Goal: Information Seeking & Learning: Find specific fact

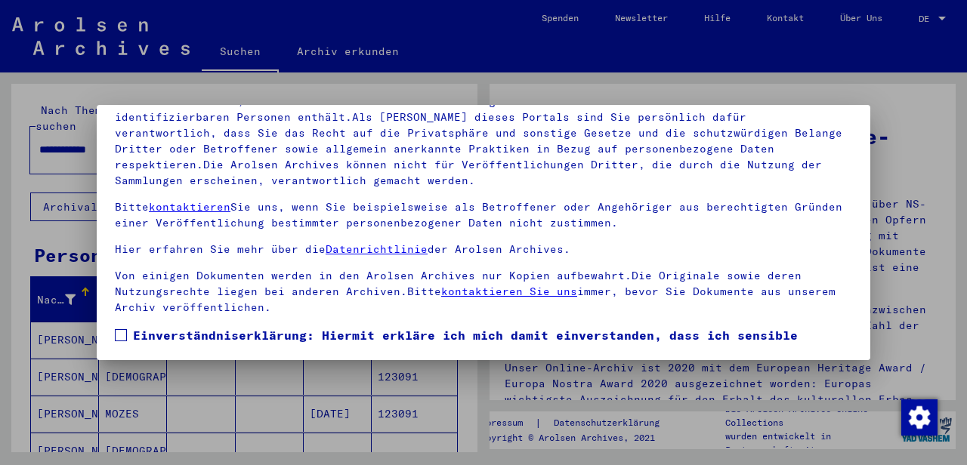
scroll to position [91, 0]
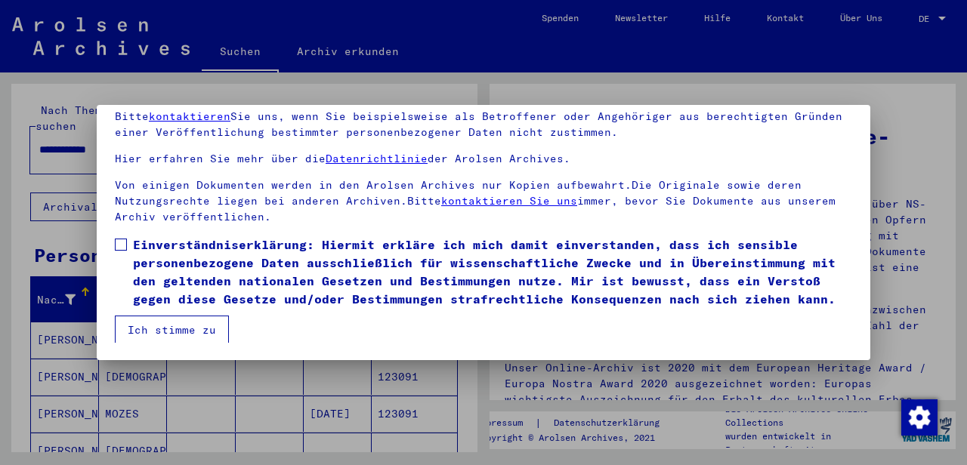
click at [125, 243] on span at bounding box center [121, 245] width 12 height 12
click at [194, 331] on button "Ich stimme zu" at bounding box center [172, 330] width 114 height 29
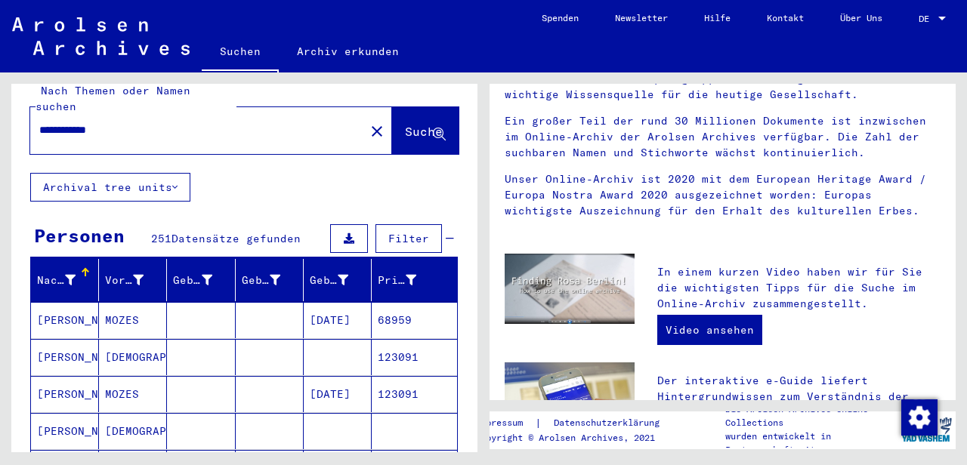
scroll to position [0, 0]
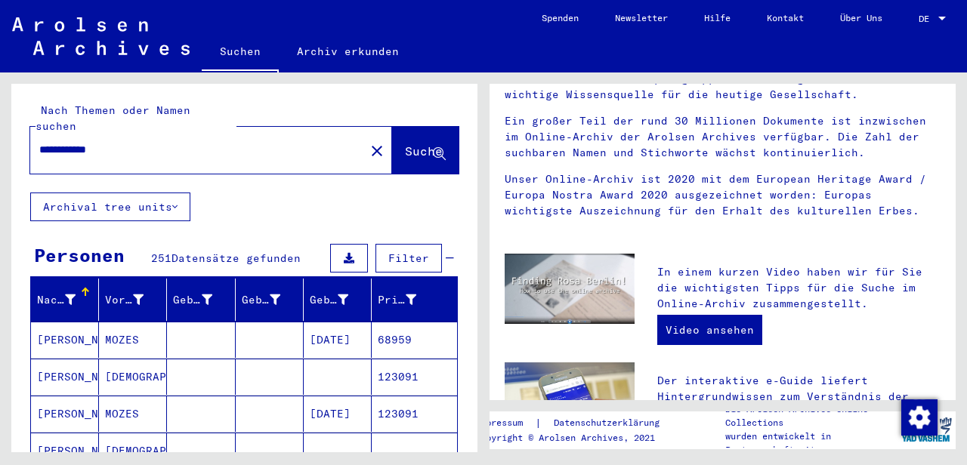
click at [114, 142] on input "**********" at bounding box center [192, 150] width 307 height 16
drag, startPoint x: 73, startPoint y: 134, endPoint x: 15, endPoint y: 135, distance: 57.4
click at [39, 142] on input "**********" at bounding box center [192, 150] width 307 height 16
click at [405, 144] on span "Suche" at bounding box center [424, 151] width 38 height 15
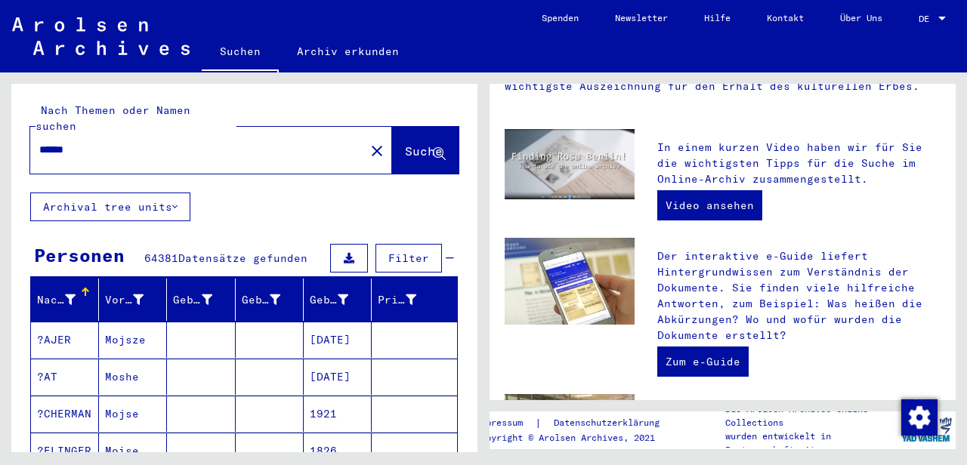
click at [93, 142] on input "******" at bounding box center [192, 150] width 307 height 16
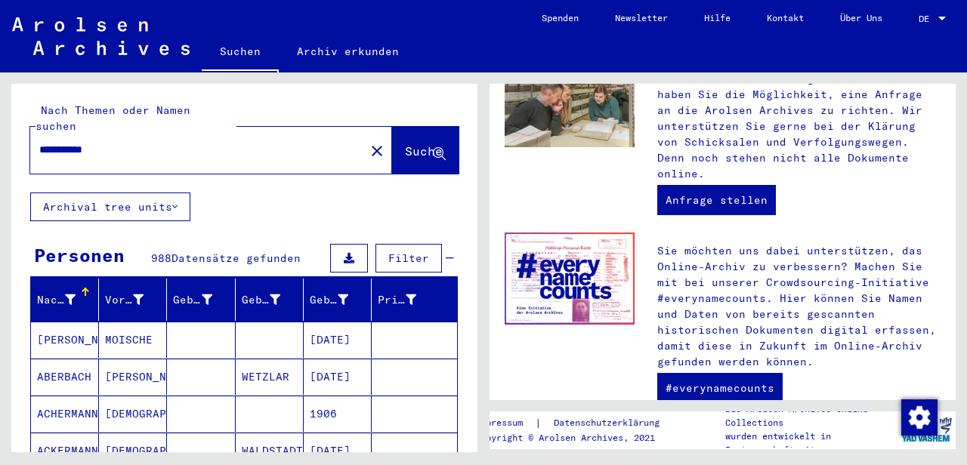
click at [175, 193] on button "Archival tree units" at bounding box center [110, 207] width 160 height 29
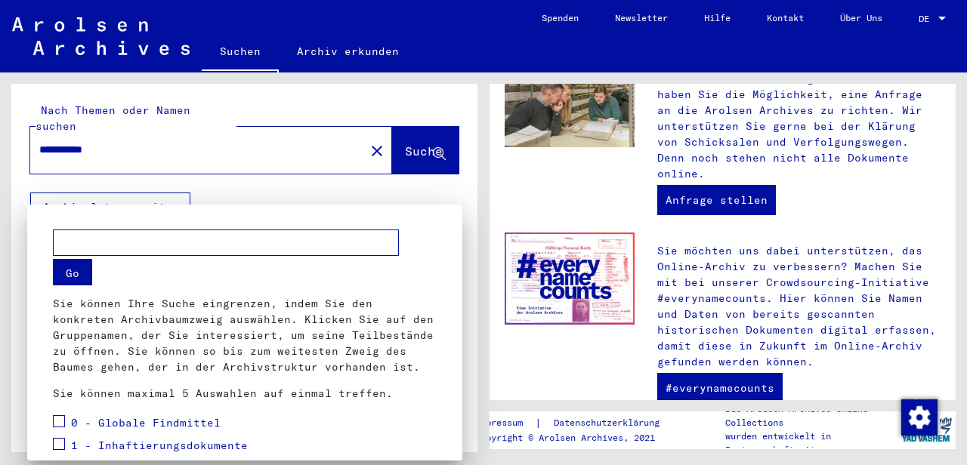
click at [252, 134] on div at bounding box center [483, 232] width 967 height 465
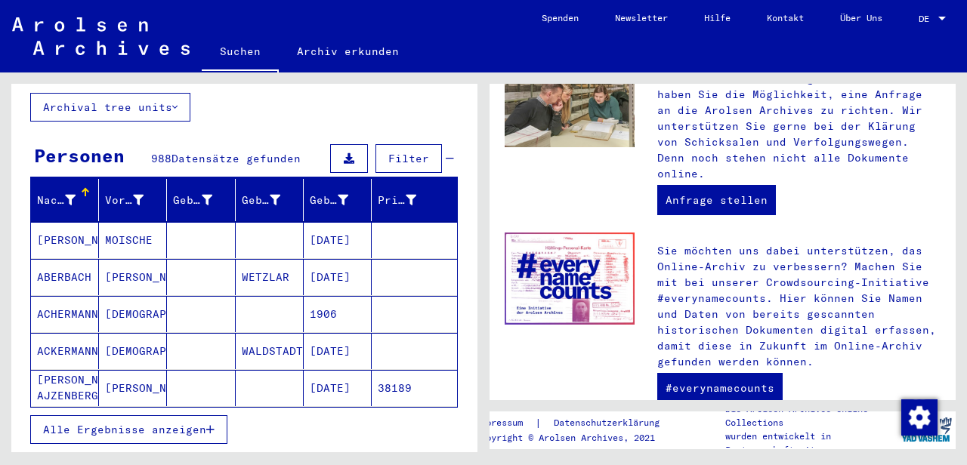
scroll to position [101, 0]
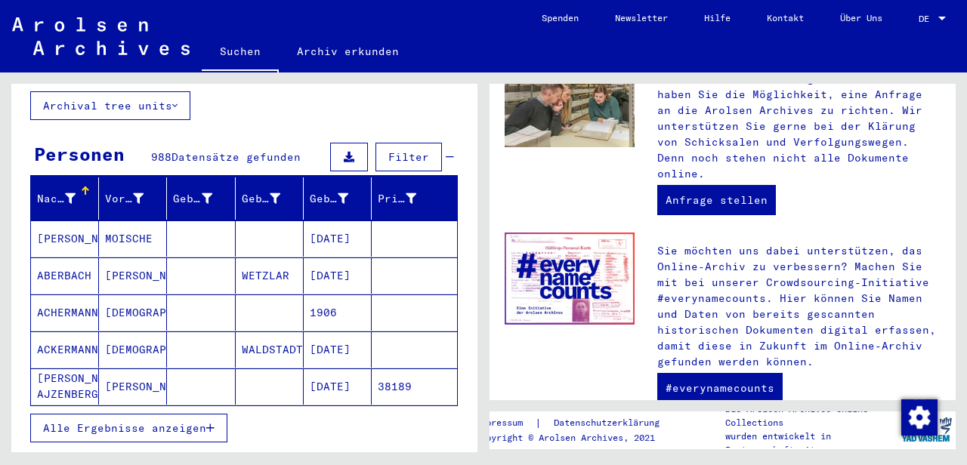
click at [406, 150] on span "Filter" at bounding box center [408, 157] width 41 height 14
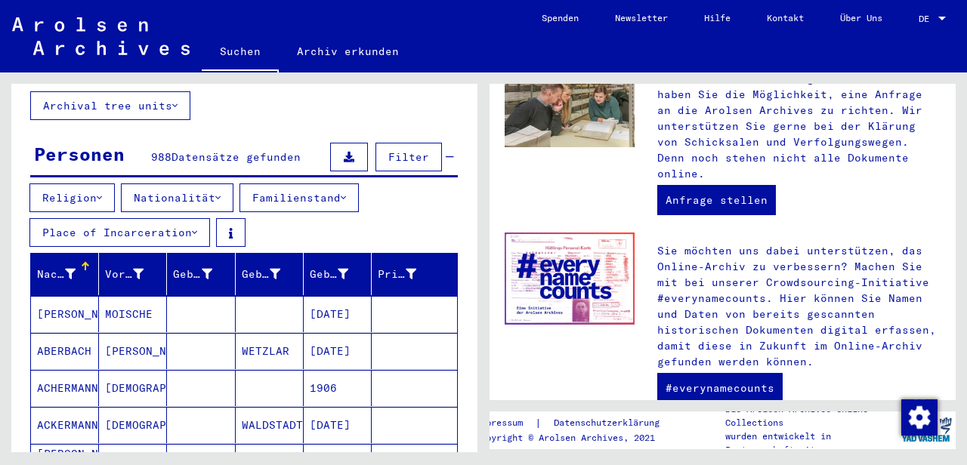
drag, startPoint x: 480, startPoint y: 176, endPoint x: 480, endPoint y: 185, distance: 9.1
click at [480, 185] on div "**********" at bounding box center [242, 263] width 484 height 380
click at [329, 296] on mat-cell "[DATE]" at bounding box center [338, 314] width 68 height 36
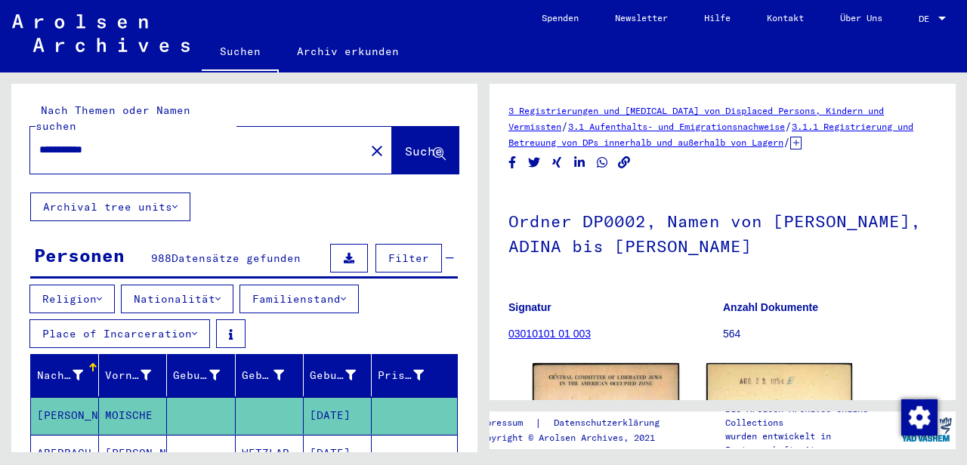
click at [124, 142] on input "**********" at bounding box center [197, 150] width 317 height 16
click at [90, 363] on div at bounding box center [92, 367] width 9 height 9
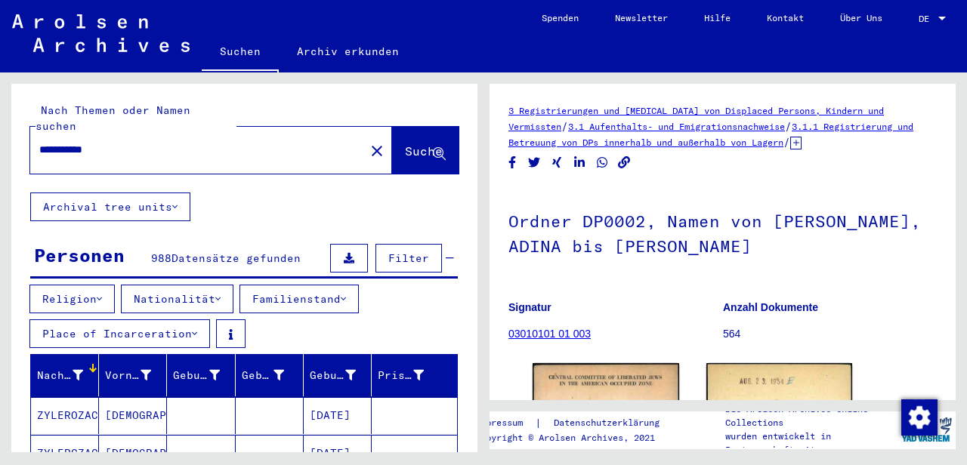
click at [128, 142] on input "**********" at bounding box center [197, 150] width 317 height 16
type input "******"
click at [407, 144] on span "Suche" at bounding box center [424, 151] width 38 height 15
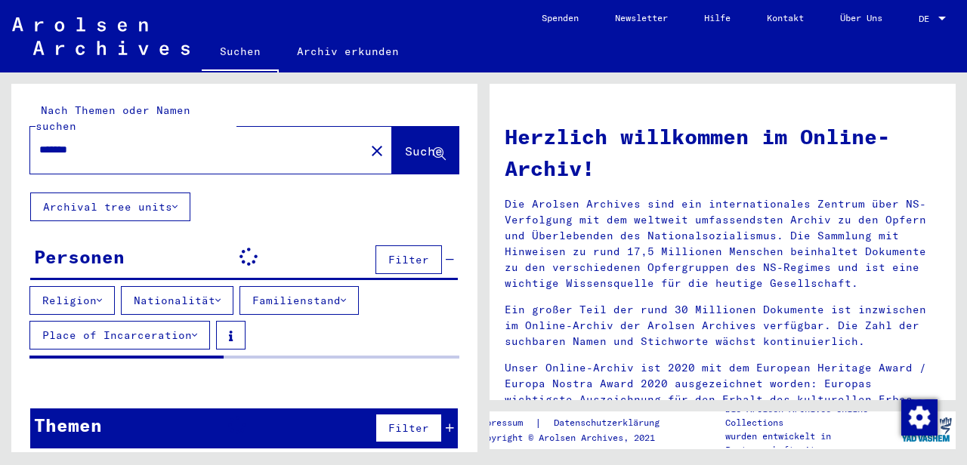
click at [407, 144] on span "Suche" at bounding box center [424, 151] width 38 height 15
click at [102, 295] on icon at bounding box center [99, 300] width 5 height 11
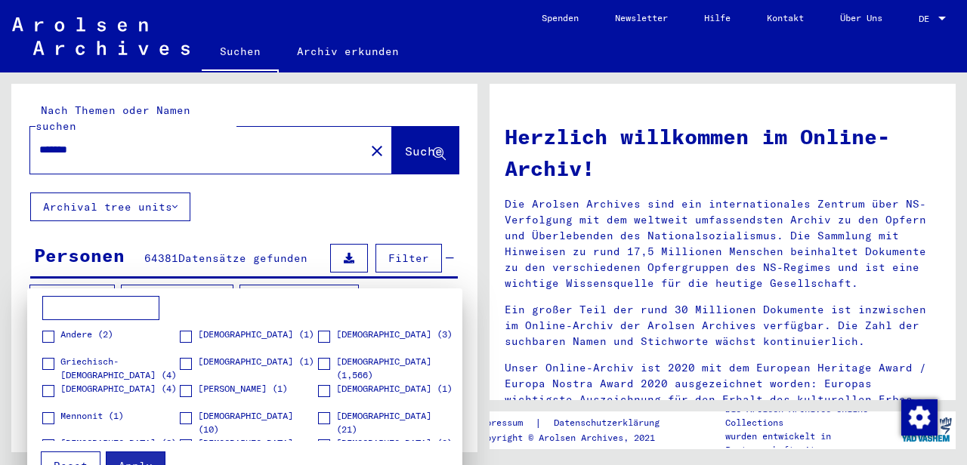
click at [318, 367] on span at bounding box center [324, 364] width 12 height 12
click at [301, 280] on div at bounding box center [483, 232] width 967 height 465
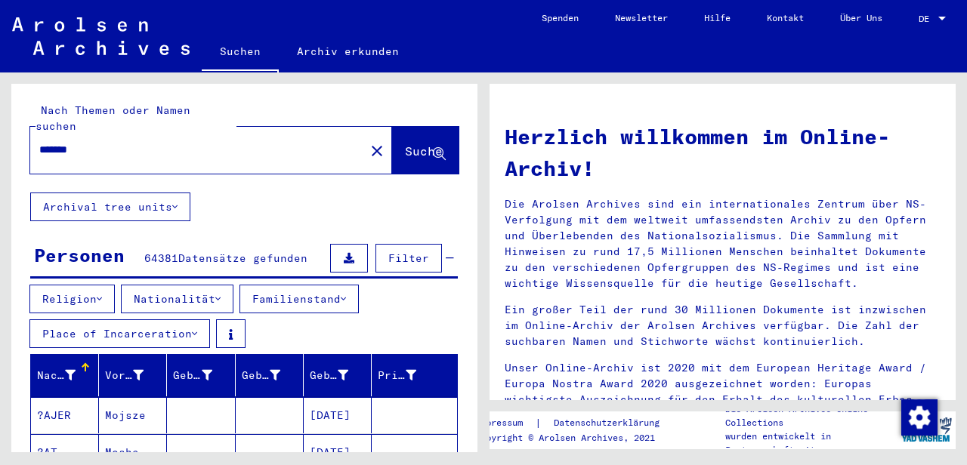
click at [301, 285] on button "Familienstand" at bounding box center [298, 299] width 119 height 29
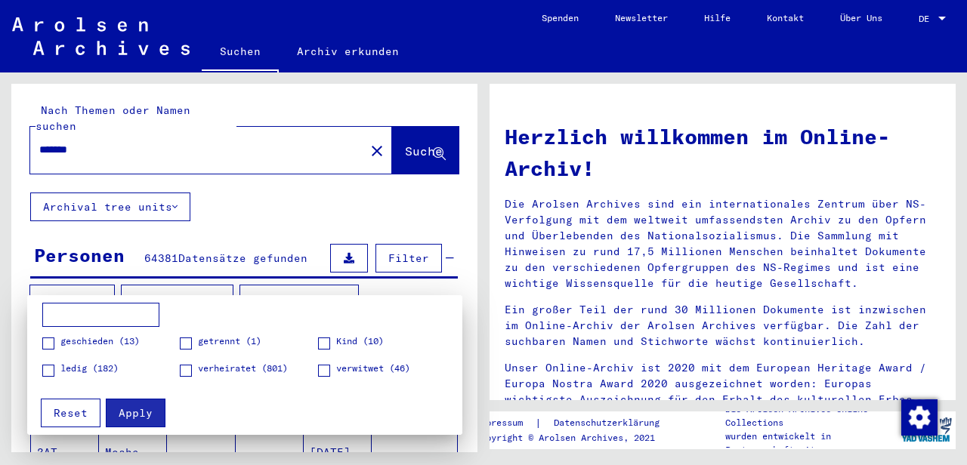
click at [291, 211] on div at bounding box center [483, 232] width 967 height 465
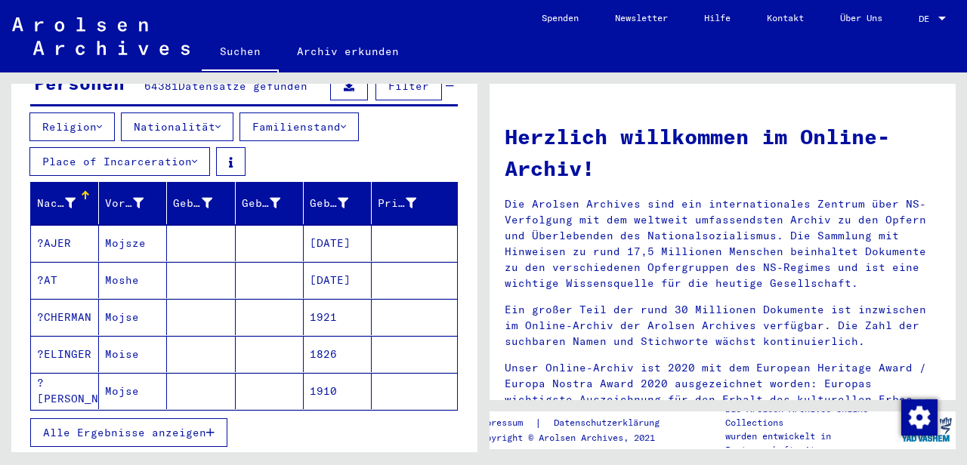
scroll to position [175, 0]
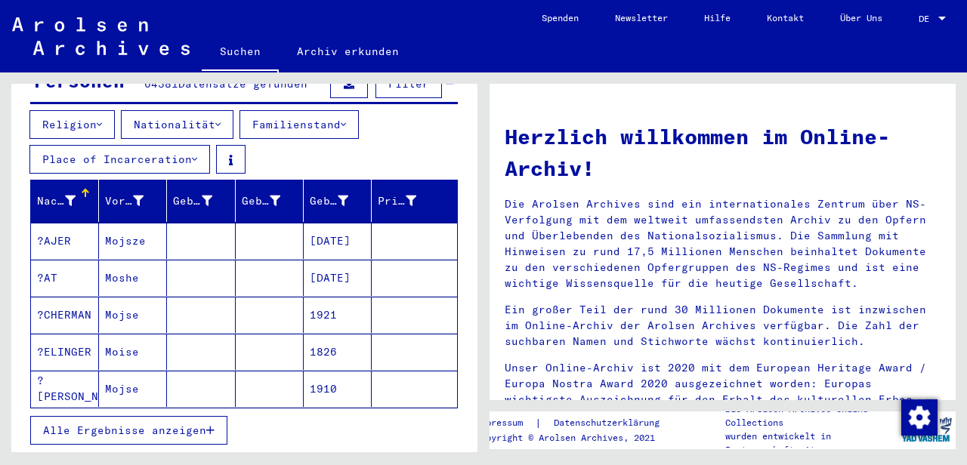
click at [197, 154] on icon at bounding box center [194, 159] width 5 height 11
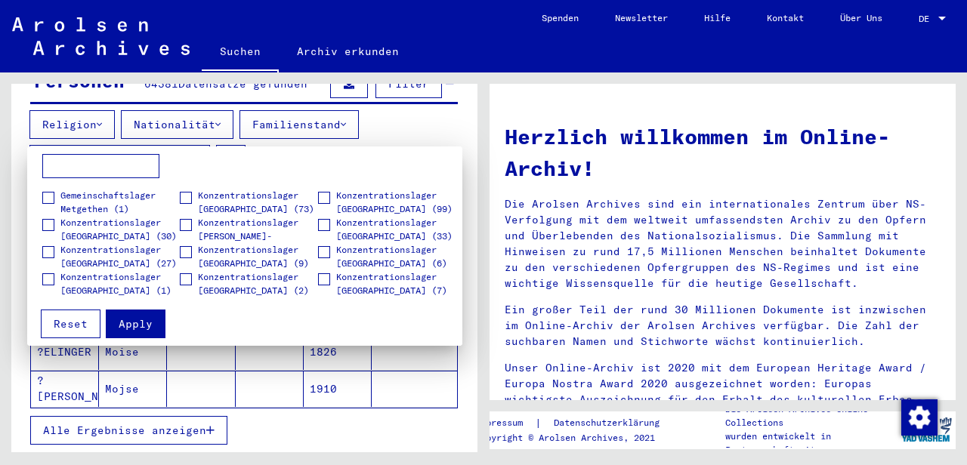
scroll to position [26, 0]
click at [51, 223] on span at bounding box center [48, 224] width 12 height 12
click at [134, 327] on span "Apply" at bounding box center [136, 324] width 34 height 14
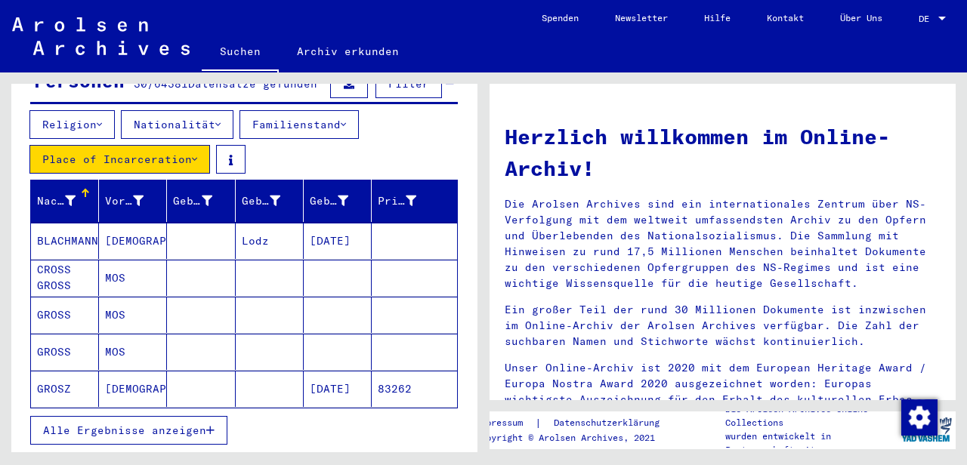
click at [202, 424] on span "Alle Ergebnisse anzeigen" at bounding box center [124, 431] width 163 height 14
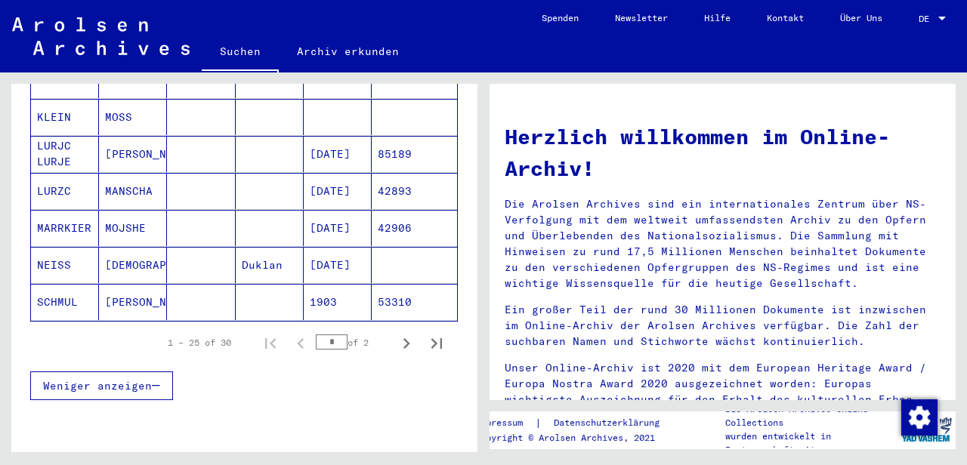
scroll to position [1009, 0]
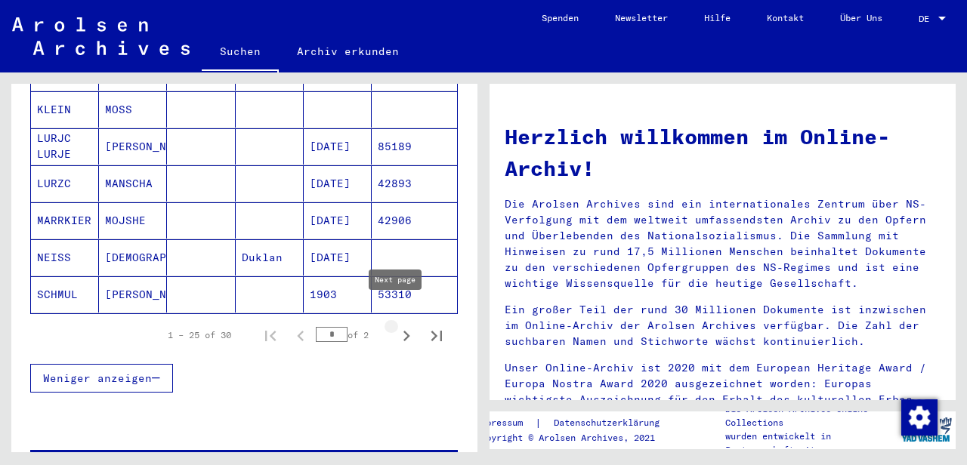
click at [403, 331] on icon "Next page" at bounding box center [406, 336] width 7 height 11
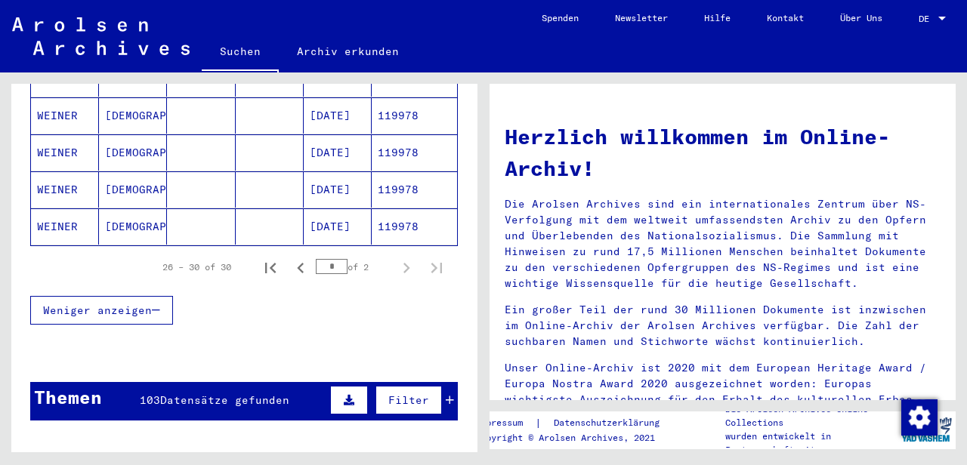
scroll to position [338, 0]
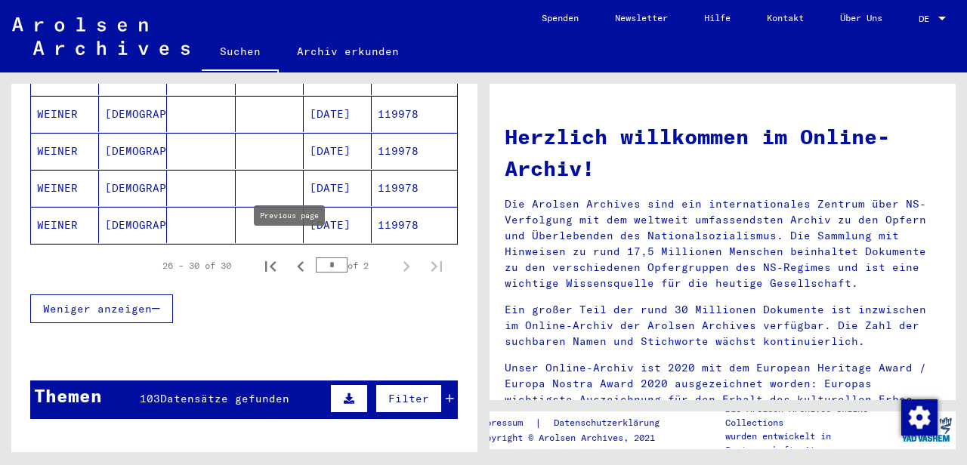
click at [297, 261] on icon "Previous page" at bounding box center [300, 266] width 7 height 11
type input "*"
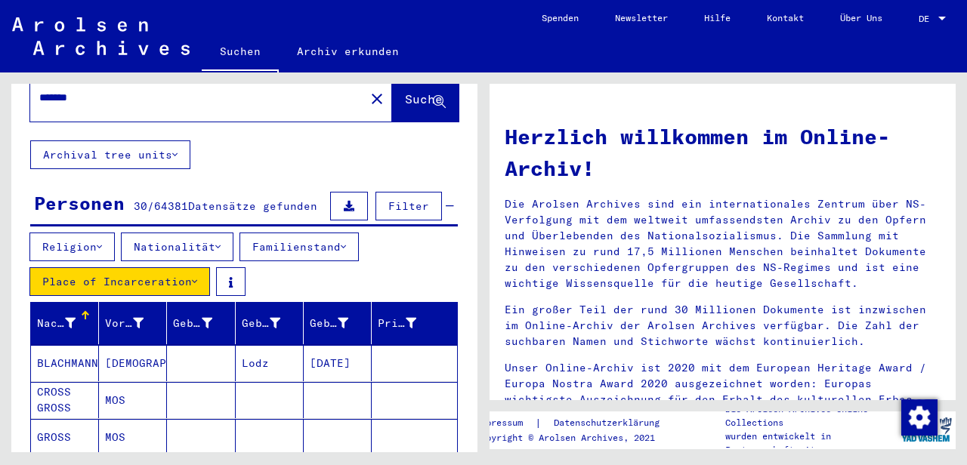
scroll to position [0, 0]
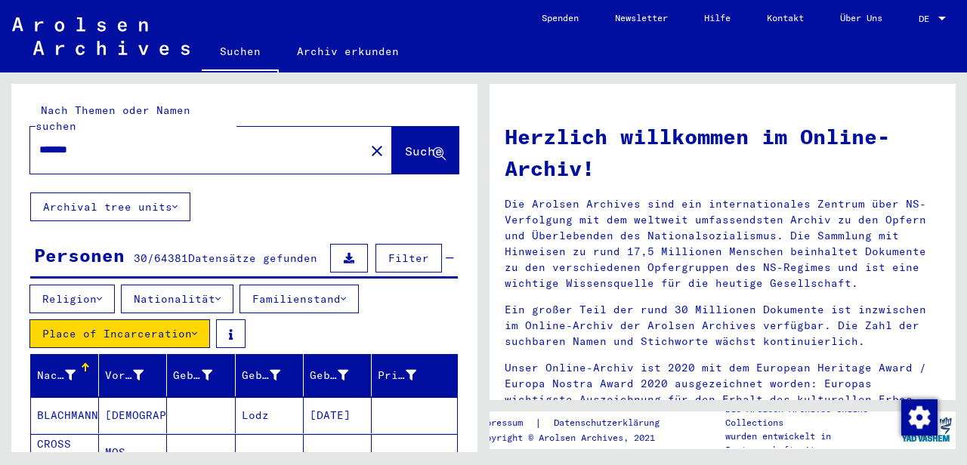
click at [94, 142] on input "******" at bounding box center [192, 150] width 307 height 16
click at [392, 134] on button "Suche" at bounding box center [425, 150] width 66 height 47
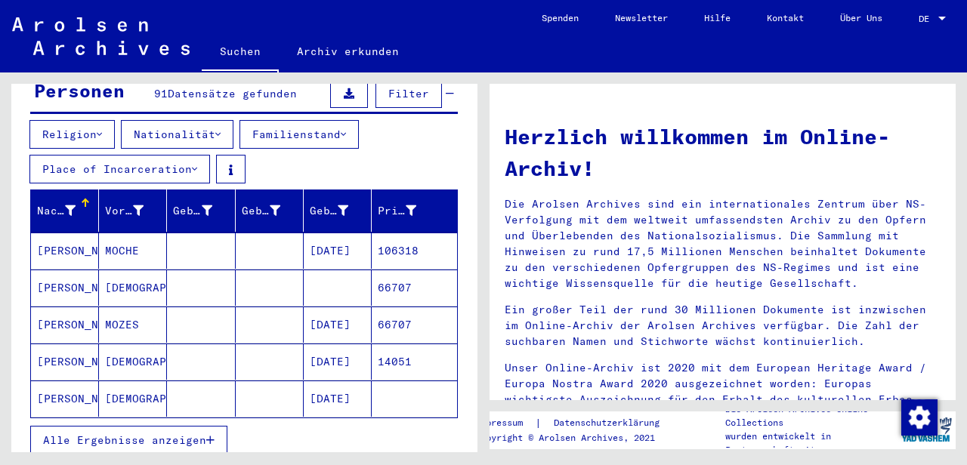
scroll to position [187, 0]
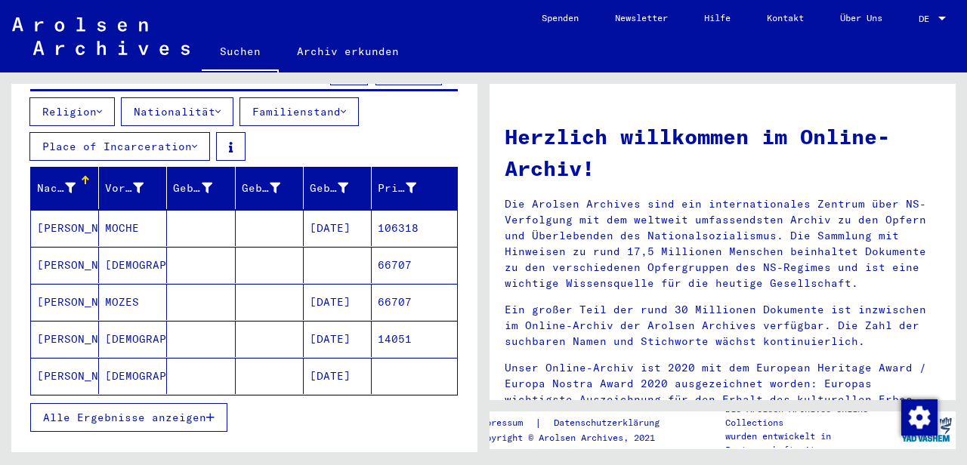
click at [340, 321] on mat-cell "[DATE]" at bounding box center [338, 339] width 68 height 36
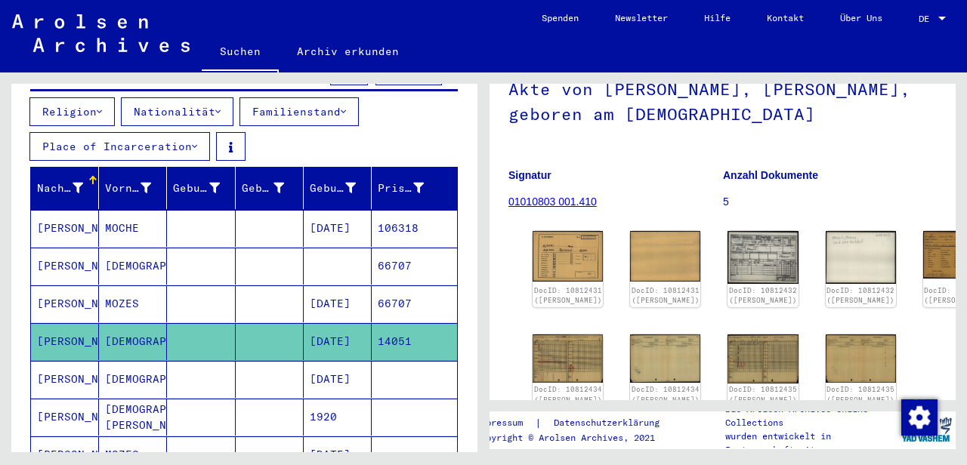
scroll to position [127, 0]
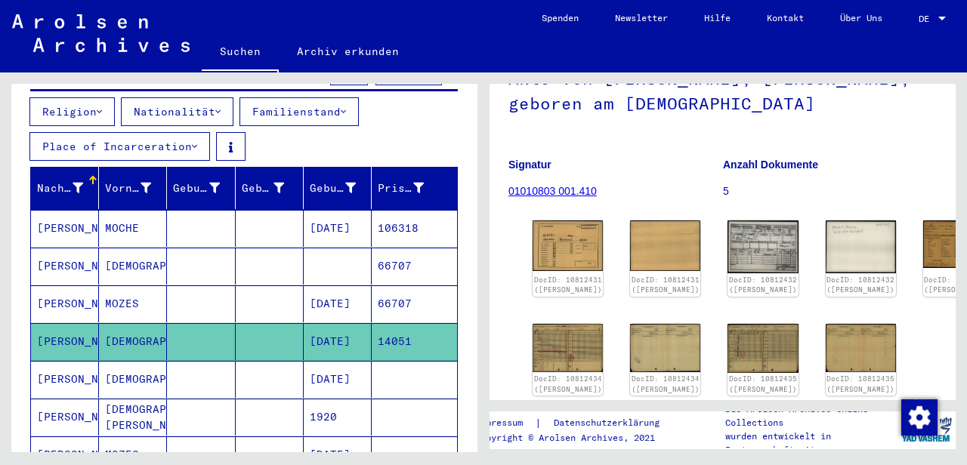
click at [335, 361] on mat-cell "[DATE]" at bounding box center [338, 379] width 68 height 37
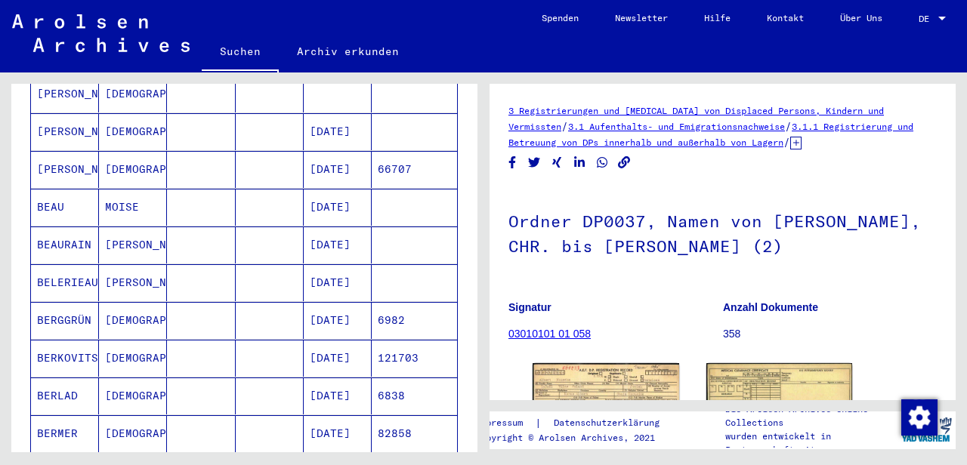
scroll to position [602, 0]
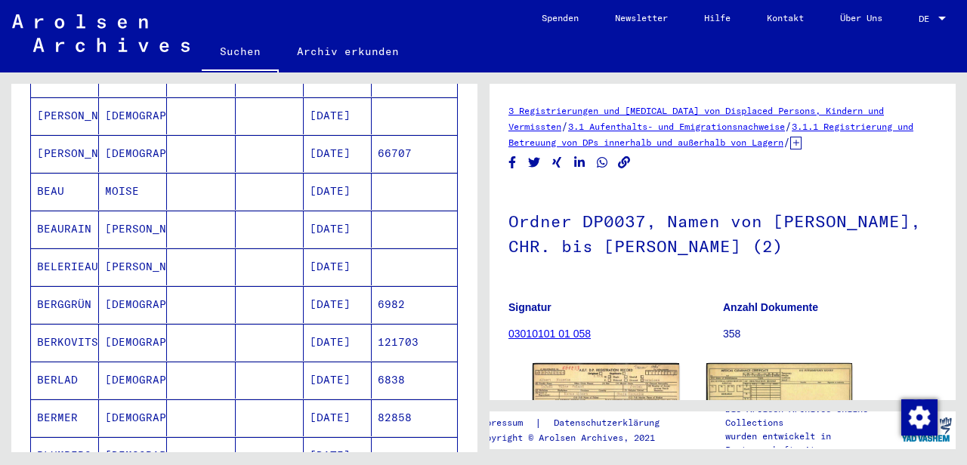
click at [323, 324] on mat-cell "[DATE]" at bounding box center [338, 342] width 68 height 37
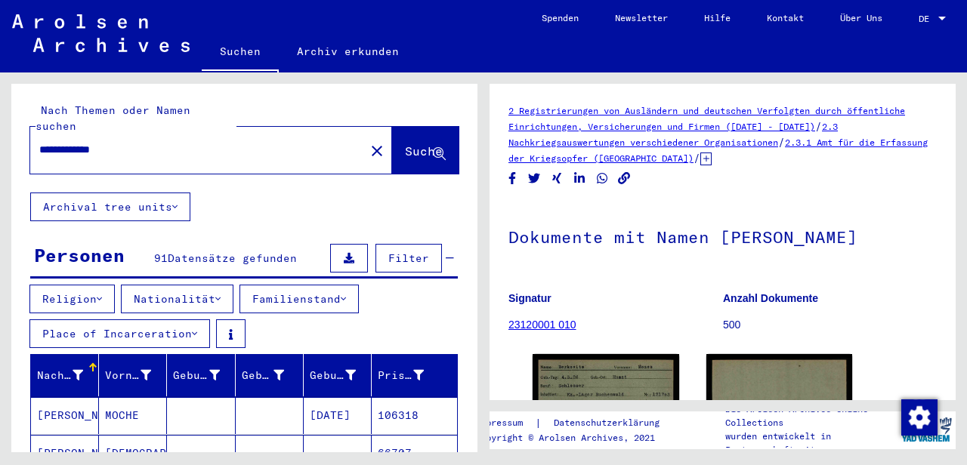
click at [180, 144] on div "**********" at bounding box center [193, 150] width 326 height 34
click at [144, 142] on input "**********" at bounding box center [197, 150] width 317 height 16
type input "******"
click at [405, 144] on span "Suche" at bounding box center [424, 151] width 38 height 15
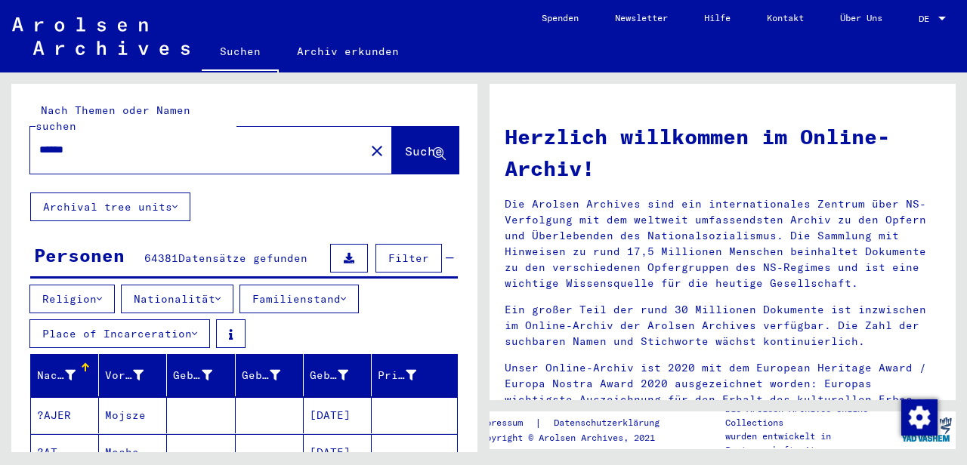
click at [180, 320] on button "Place of Incarceration" at bounding box center [119, 334] width 181 height 29
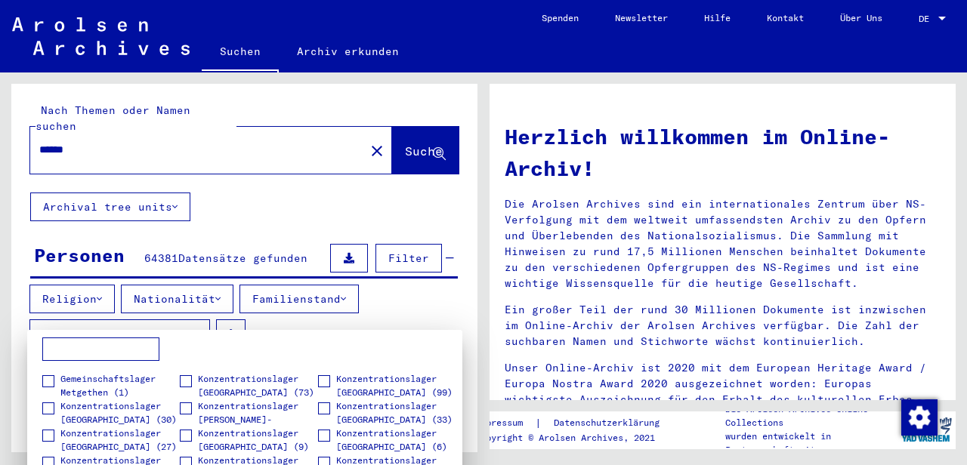
scroll to position [26, 0]
click at [184, 379] on span at bounding box center [186, 379] width 12 height 12
click at [386, 140] on div at bounding box center [483, 232] width 967 height 465
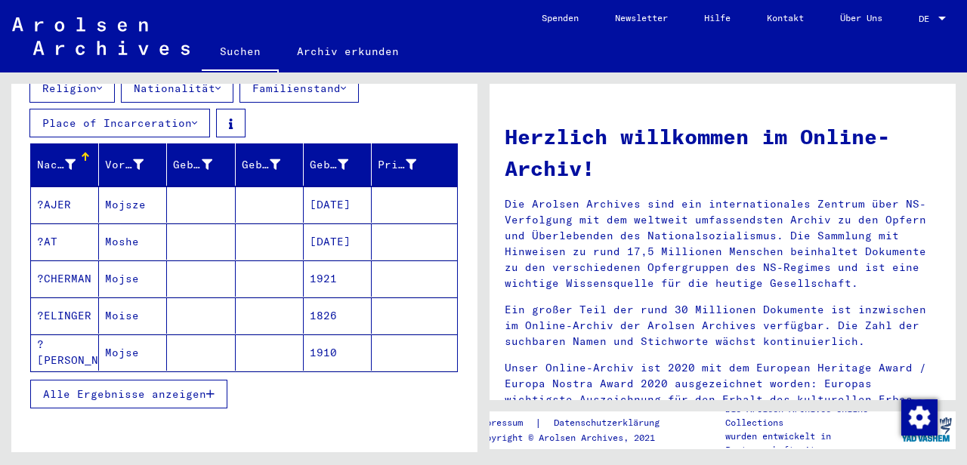
scroll to position [213, 0]
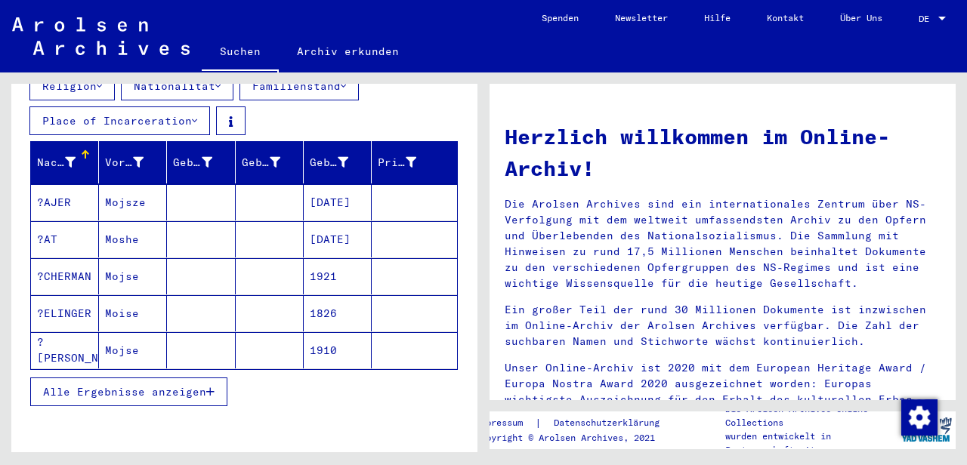
click at [160, 379] on button "Alle Ergebnisse anzeigen" at bounding box center [128, 392] width 197 height 29
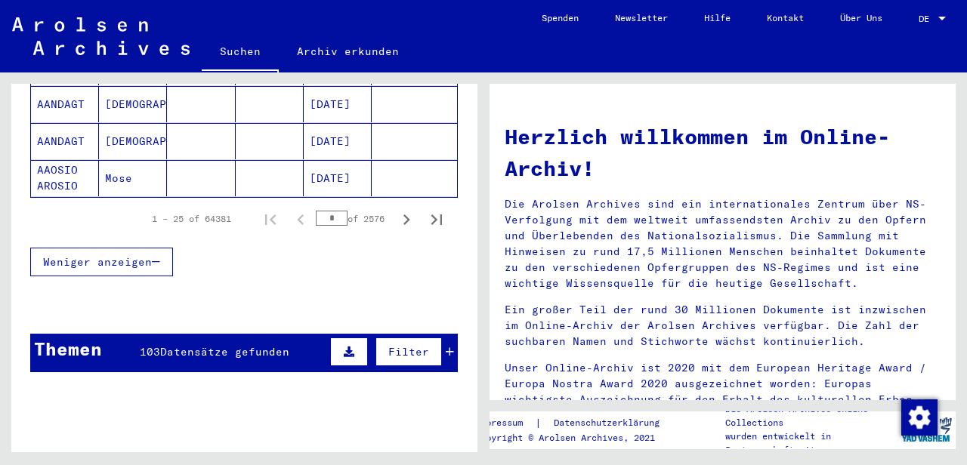
scroll to position [1130, 0]
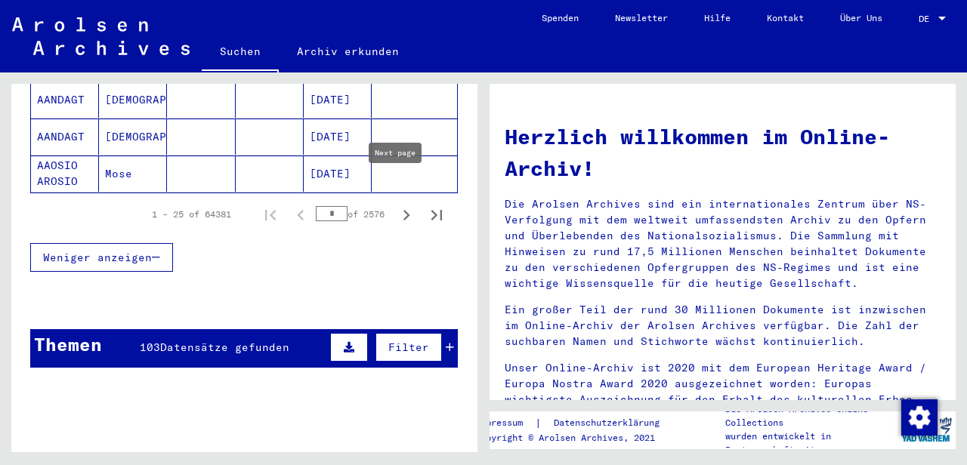
click at [403, 210] on icon "Next page" at bounding box center [406, 215] width 7 height 11
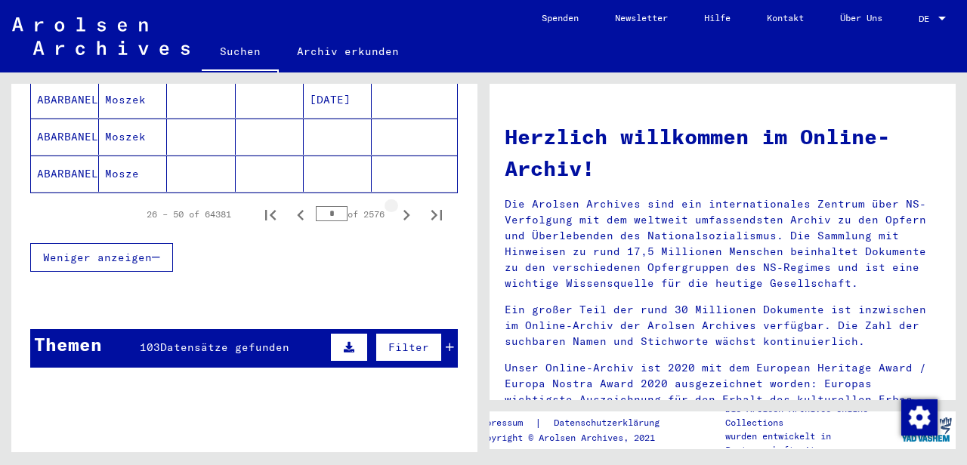
click at [403, 210] on icon "Next page" at bounding box center [406, 215] width 7 height 11
click at [333, 206] on input "*" at bounding box center [332, 213] width 32 height 15
type input "*"
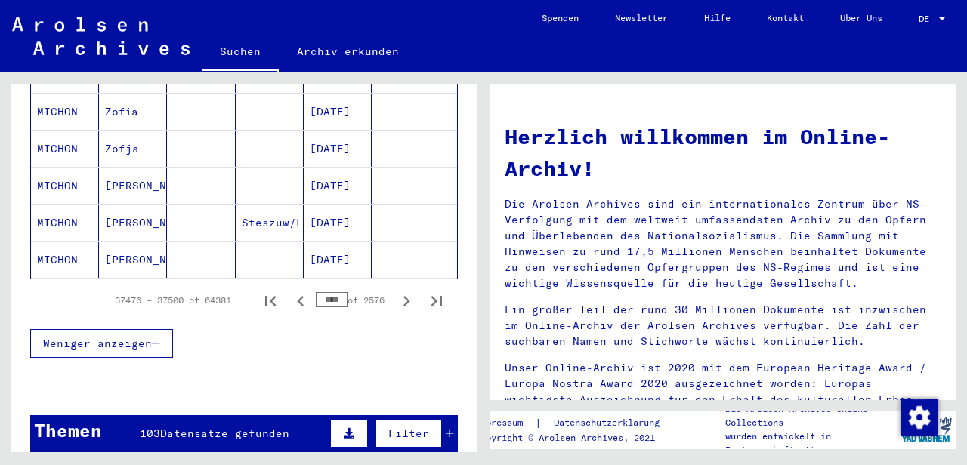
scroll to position [1096, 0]
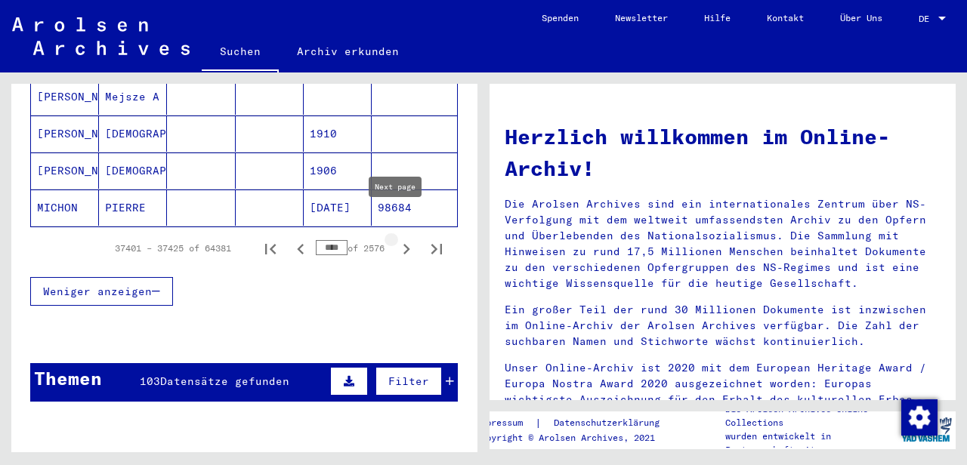
click at [396, 239] on icon "Next page" at bounding box center [406, 249] width 21 height 21
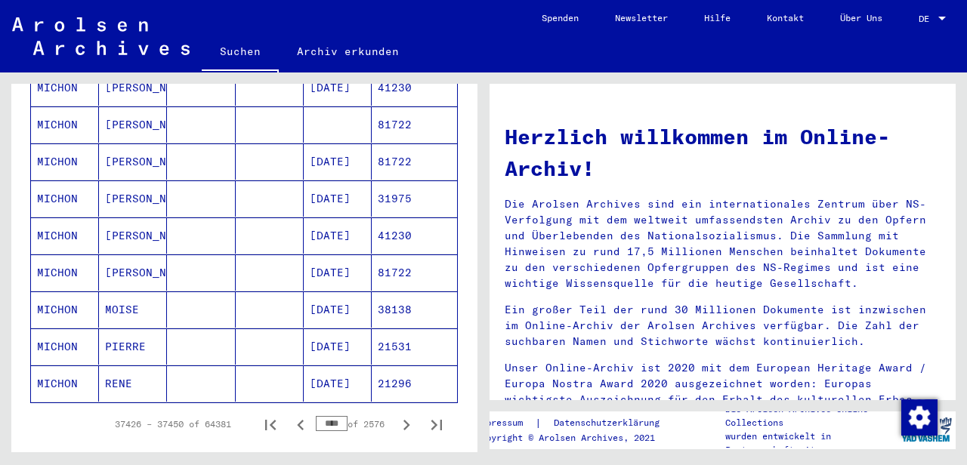
scroll to position [928, 0]
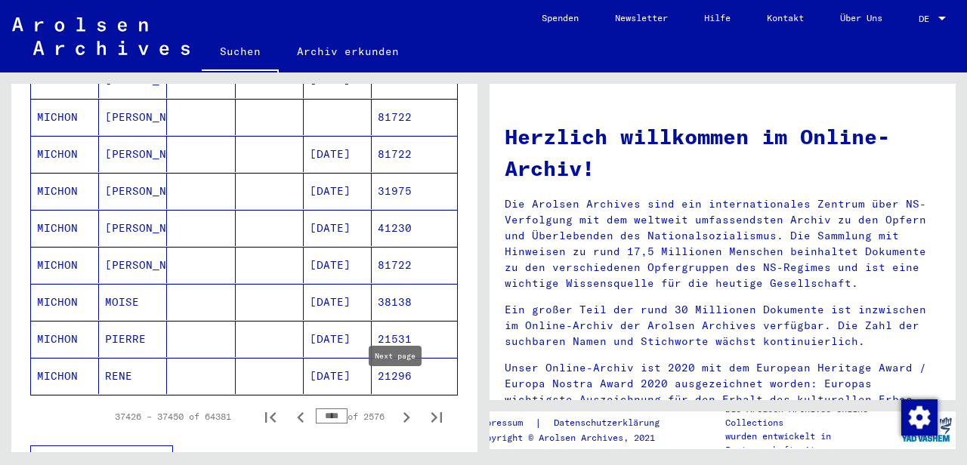
click at [396, 407] on icon "Next page" at bounding box center [406, 417] width 21 height 21
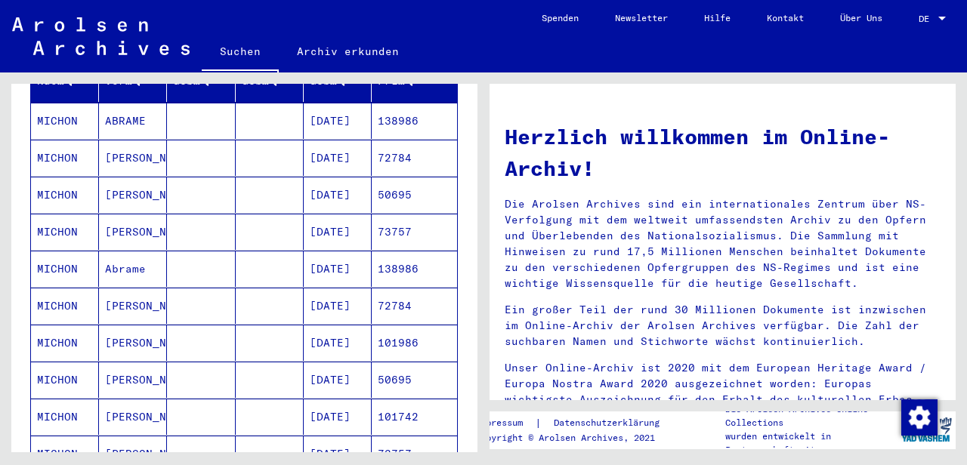
scroll to position [176, 0]
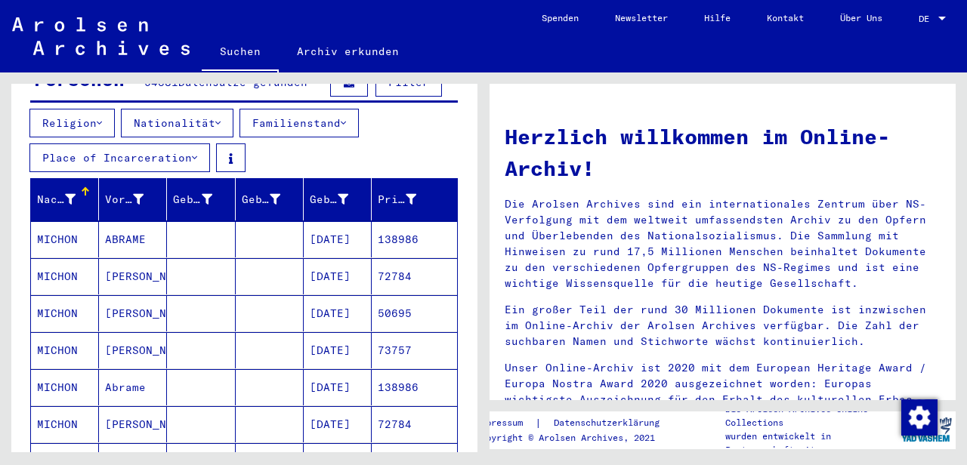
click at [339, 221] on mat-cell "[DATE]" at bounding box center [338, 239] width 68 height 36
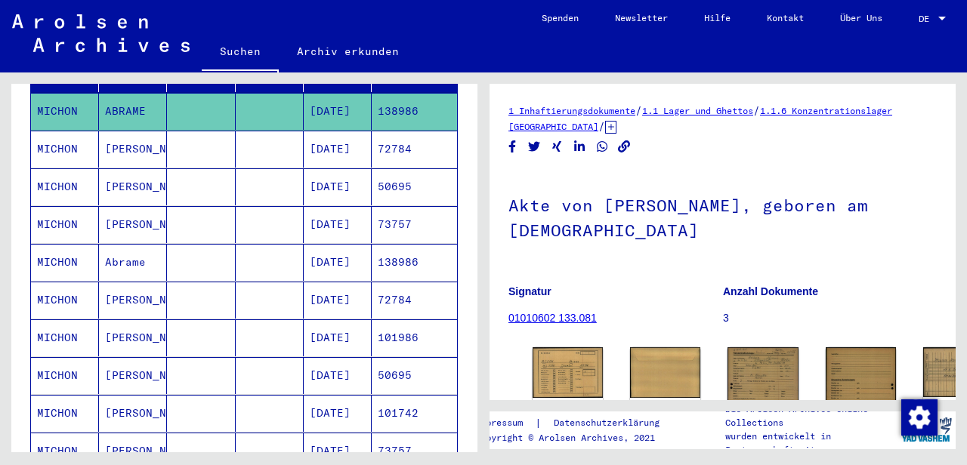
scroll to position [312, 0]
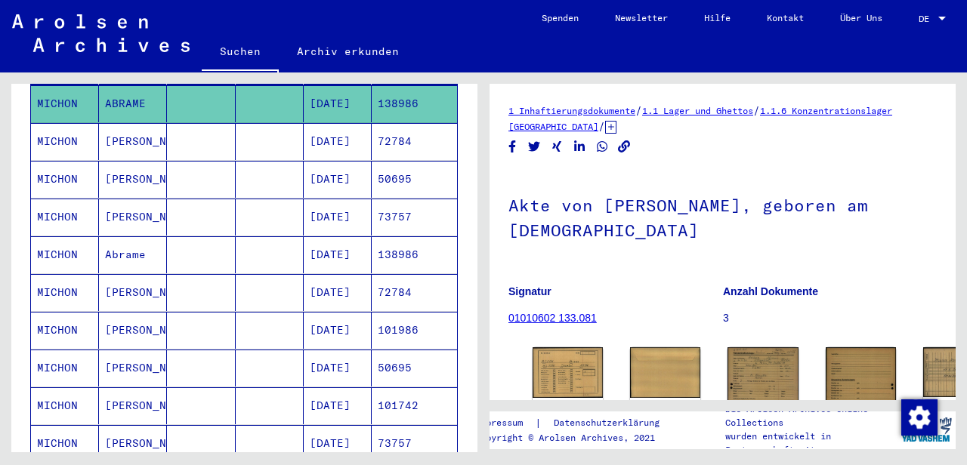
click at [345, 236] on mat-cell "[DATE]" at bounding box center [338, 254] width 68 height 37
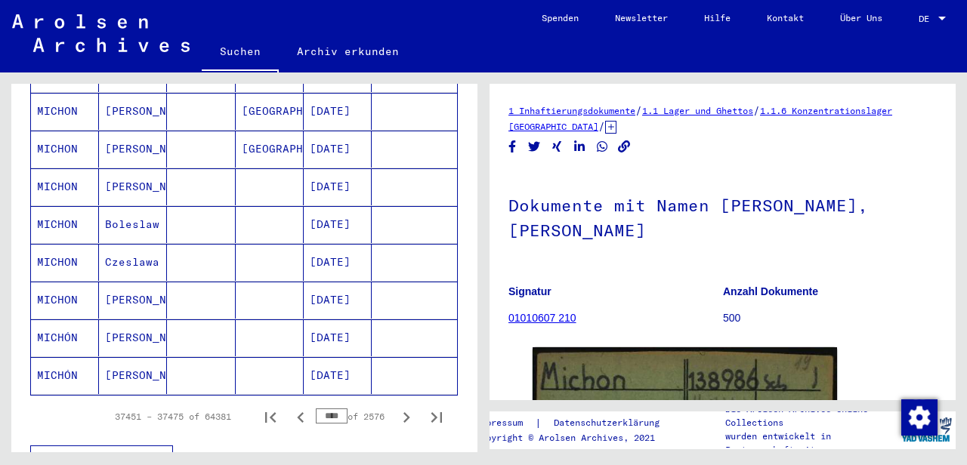
scroll to position [956, 0]
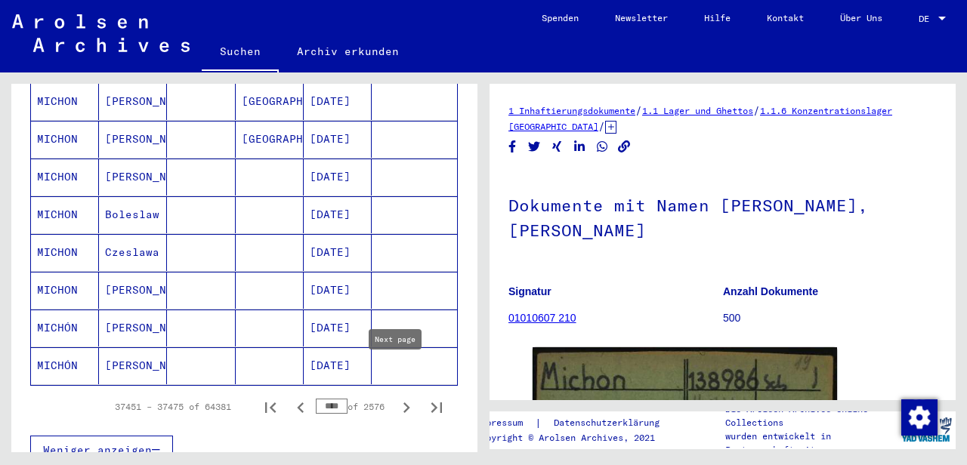
click at [403, 403] on icon "Next page" at bounding box center [406, 408] width 7 height 11
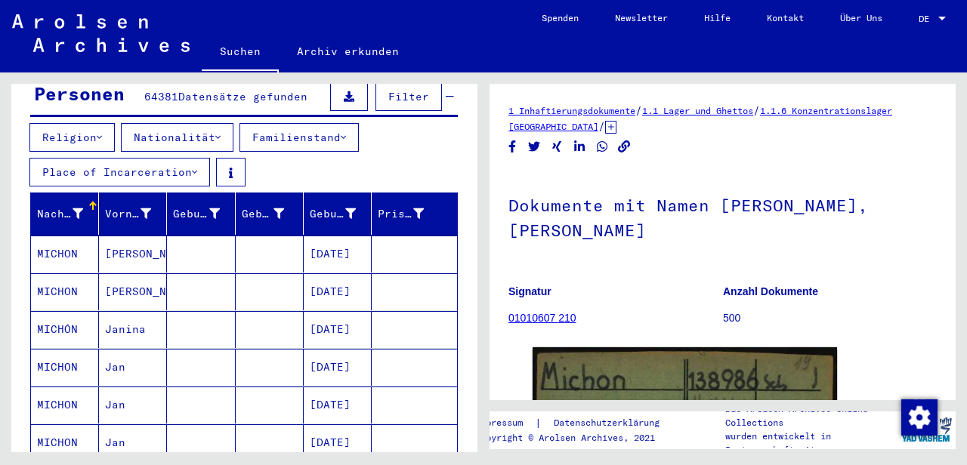
scroll to position [222, 0]
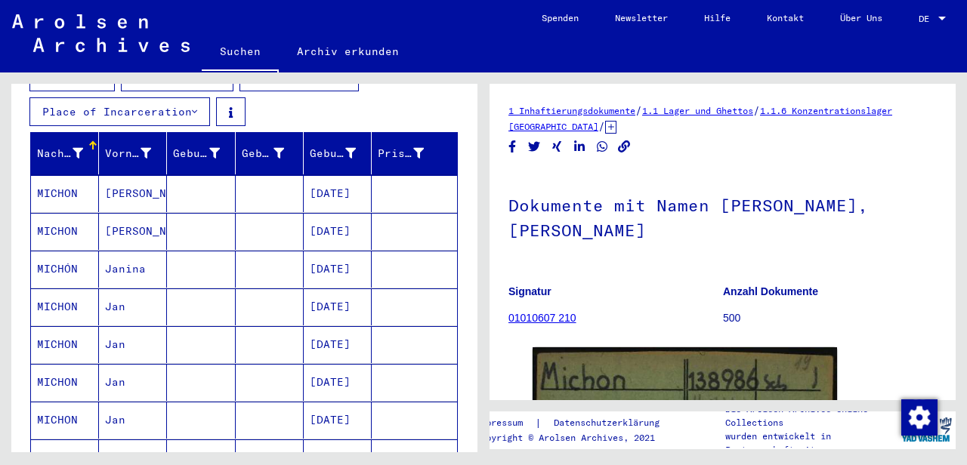
click at [332, 251] on mat-cell "[DATE]" at bounding box center [338, 269] width 68 height 37
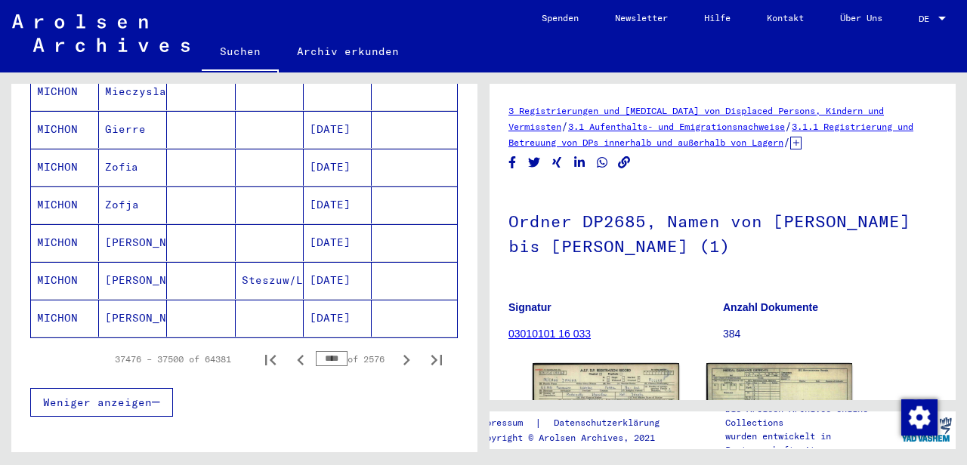
scroll to position [1016, 0]
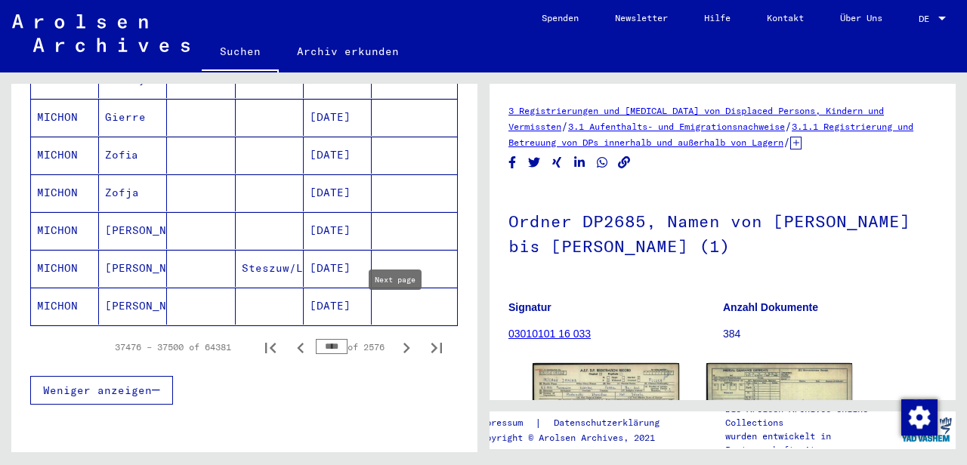
click at [396, 338] on icon "Next page" at bounding box center [406, 348] width 21 height 21
type input "****"
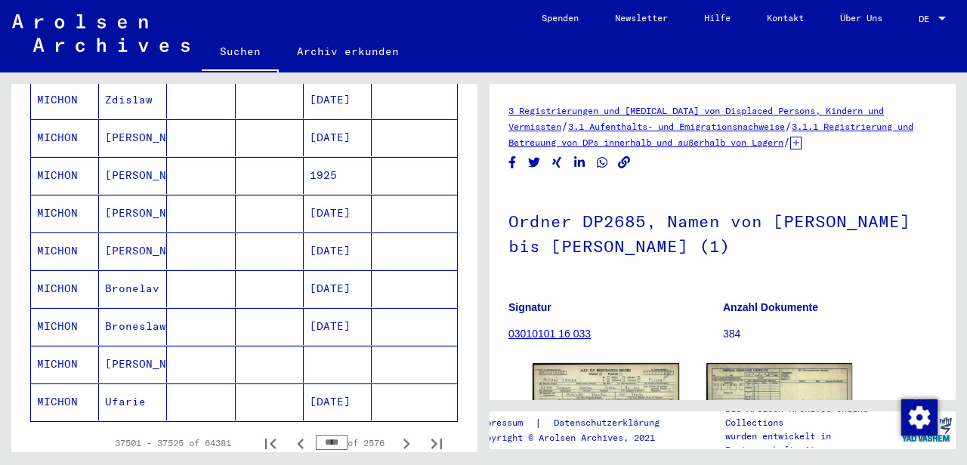
scroll to position [959, 0]
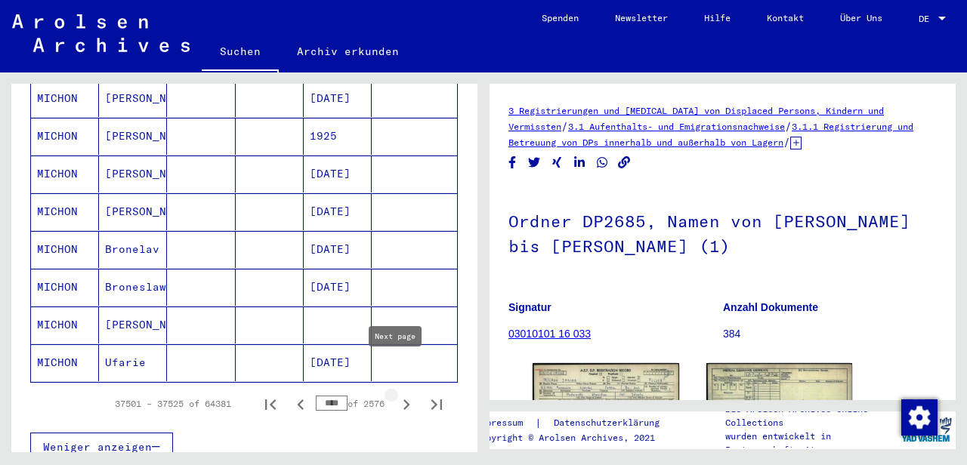
click at [403, 400] on icon "Next page" at bounding box center [406, 405] width 7 height 11
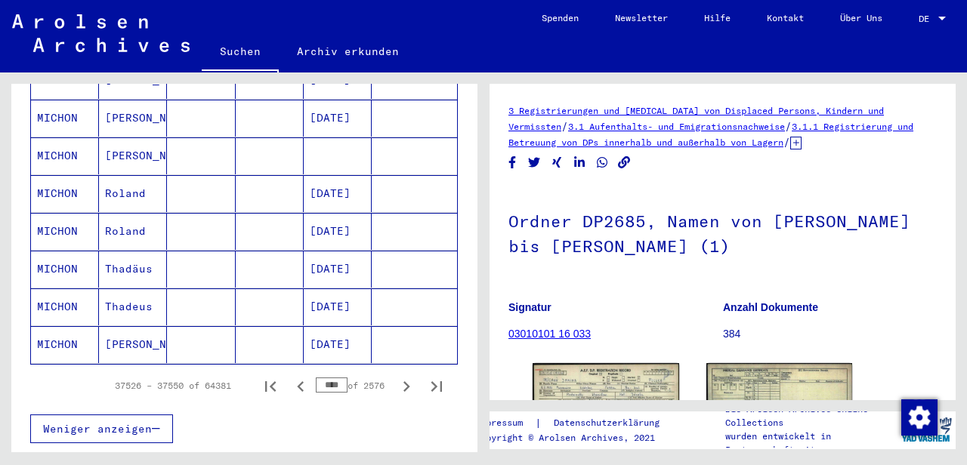
scroll to position [999, 0]
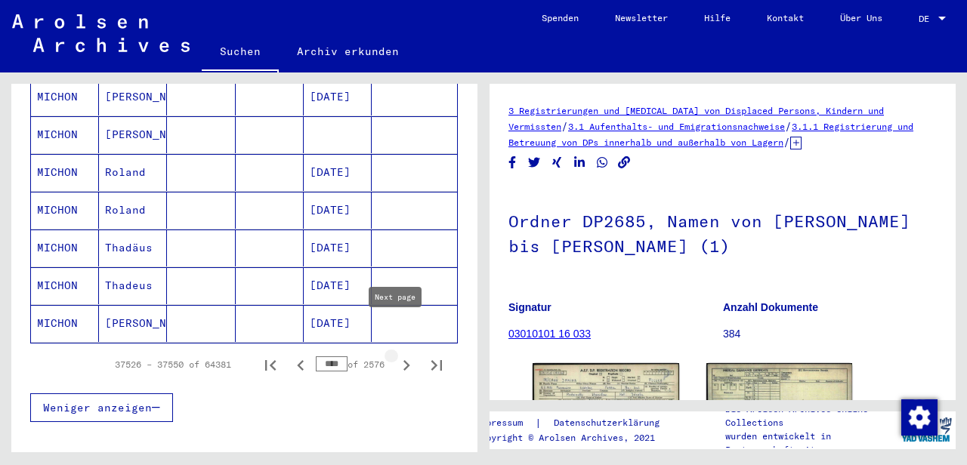
click at [403, 360] on icon "Next page" at bounding box center [406, 365] width 7 height 11
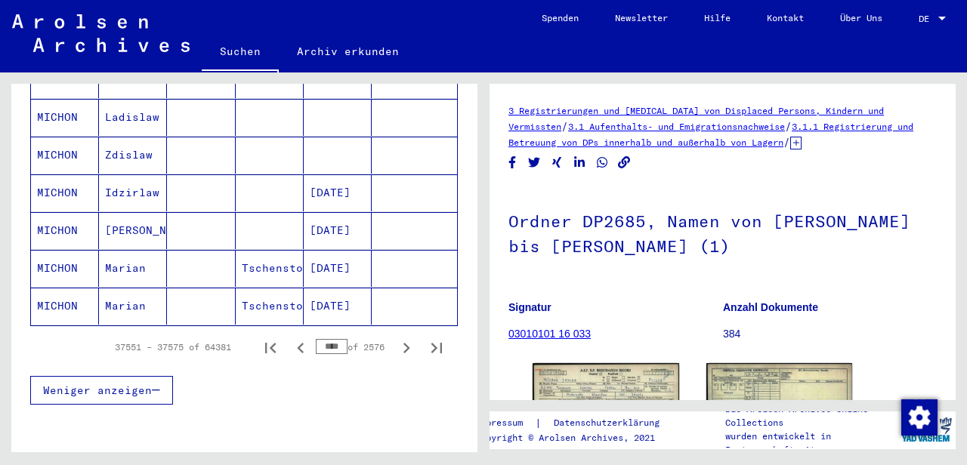
scroll to position [1024, 0]
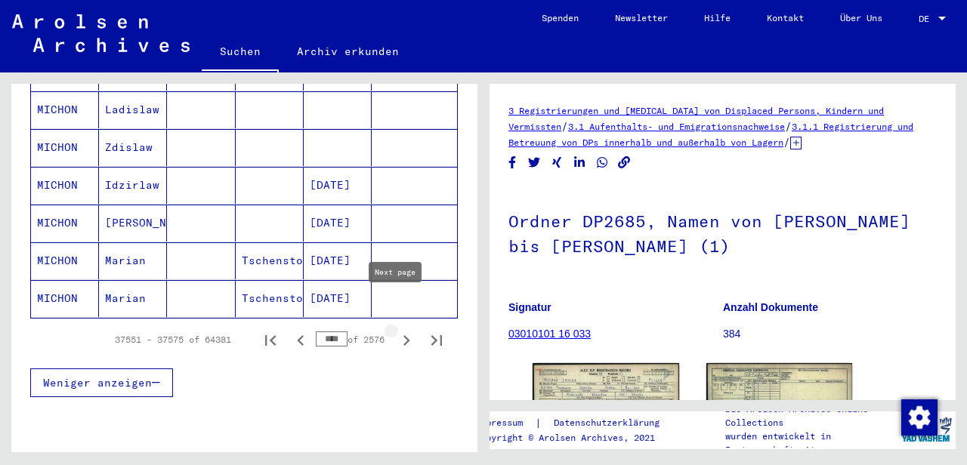
click at [398, 330] on icon "Next page" at bounding box center [406, 340] width 21 height 21
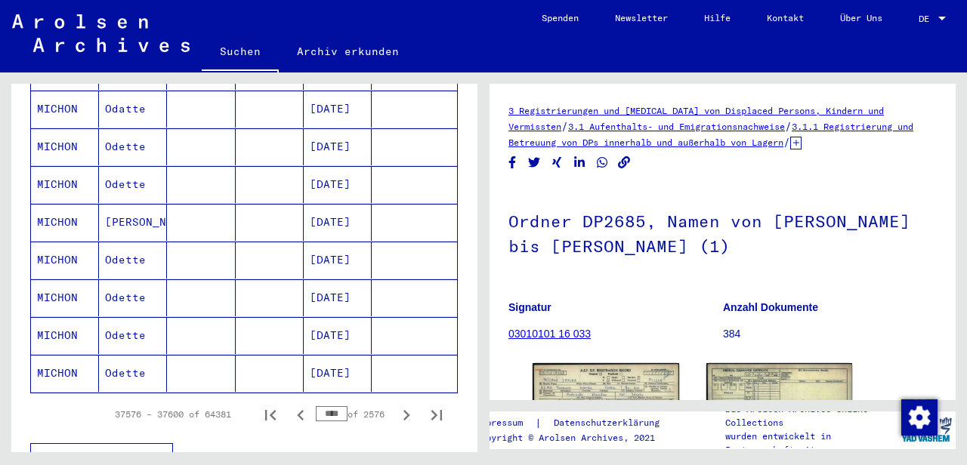
scroll to position [961, 0]
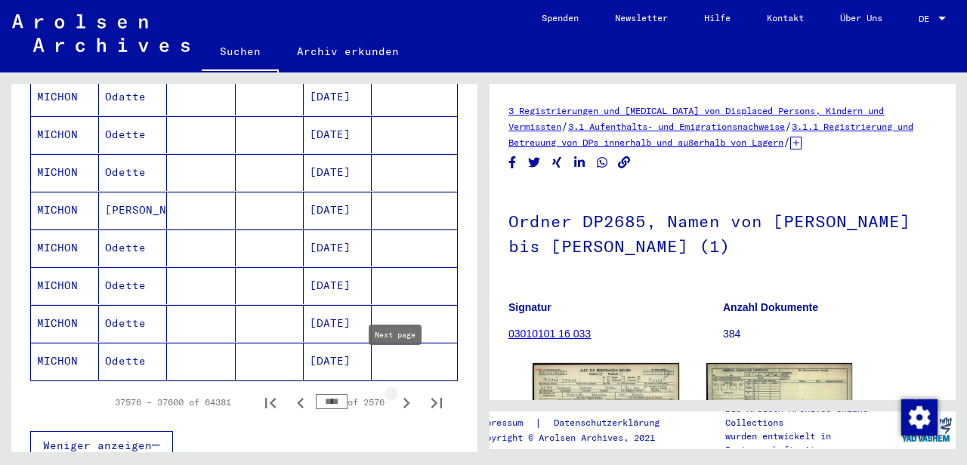
click at [396, 393] on icon "Next page" at bounding box center [406, 403] width 21 height 21
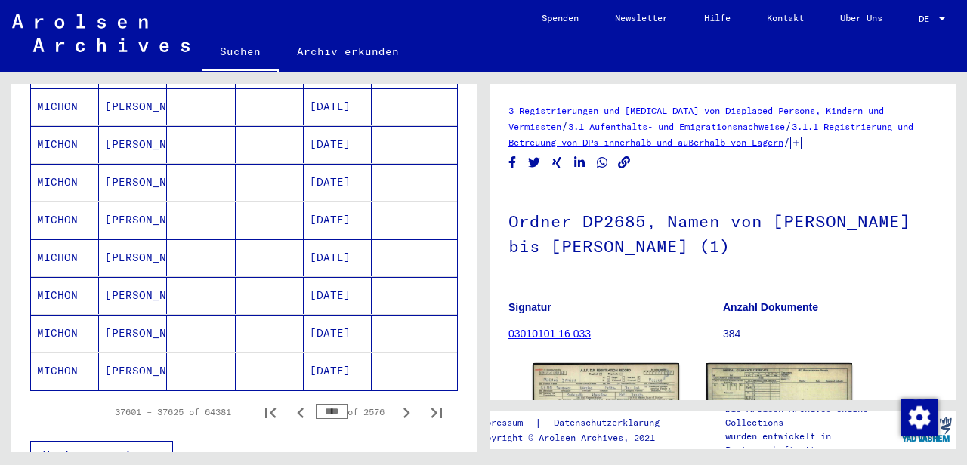
scroll to position [959, 0]
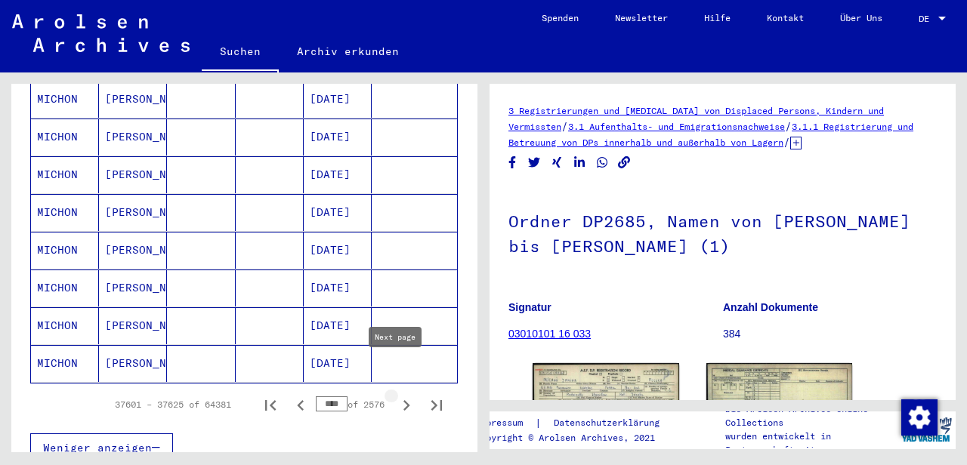
click at [403, 400] on icon "Next page" at bounding box center [406, 405] width 7 height 11
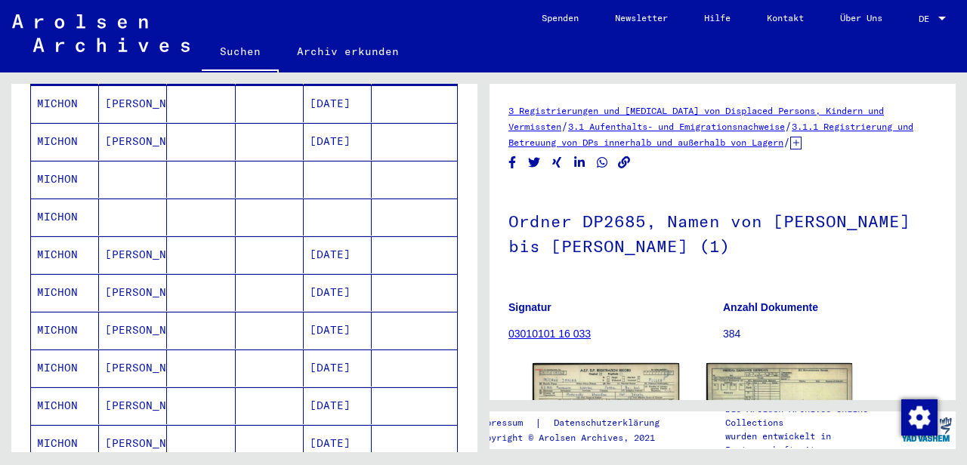
scroll to position [310, 0]
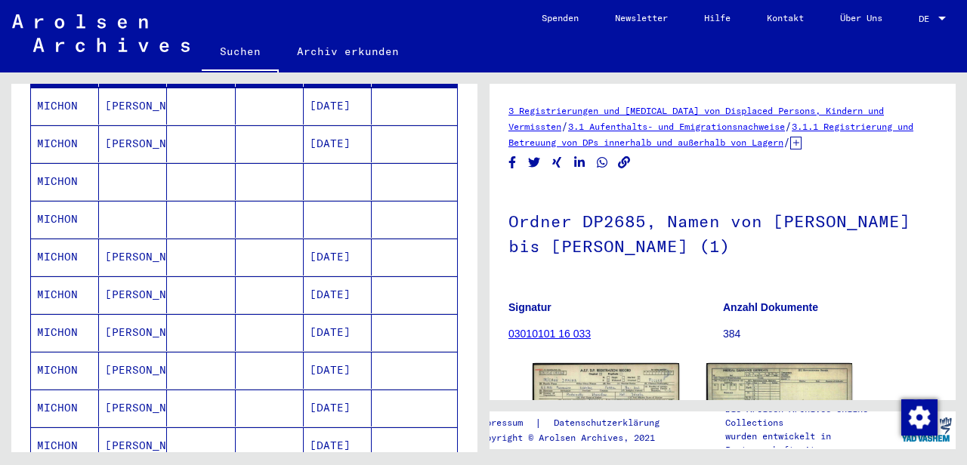
click at [342, 163] on mat-cell at bounding box center [338, 181] width 68 height 37
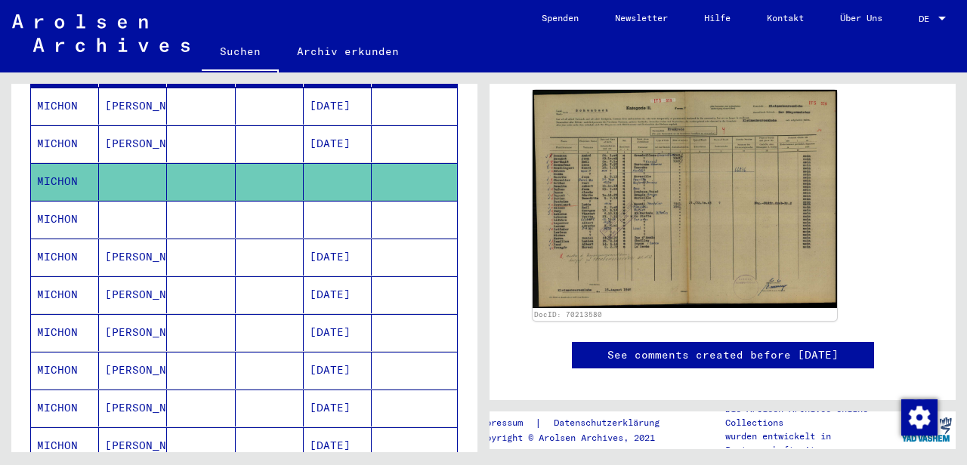
scroll to position [252, 0]
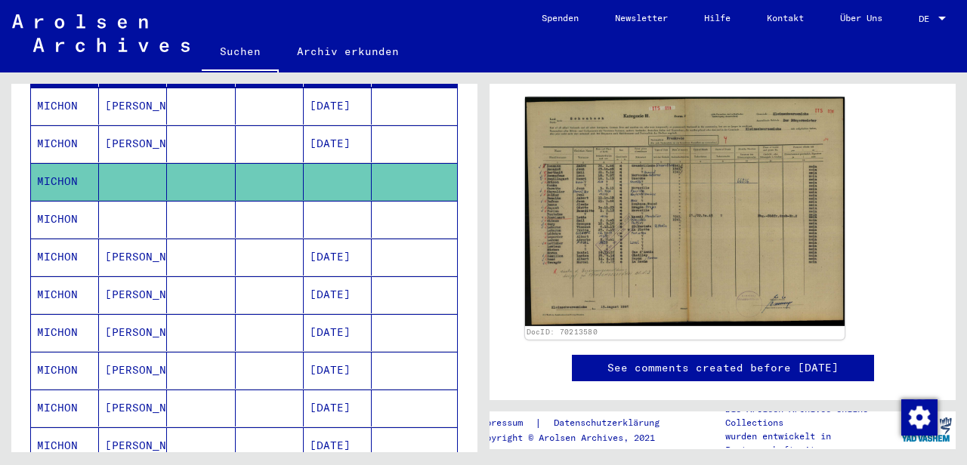
click at [691, 211] on img at bounding box center [685, 211] width 320 height 229
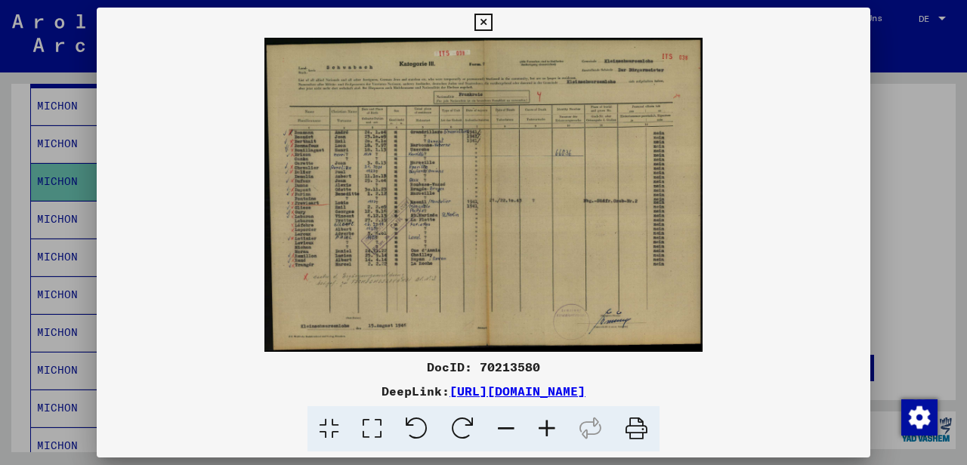
click at [492, 23] on icon at bounding box center [482, 23] width 17 height 18
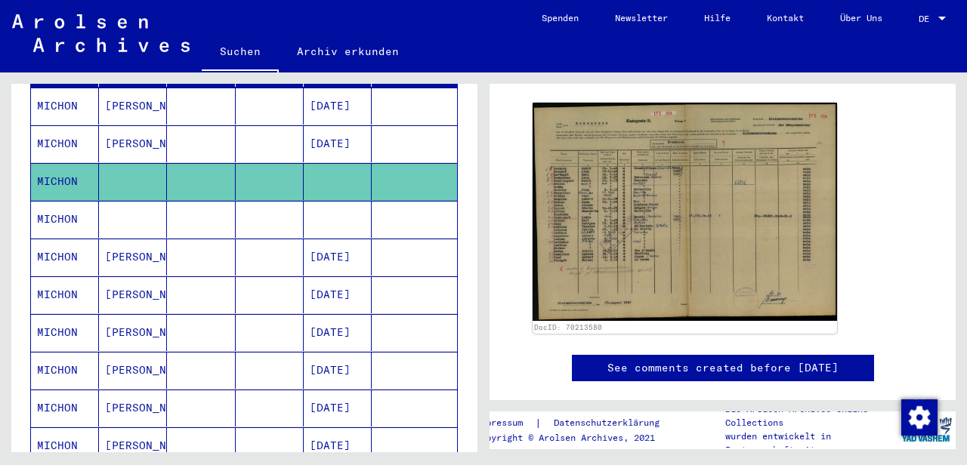
click at [326, 201] on mat-cell at bounding box center [338, 219] width 68 height 37
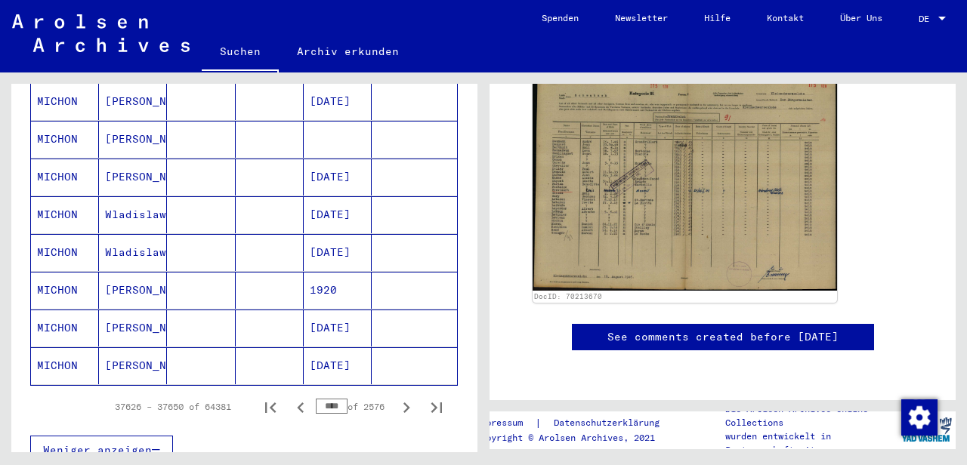
scroll to position [966, 0]
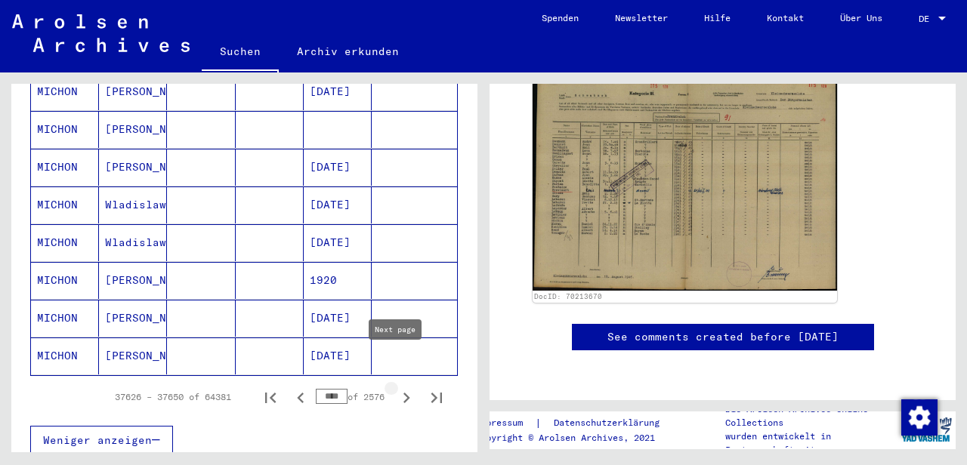
click at [396, 388] on icon "Next page" at bounding box center [406, 398] width 21 height 21
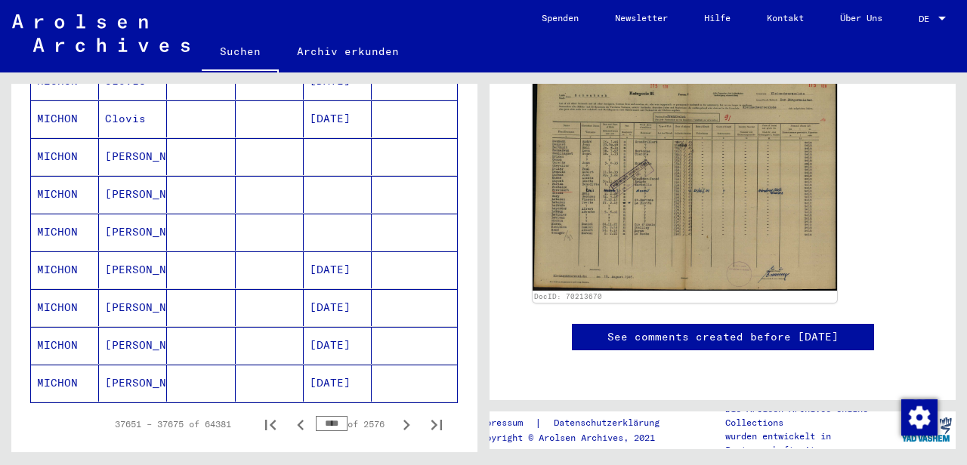
scroll to position [951, 0]
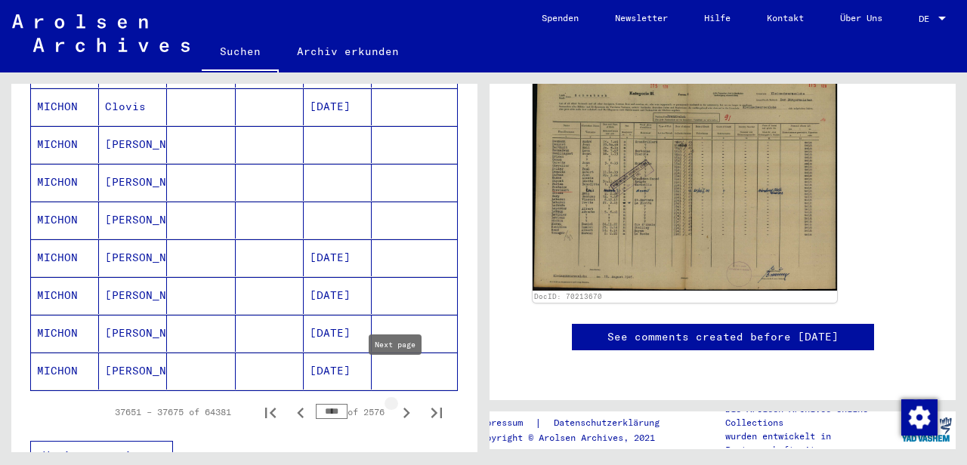
click at [396, 403] on icon "Next page" at bounding box center [406, 413] width 21 height 21
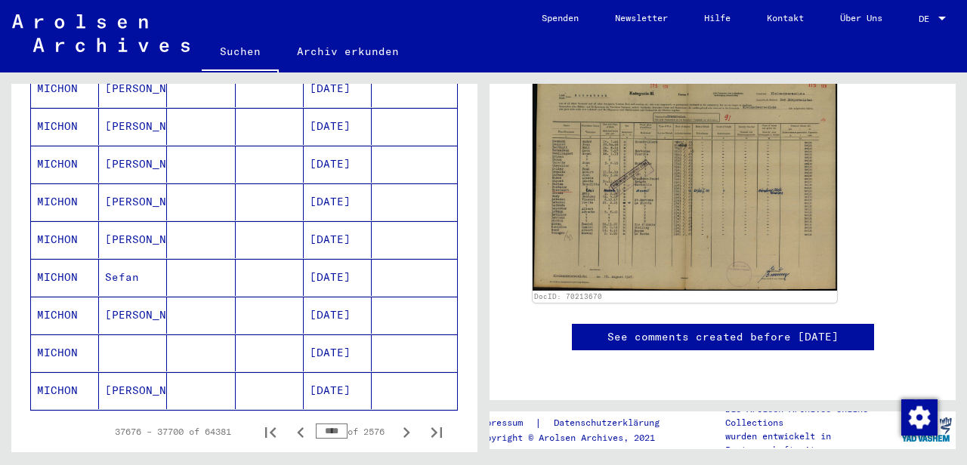
scroll to position [937, 0]
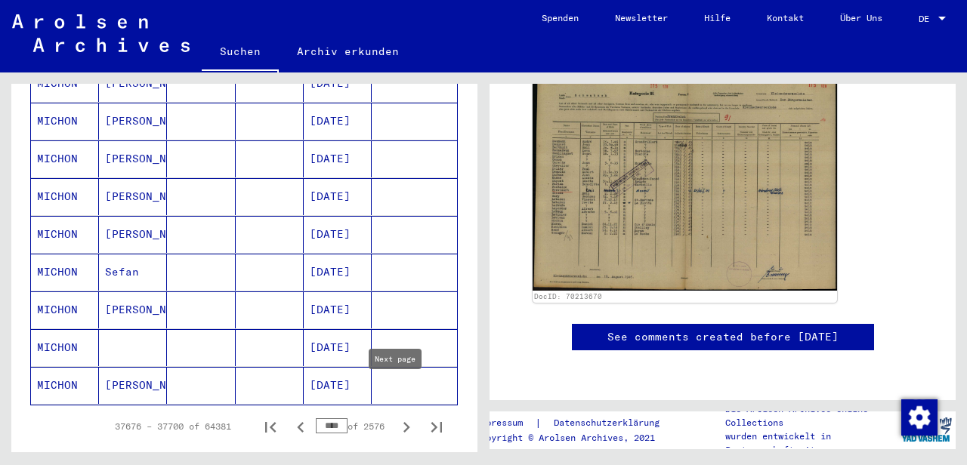
click at [396, 417] on icon "Next page" at bounding box center [406, 427] width 21 height 21
drag, startPoint x: 466, startPoint y: 337, endPoint x: 484, endPoint y: 231, distance: 107.3
click at [477, 231] on div "Nach Themen oder Namen suchen ****** close Suche Archival tree units Personen 6…" at bounding box center [244, 274] width 466 height 380
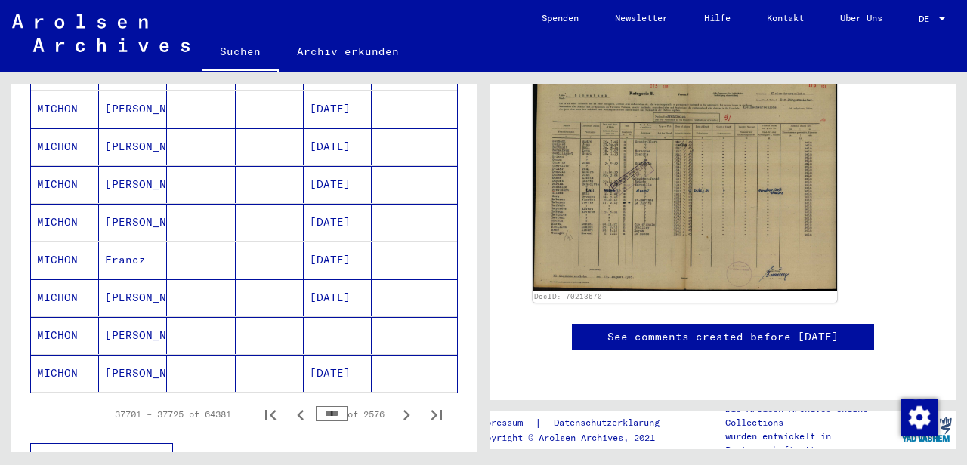
scroll to position [989, 0]
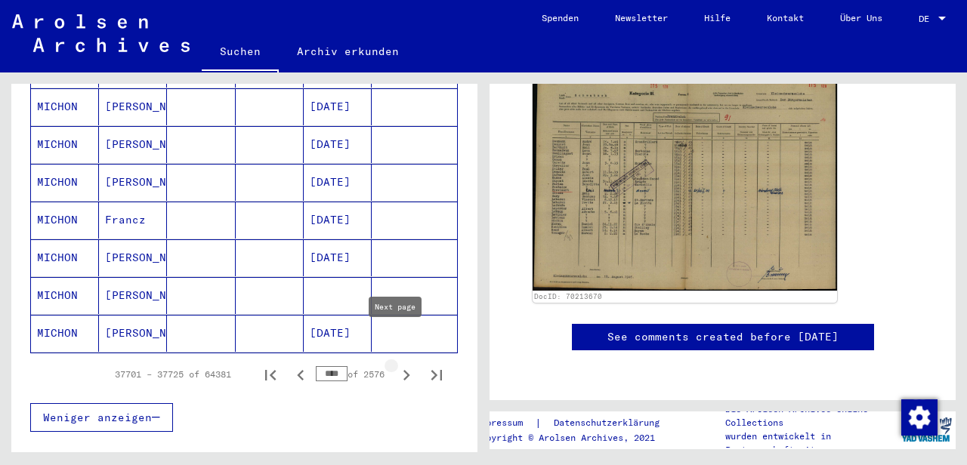
click at [396, 365] on icon "Next page" at bounding box center [406, 375] width 21 height 21
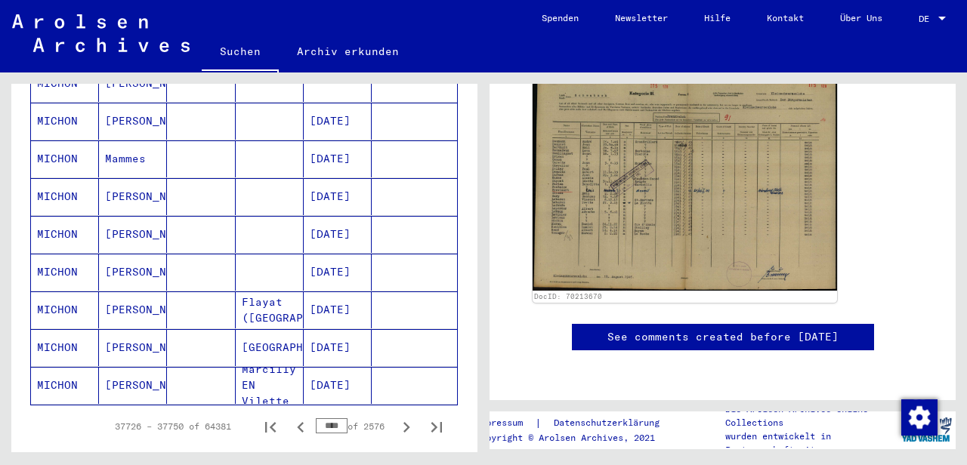
scroll to position [941, 0]
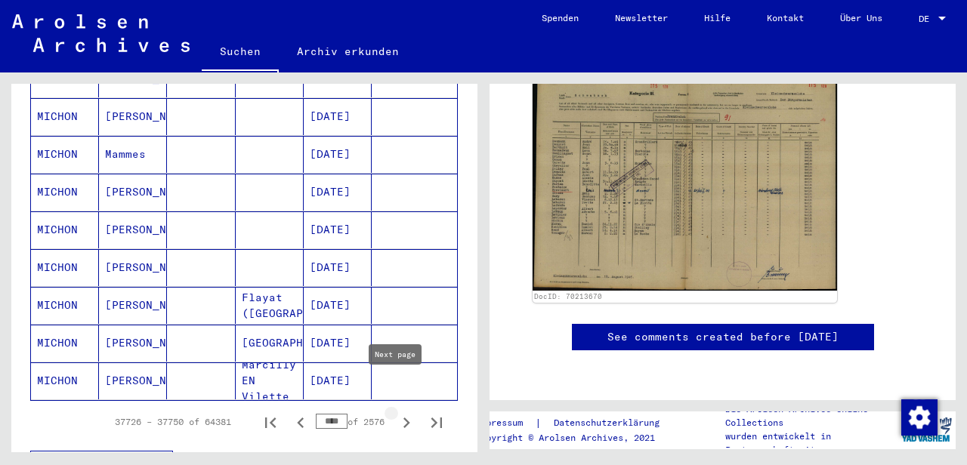
click at [403, 418] on icon "Next page" at bounding box center [406, 423] width 7 height 11
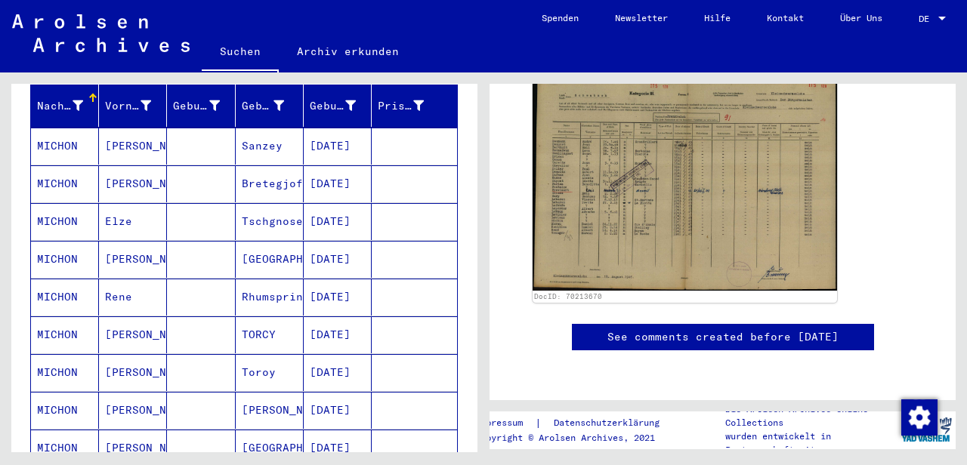
scroll to position [280, 0]
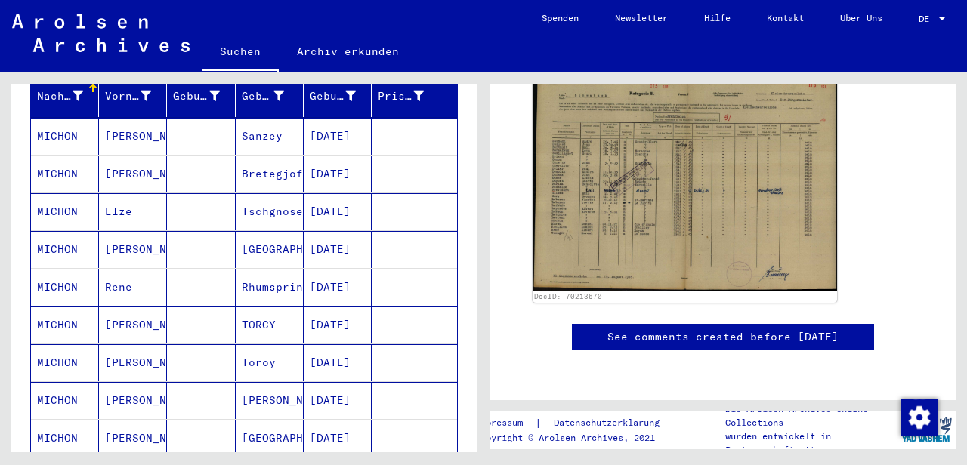
click at [428, 196] on mat-cell at bounding box center [414, 211] width 85 height 37
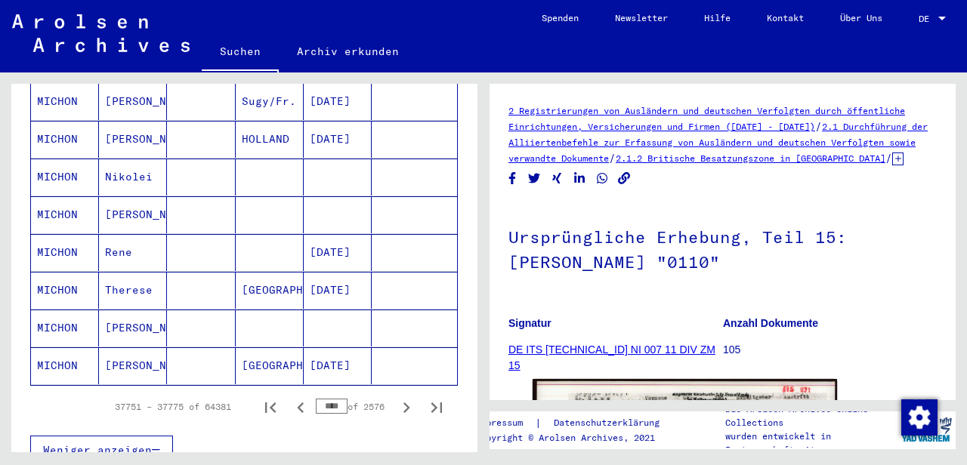
scroll to position [972, 0]
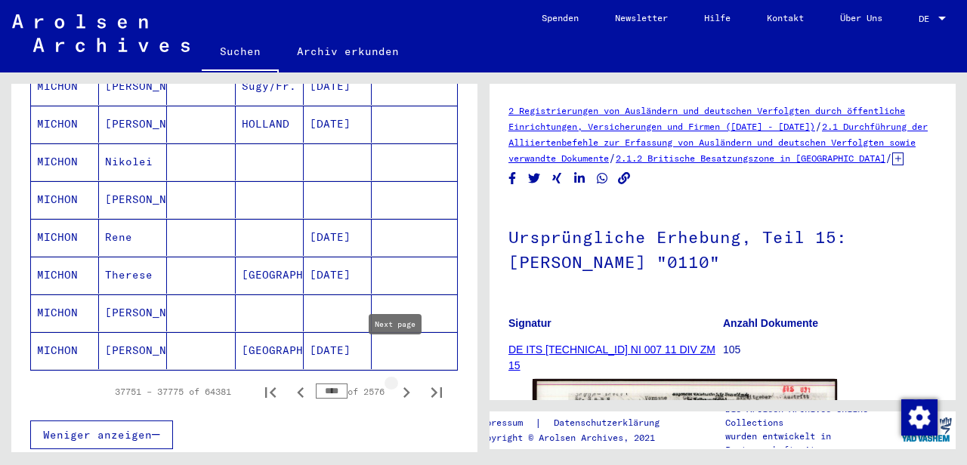
click at [396, 382] on icon "Next page" at bounding box center [406, 392] width 21 height 21
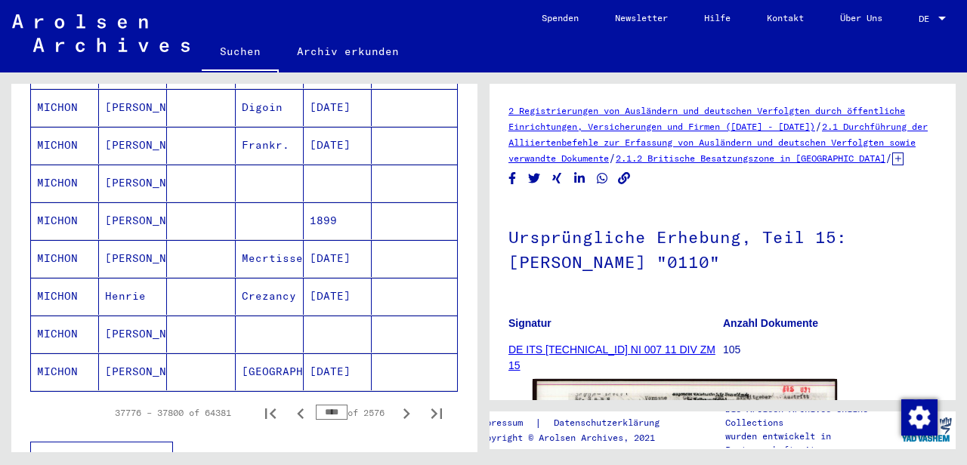
scroll to position [955, 0]
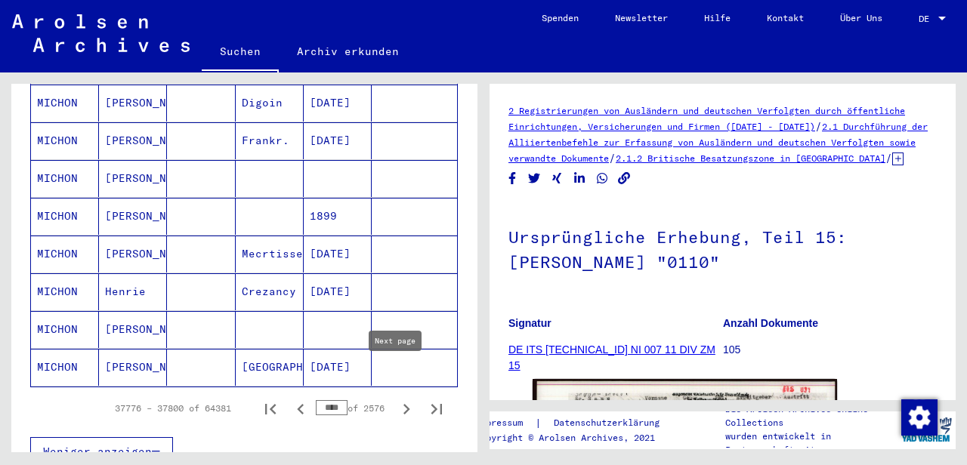
click at [396, 399] on icon "Next page" at bounding box center [406, 409] width 21 height 21
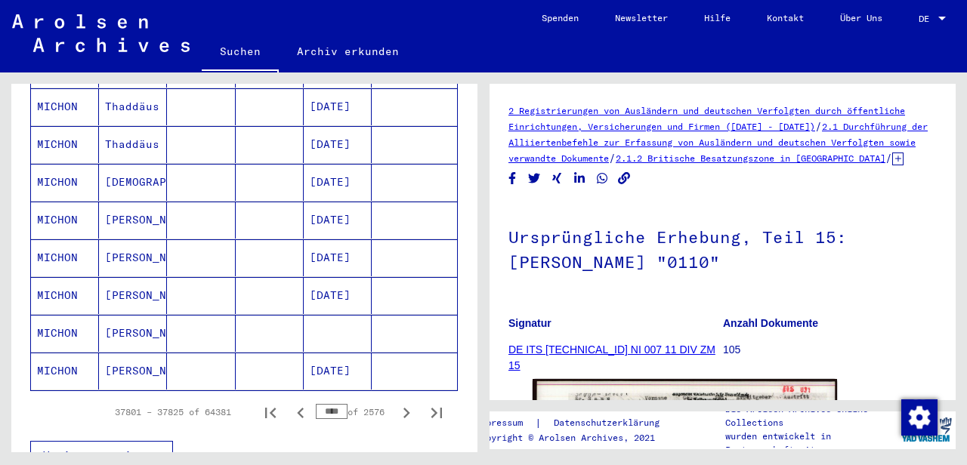
scroll to position [953, 0]
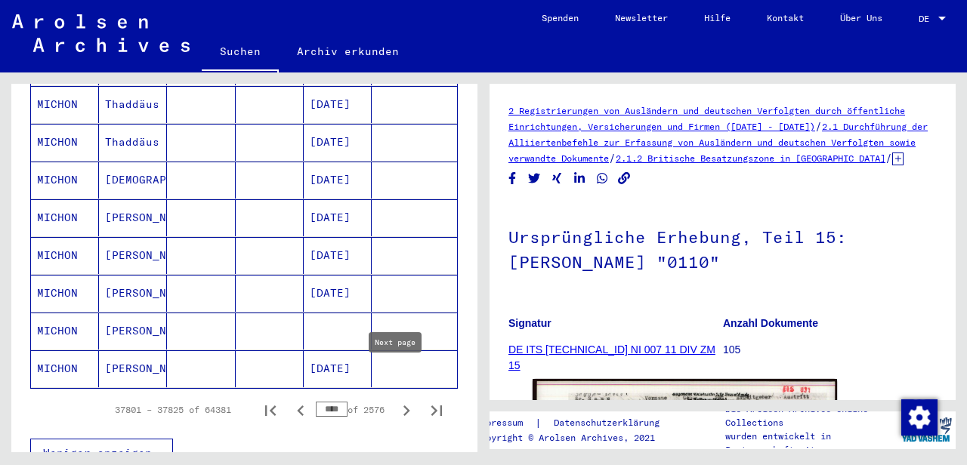
click at [396, 400] on icon "Next page" at bounding box center [406, 410] width 21 height 21
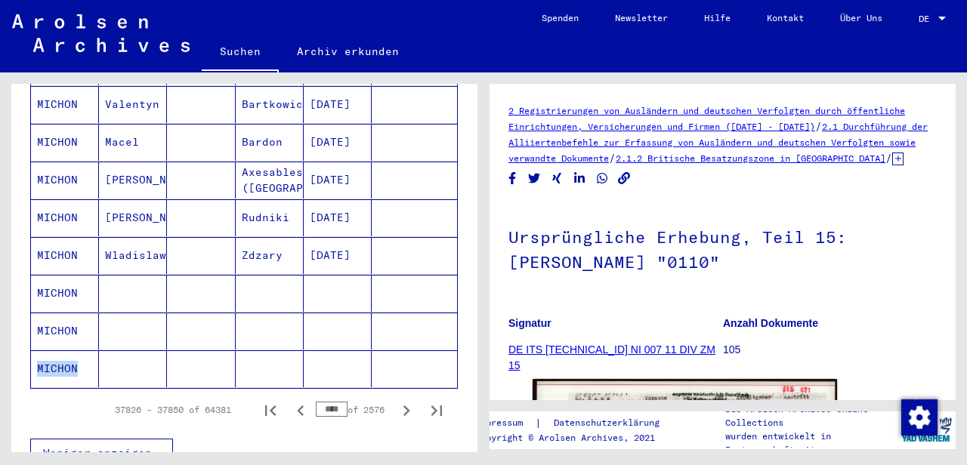
drag, startPoint x: 466, startPoint y: 340, endPoint x: 466, endPoint y: 285, distance: 55.2
drag, startPoint x: 477, startPoint y: 320, endPoint x: 480, endPoint y: 237, distance: 83.1
click at [480, 237] on div "Nach Themen oder Namen suchen ****** close Suche Archival tree units Personen 6…" at bounding box center [242, 263] width 484 height 380
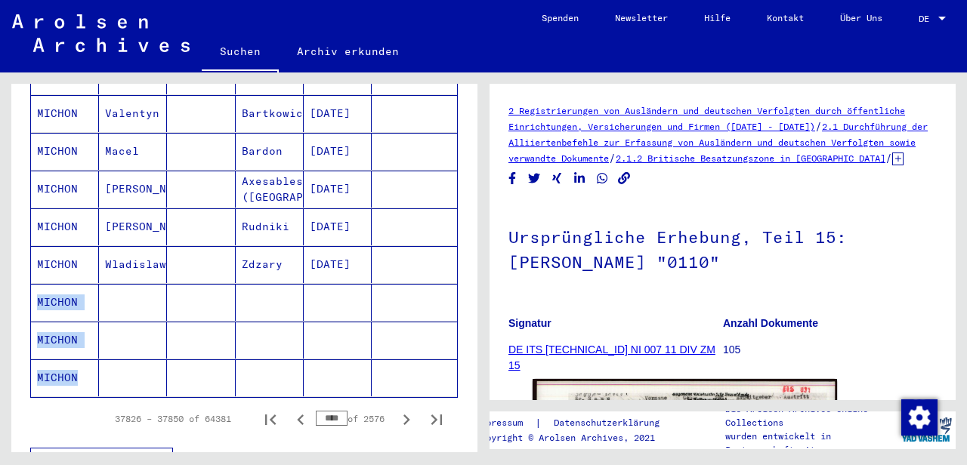
scroll to position [947, 0]
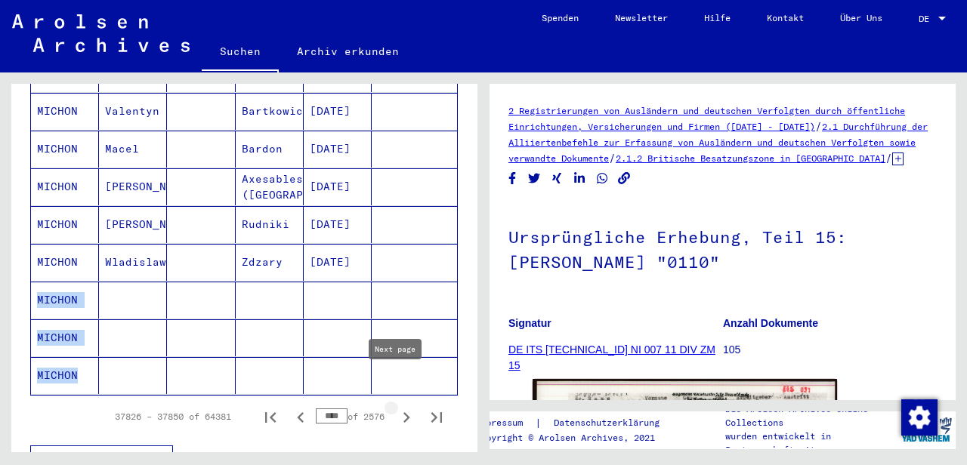
click at [403, 413] on icon "Next page" at bounding box center [406, 418] width 7 height 11
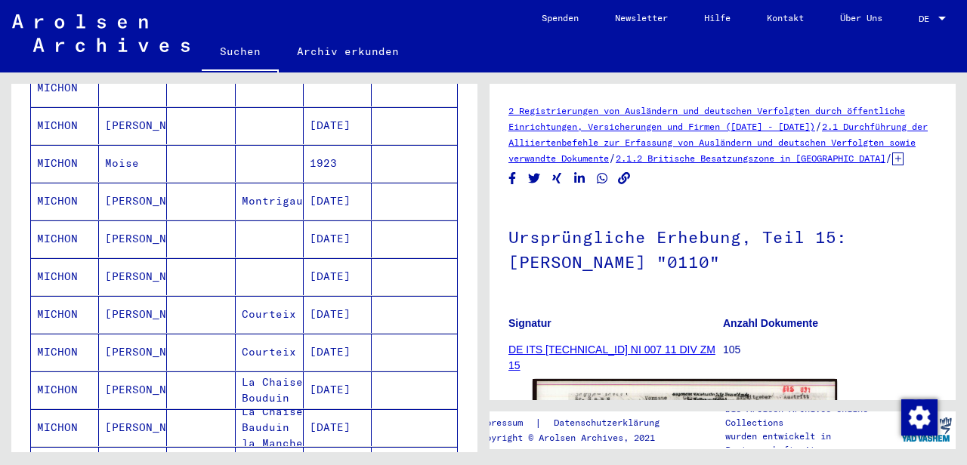
scroll to position [822, 0]
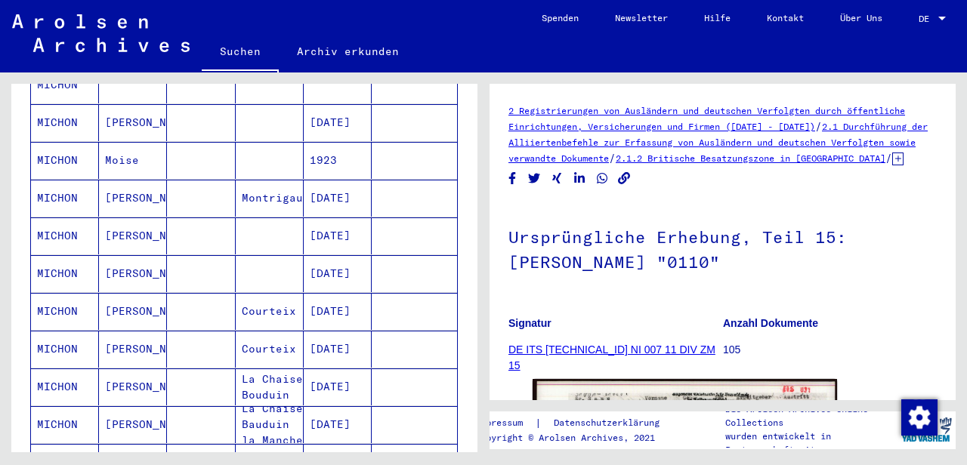
click at [345, 180] on mat-cell "[DATE]" at bounding box center [338, 198] width 68 height 37
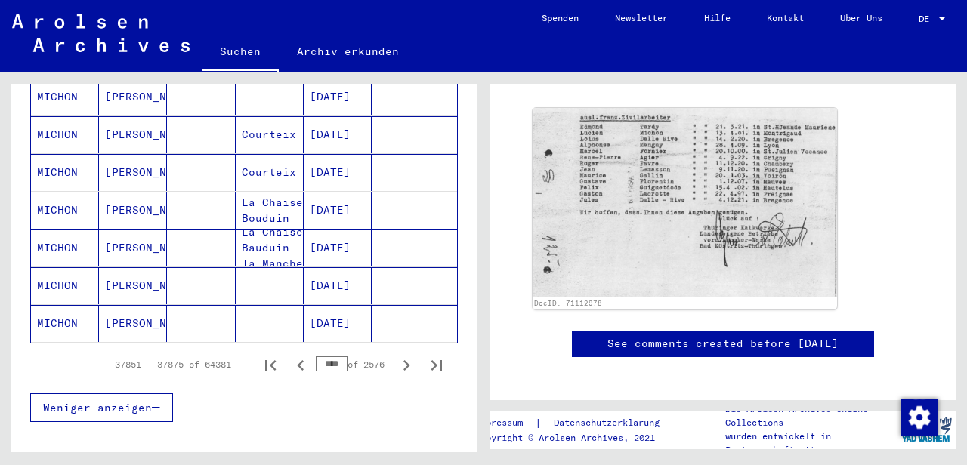
scroll to position [1021, 0]
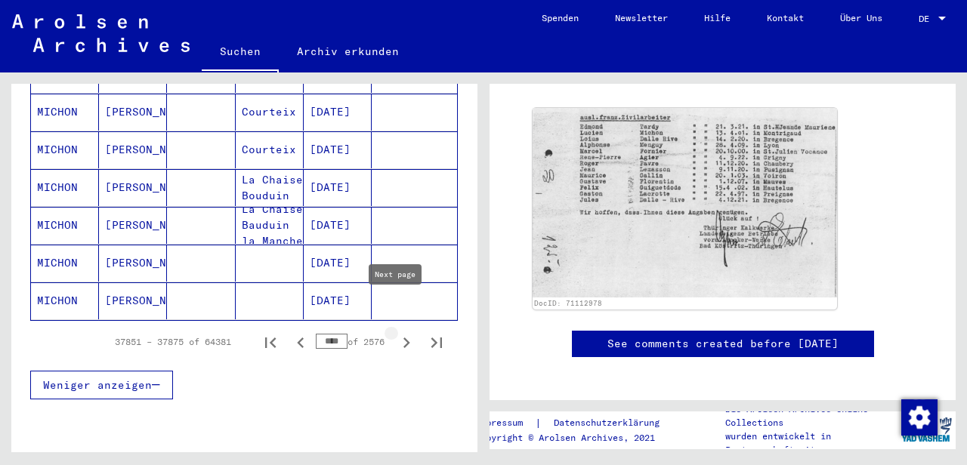
click at [403, 338] on icon "Next page" at bounding box center [406, 343] width 7 height 11
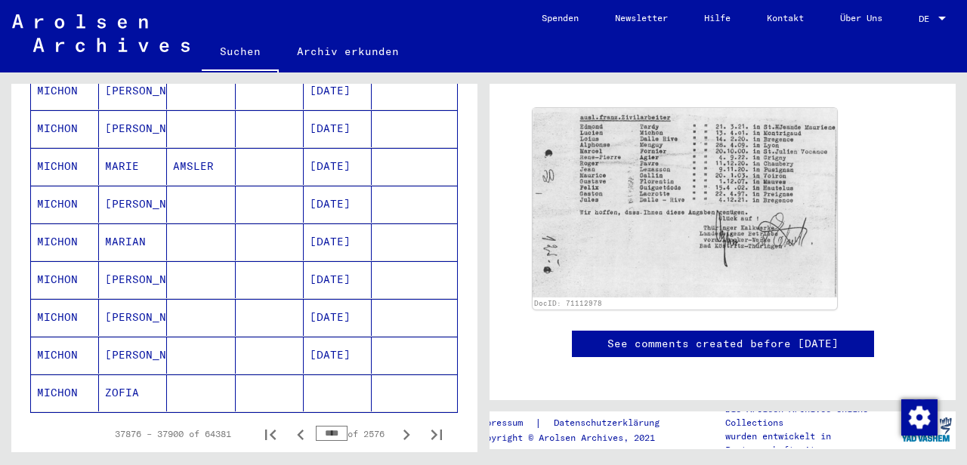
scroll to position [932, 0]
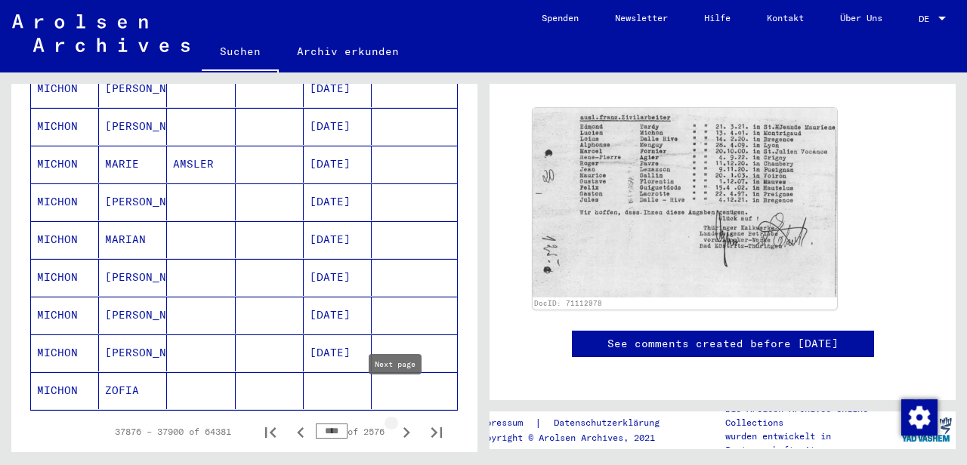
click at [403, 428] on icon "Next page" at bounding box center [406, 433] width 7 height 11
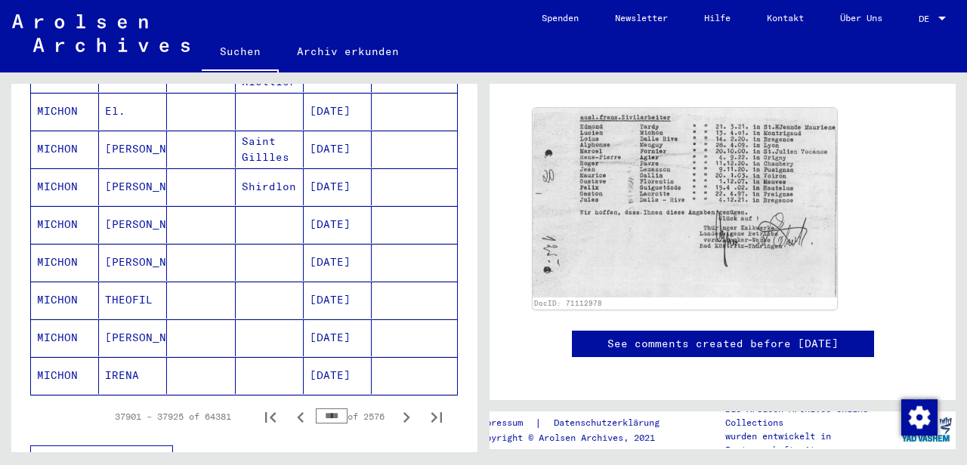
scroll to position [956, 0]
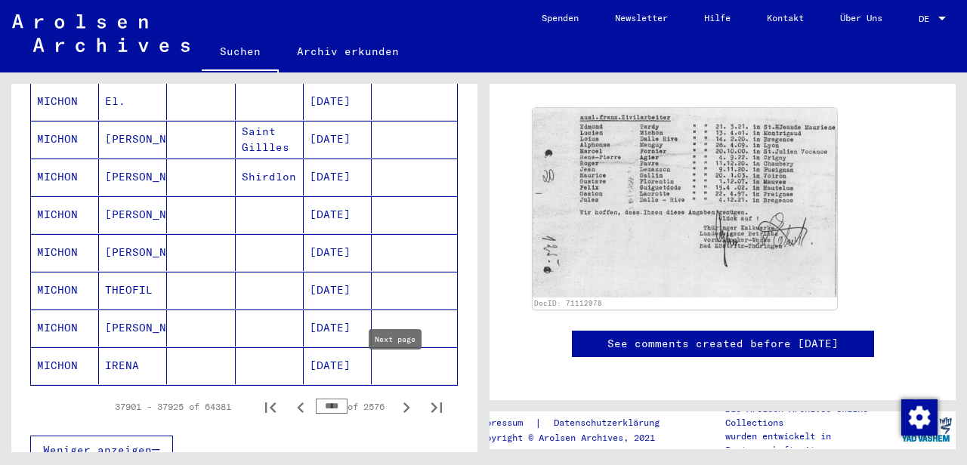
click at [396, 397] on icon "Next page" at bounding box center [406, 407] width 21 height 21
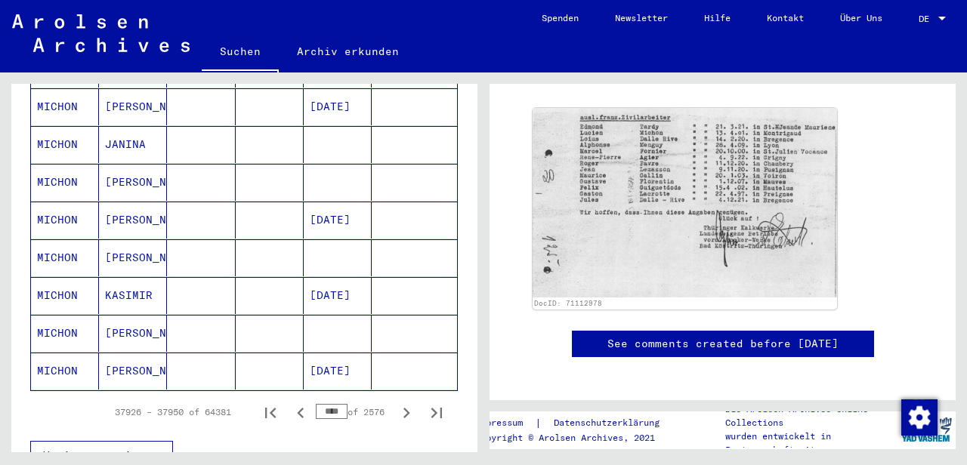
scroll to position [984, 0]
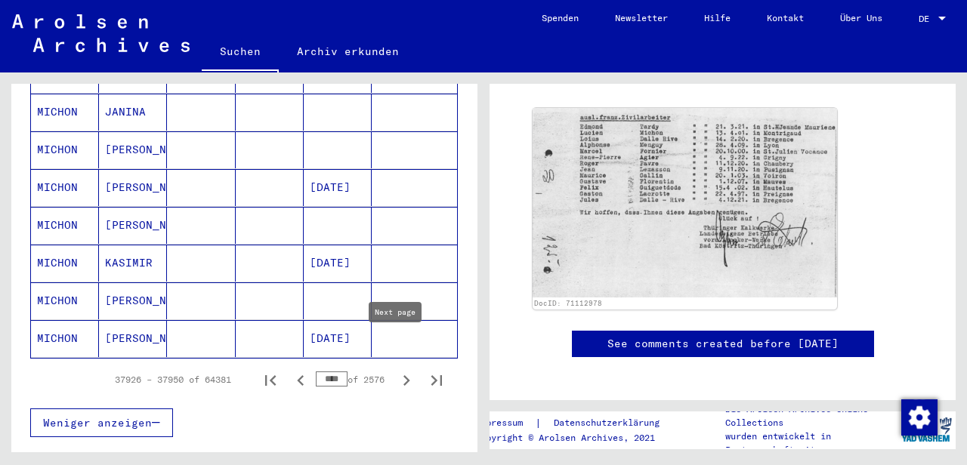
click at [403, 375] on icon "Next page" at bounding box center [406, 380] width 7 height 11
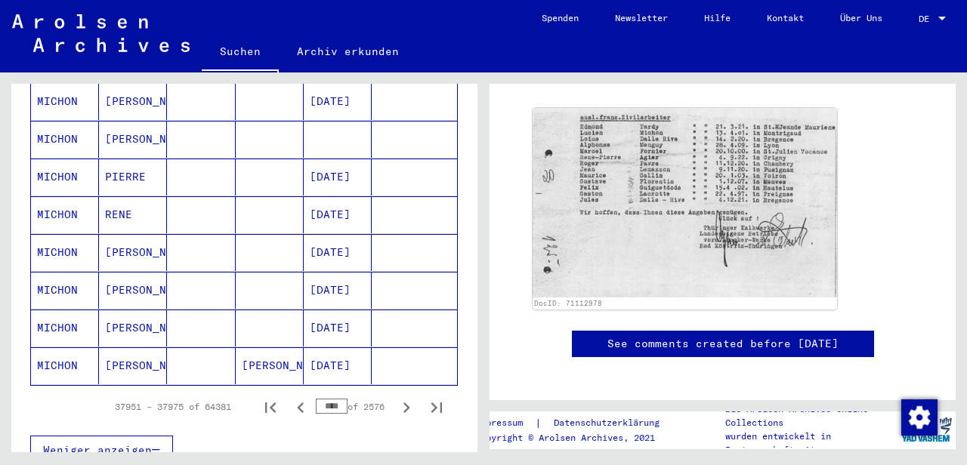
scroll to position [959, 0]
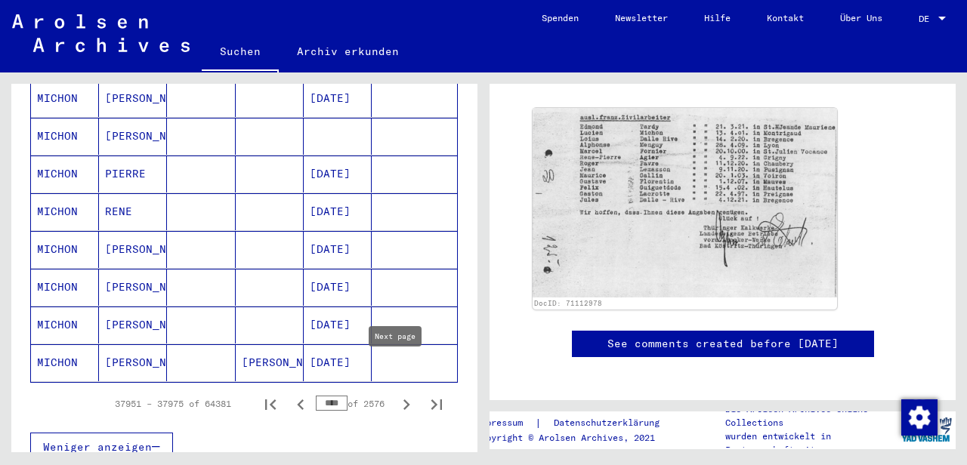
click at [396, 394] on icon "Next page" at bounding box center [406, 404] width 21 height 21
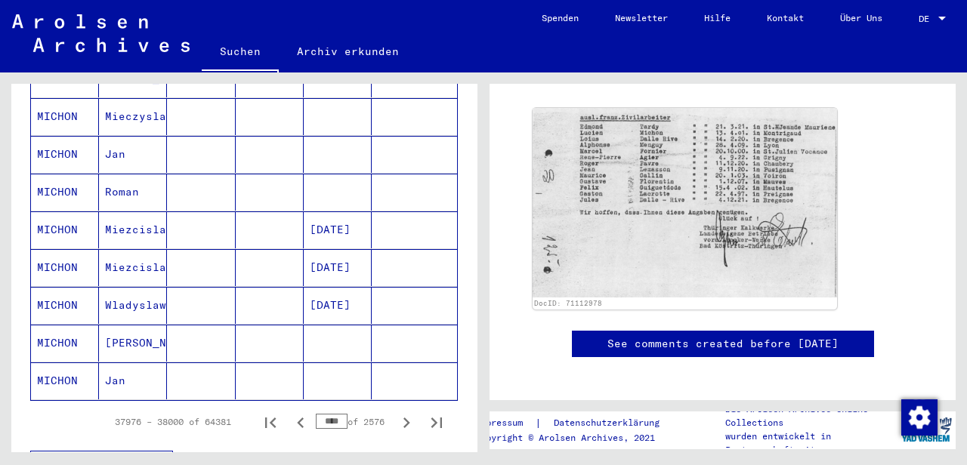
scroll to position [978, 0]
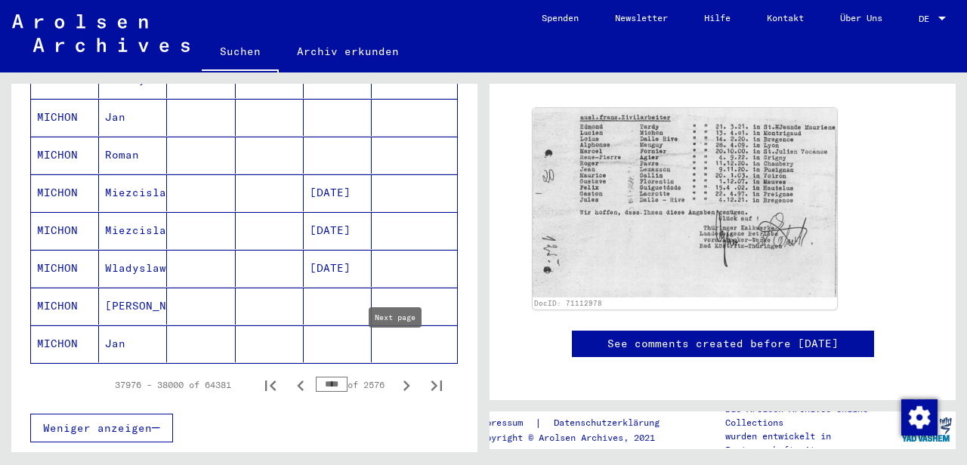
click at [396, 375] on icon "Next page" at bounding box center [406, 385] width 21 height 21
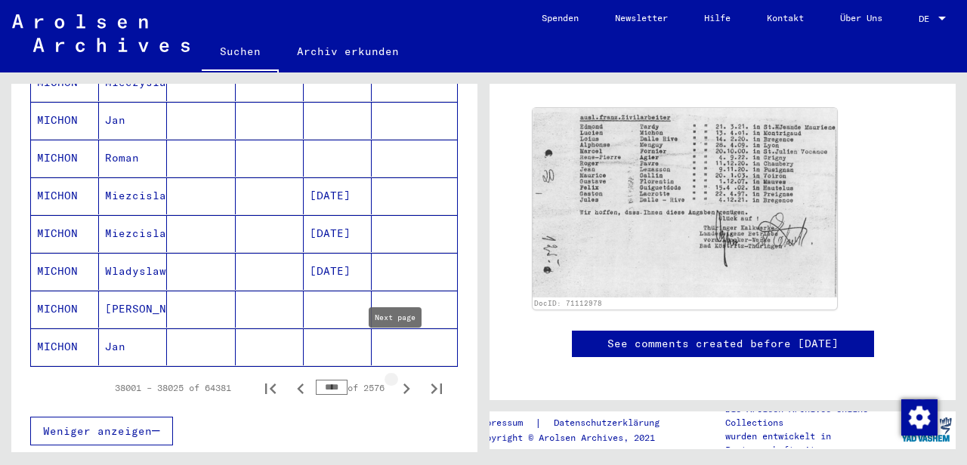
type input "****"
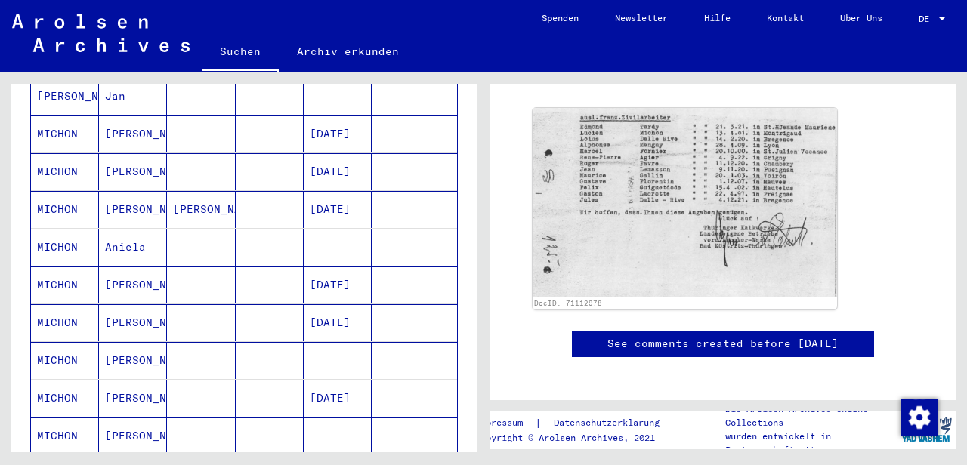
scroll to position [828, 0]
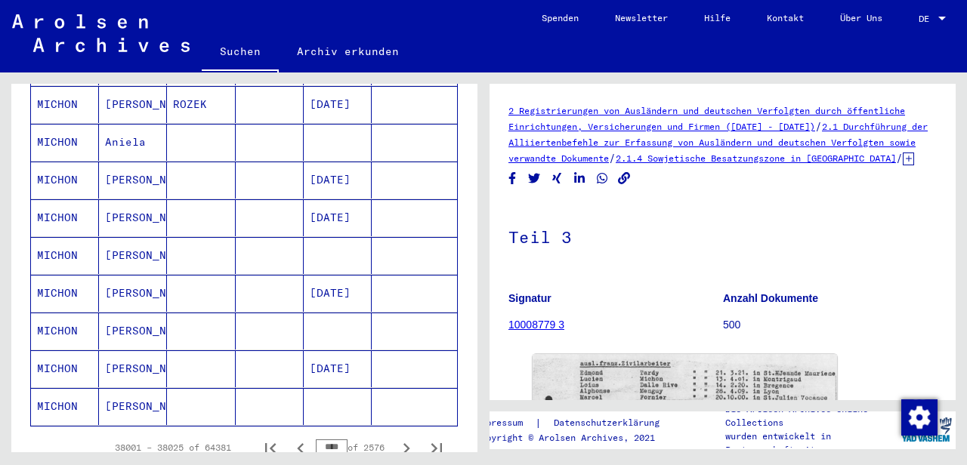
scroll to position [246, 0]
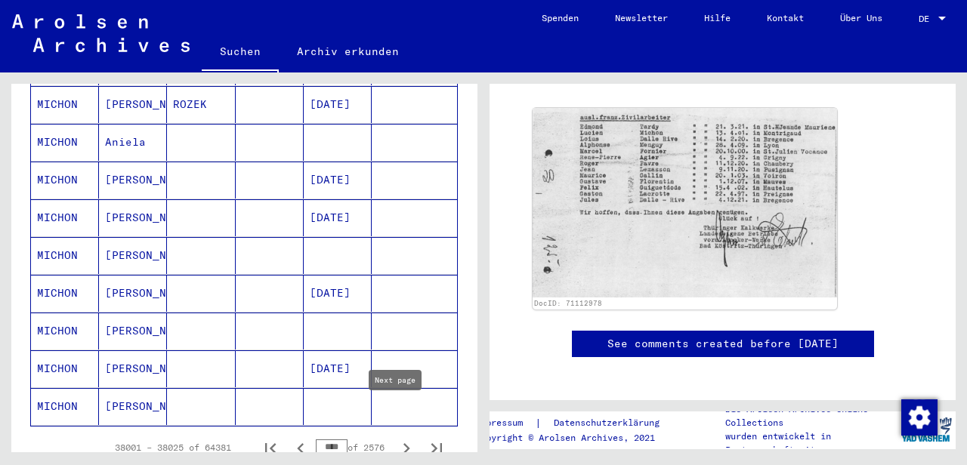
click at [396, 438] on icon "Next page" at bounding box center [406, 448] width 21 height 21
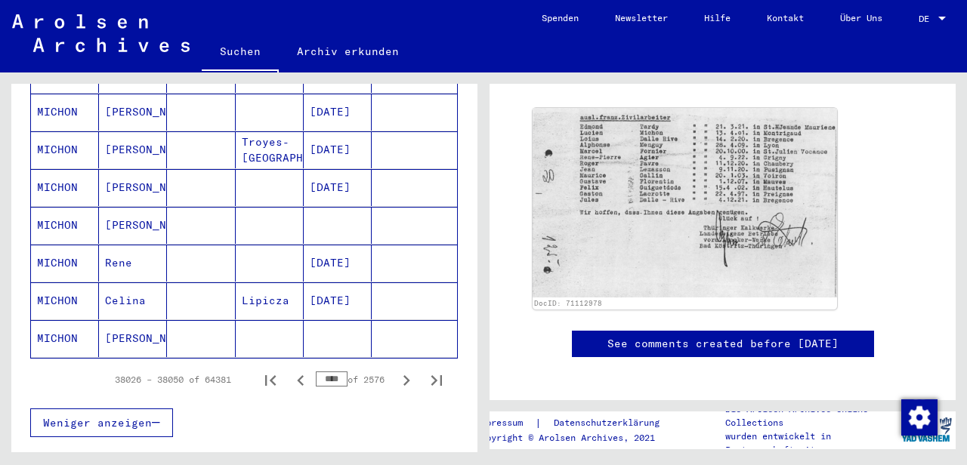
scroll to position [989, 0]
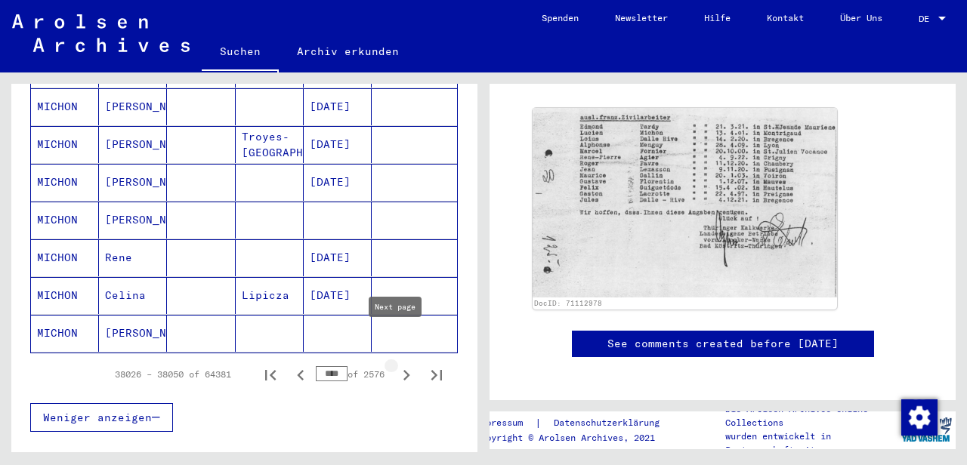
click at [396, 365] on icon "Next page" at bounding box center [406, 375] width 21 height 21
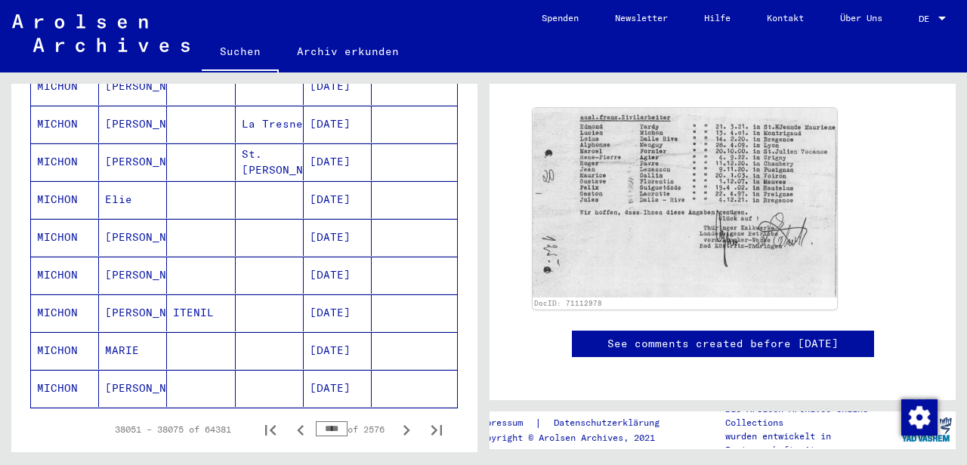
scroll to position [941, 0]
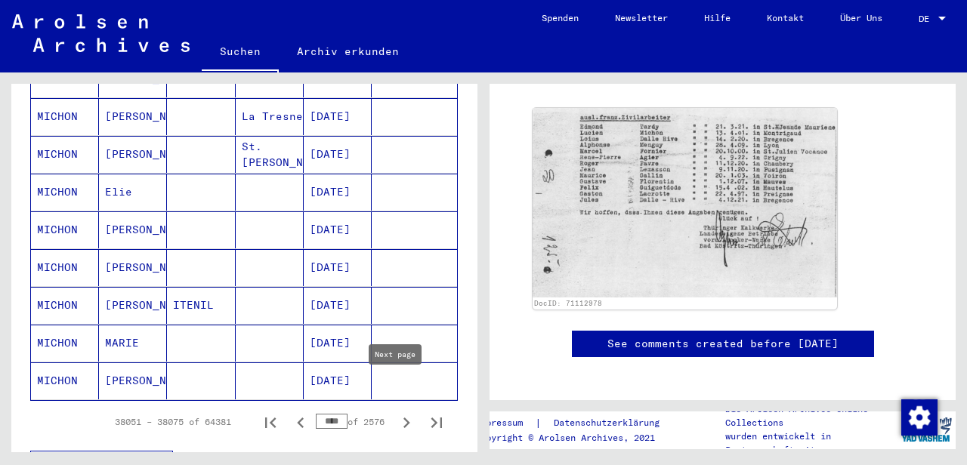
click at [396, 413] on icon "Next page" at bounding box center [406, 423] width 21 height 21
type input "****"
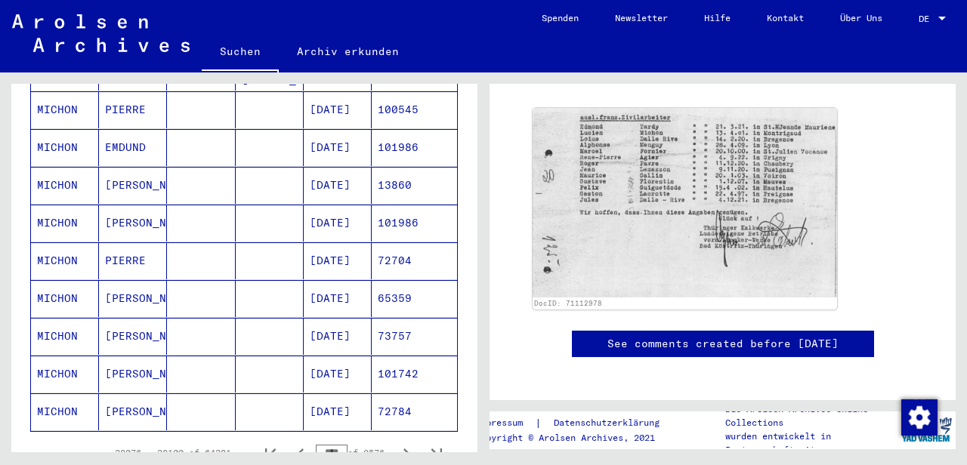
scroll to position [920, 0]
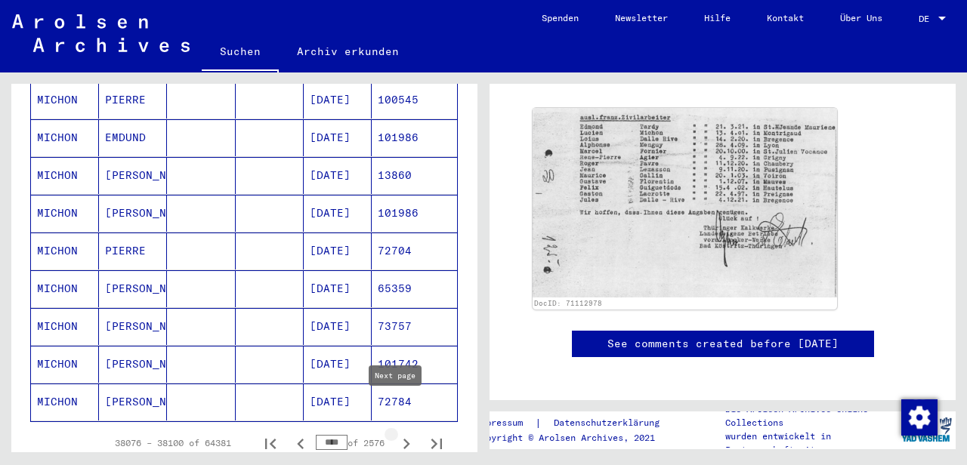
click at [400, 434] on icon "Next page" at bounding box center [406, 444] width 21 height 21
type input "****"
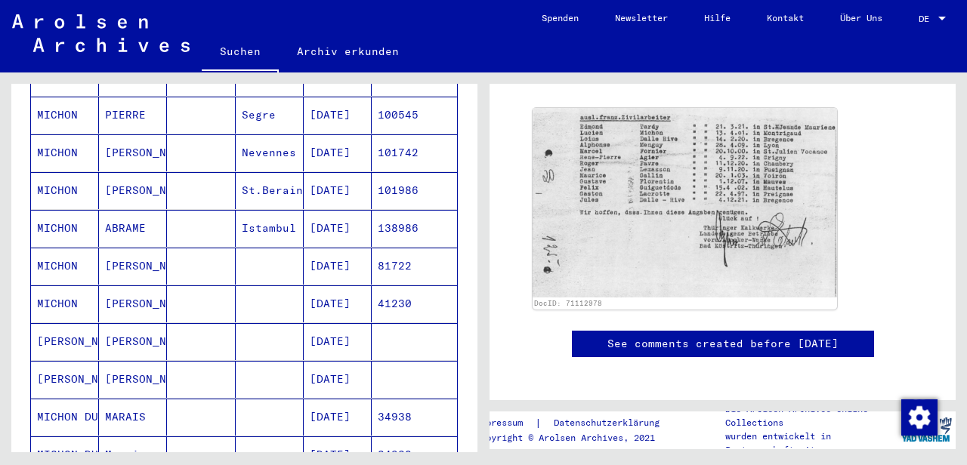
scroll to position [499, 0]
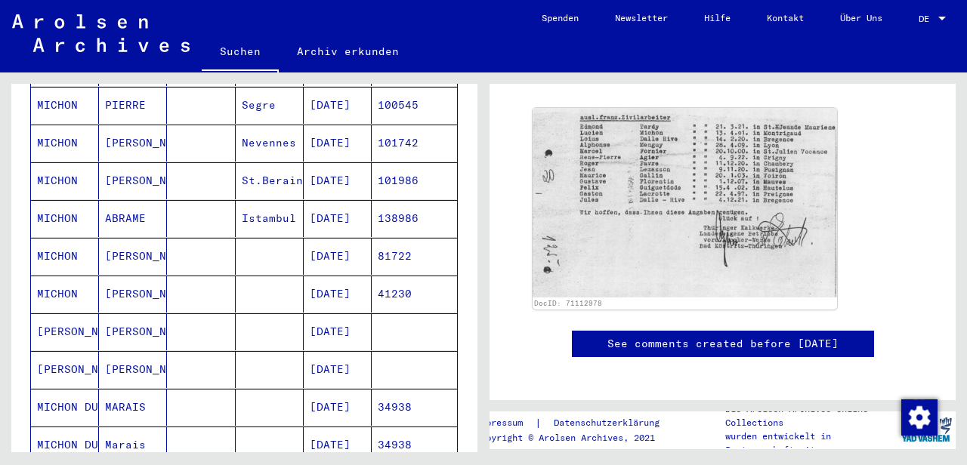
click at [324, 200] on mat-cell "[DATE]" at bounding box center [338, 218] width 68 height 37
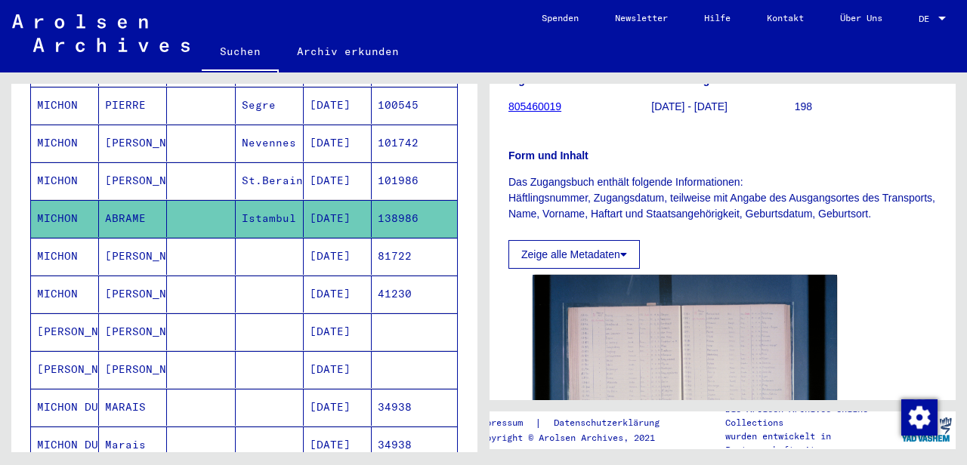
scroll to position [112, 0]
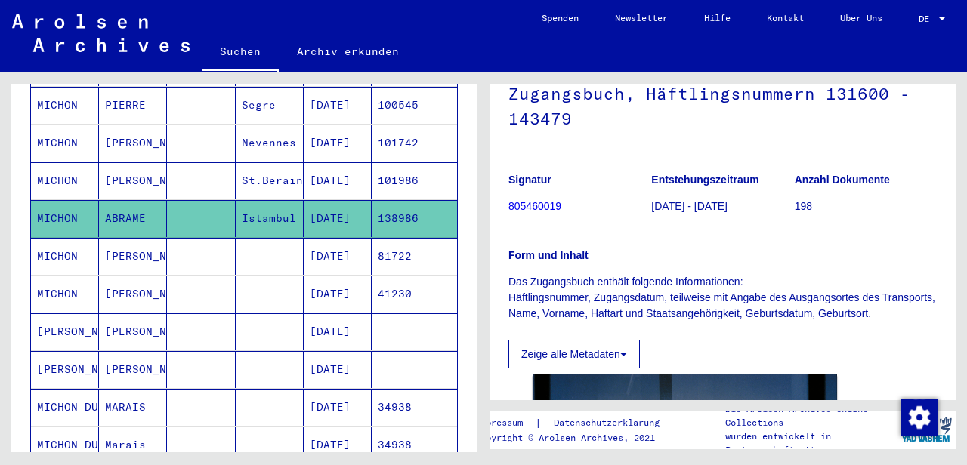
click at [552, 208] on link "805460019" at bounding box center [534, 206] width 53 height 12
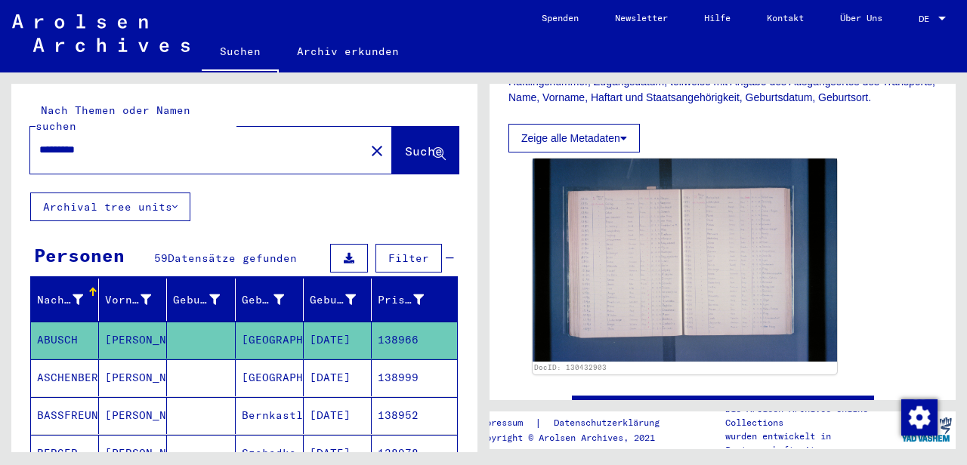
scroll to position [345, 0]
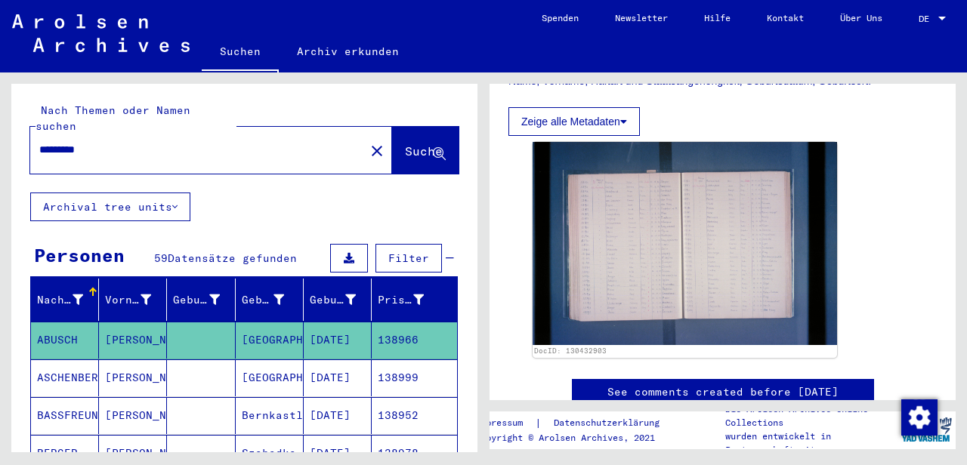
click at [136, 153] on div "********* close" at bounding box center [211, 150] width 362 height 47
click at [130, 142] on input "*********" at bounding box center [197, 150] width 317 height 16
type input "*"
type input "******"
click at [405, 144] on span "Suche" at bounding box center [424, 151] width 38 height 15
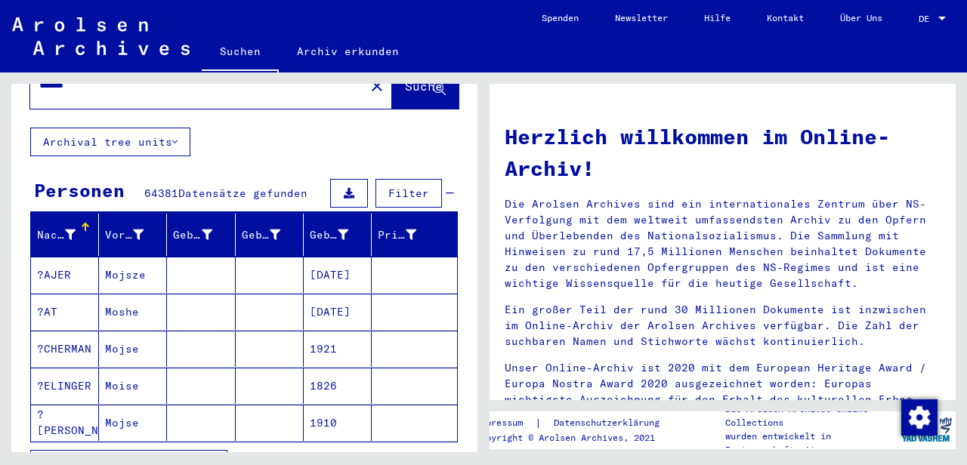
scroll to position [20, 0]
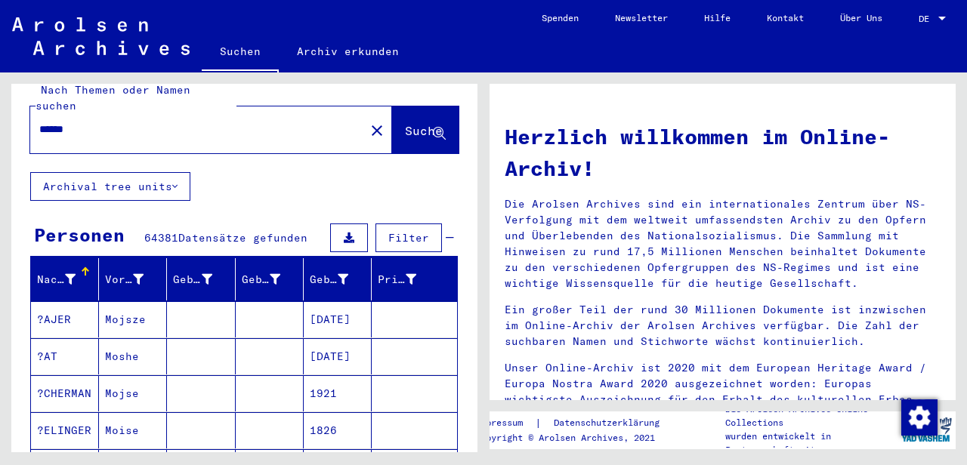
click at [406, 231] on span "Filter" at bounding box center [408, 238] width 41 height 14
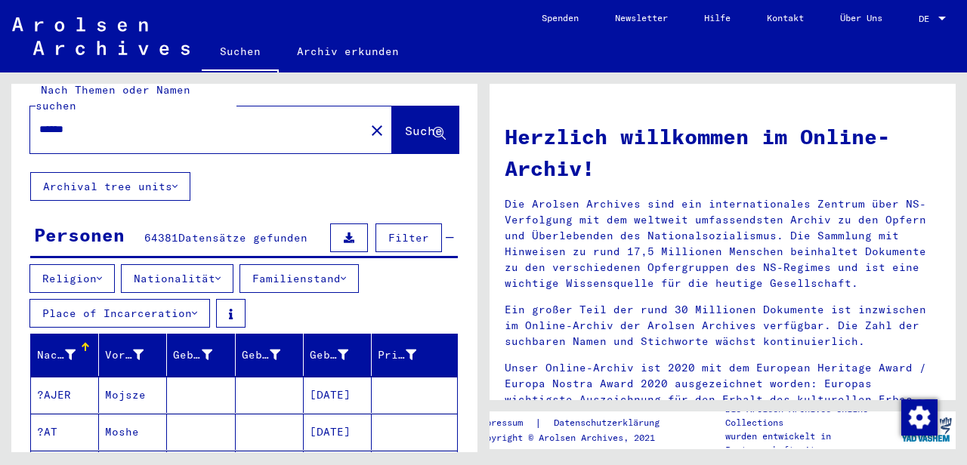
click at [182, 301] on button "Place of Incarceration" at bounding box center [119, 313] width 181 height 29
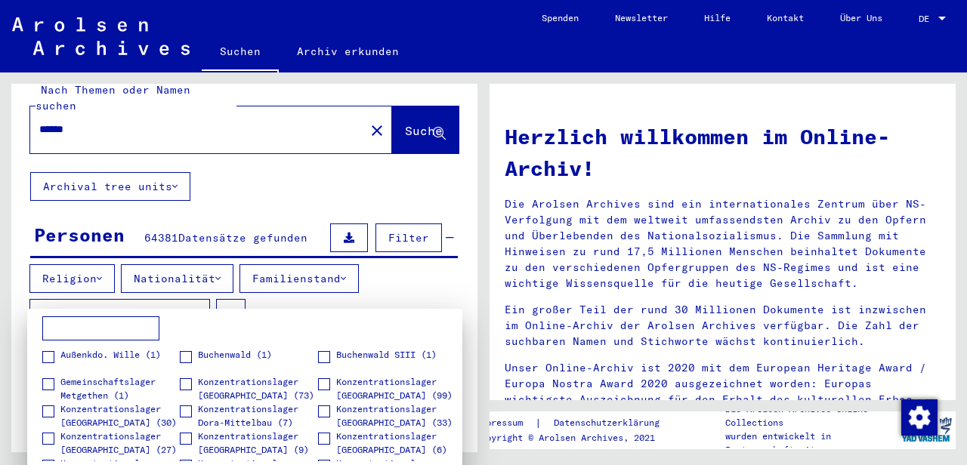
drag, startPoint x: 468, startPoint y: 189, endPoint x: 470, endPoint y: 213, distance: 24.2
click at [470, 213] on div at bounding box center [483, 232] width 967 height 465
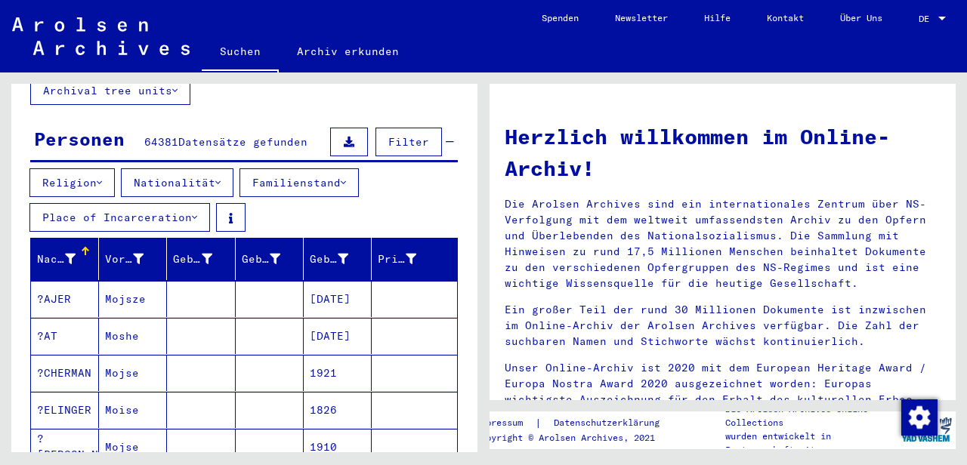
scroll to position [115, 0]
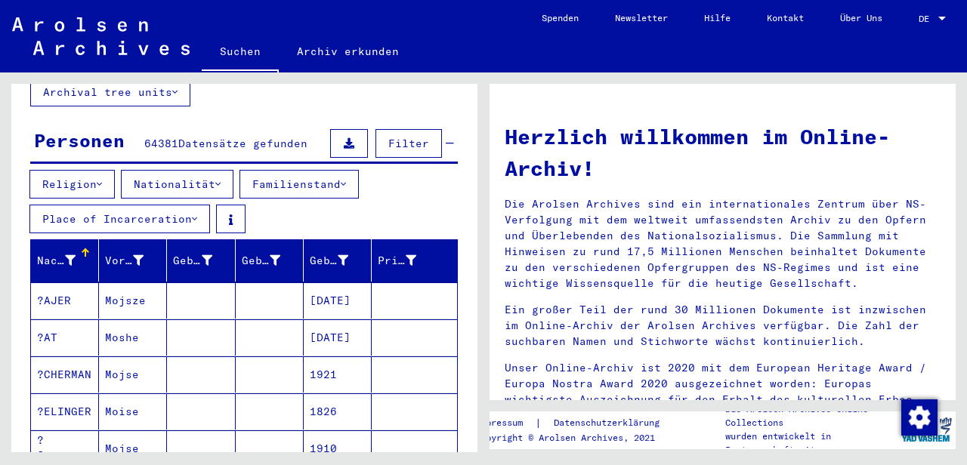
click at [178, 205] on button "Place of Incarceration" at bounding box center [119, 219] width 181 height 29
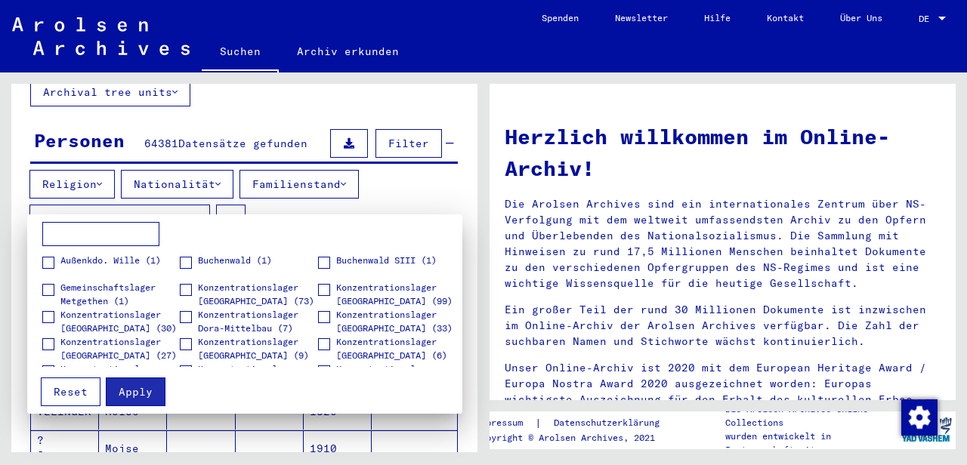
click at [48, 319] on span at bounding box center [48, 317] width 12 height 12
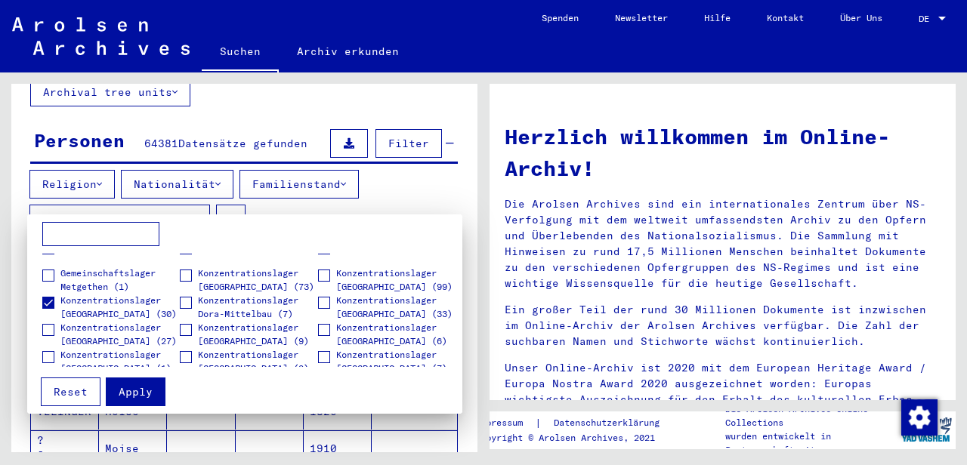
scroll to position [19, 0]
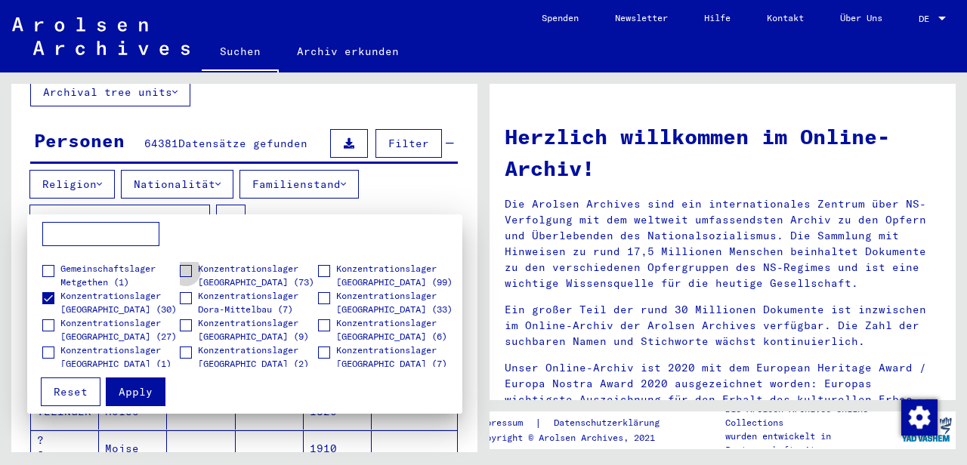
click at [185, 268] on span at bounding box center [186, 271] width 12 height 12
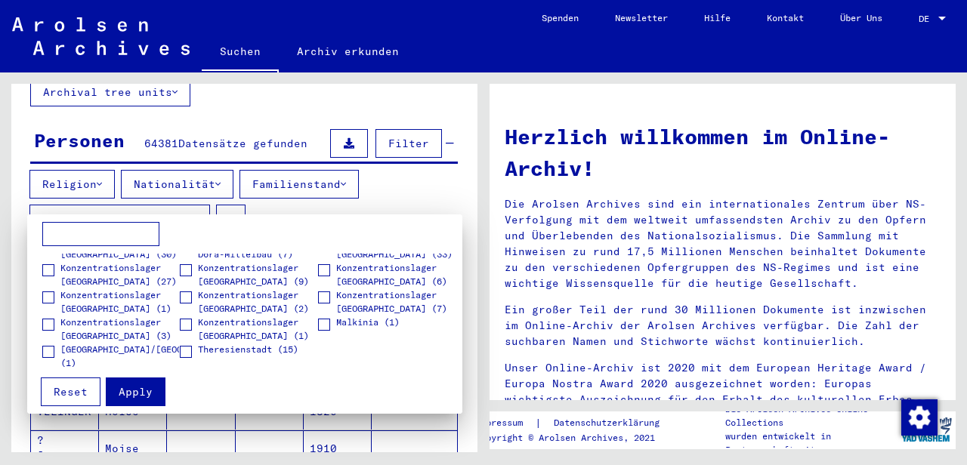
scroll to position [76, 0]
click at [141, 391] on span "Apply" at bounding box center [136, 392] width 34 height 14
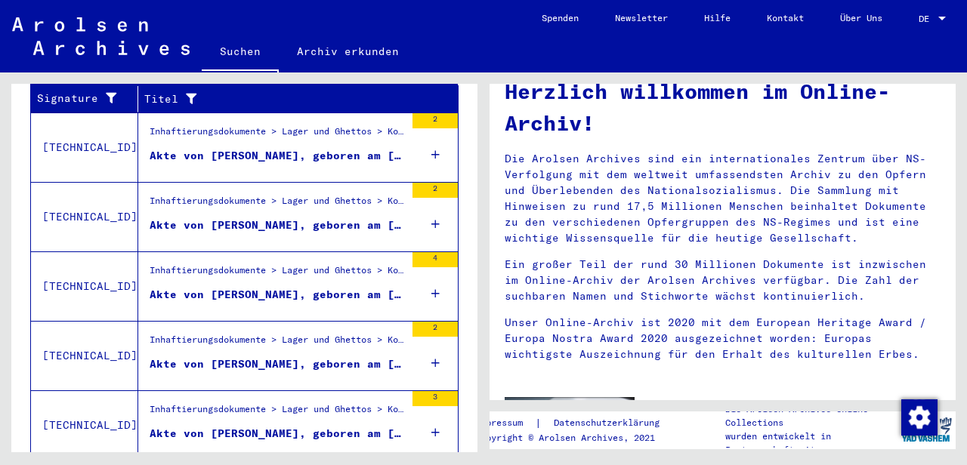
scroll to position [665, 0]
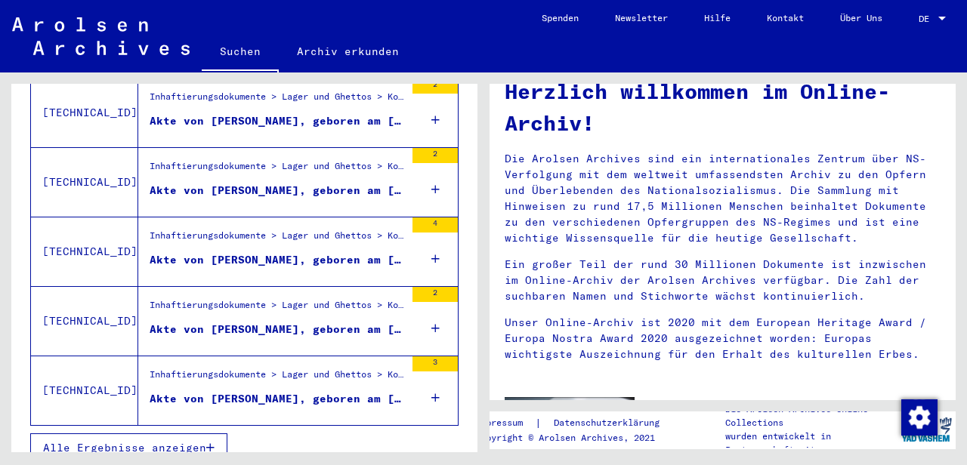
click at [181, 439] on button "Alle Ergebnisse anzeigen" at bounding box center [128, 448] width 197 height 29
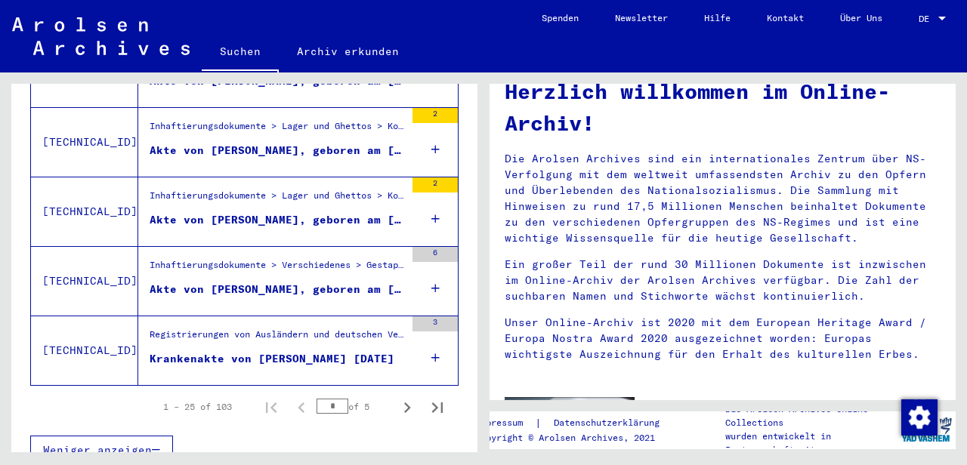
scroll to position [0, 0]
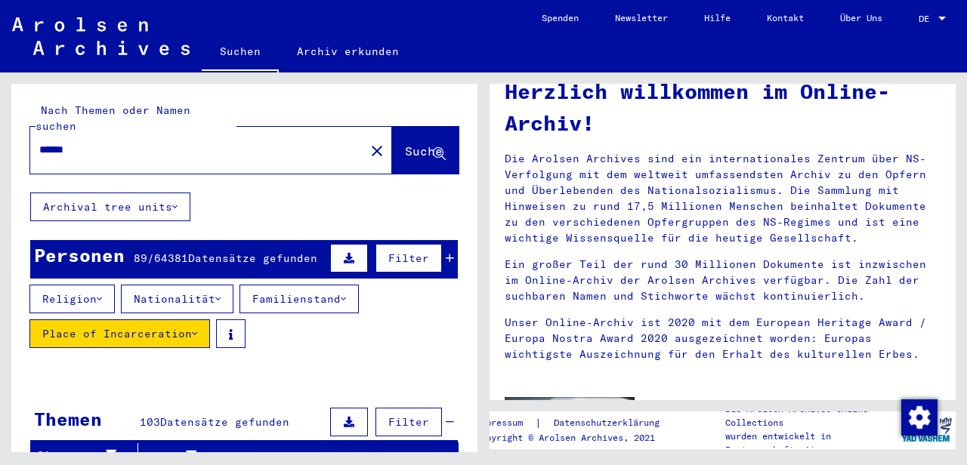
click at [100, 286] on button "Religion" at bounding box center [71, 299] width 85 height 29
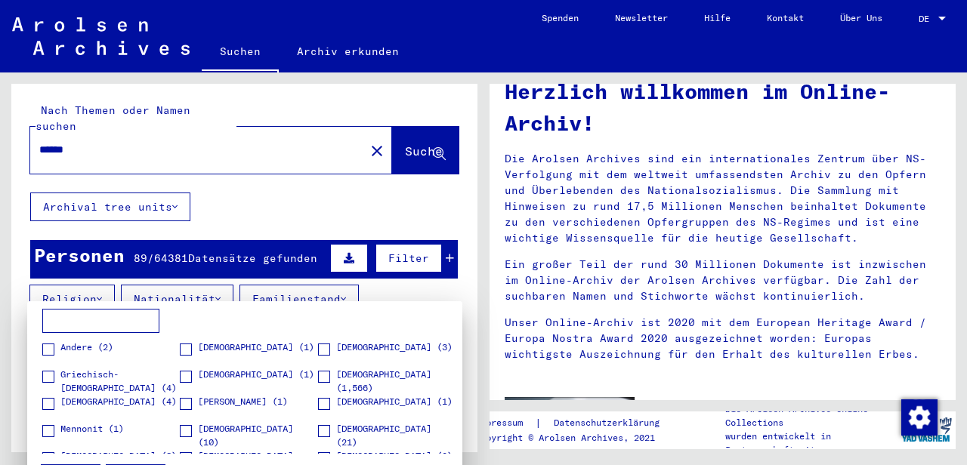
click at [319, 375] on span at bounding box center [324, 377] width 12 height 12
click at [282, 187] on div at bounding box center [483, 232] width 967 height 465
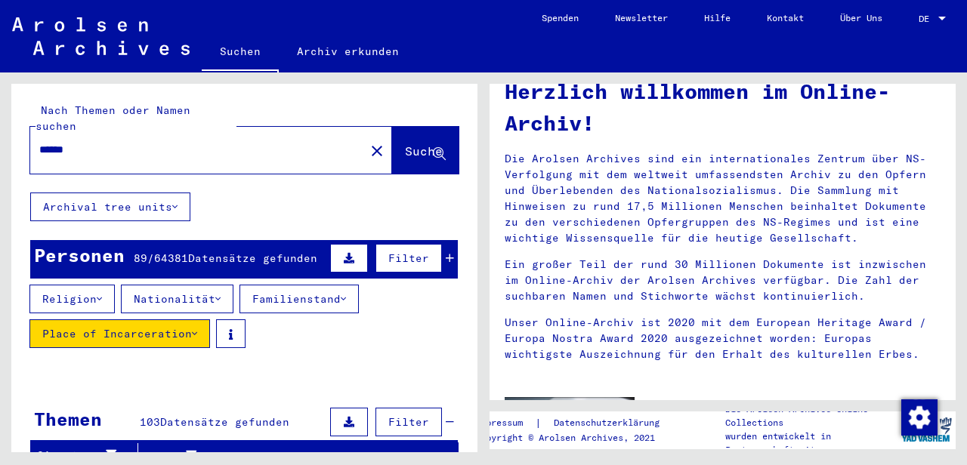
click at [29, 285] on button "Religion" at bounding box center [71, 299] width 85 height 29
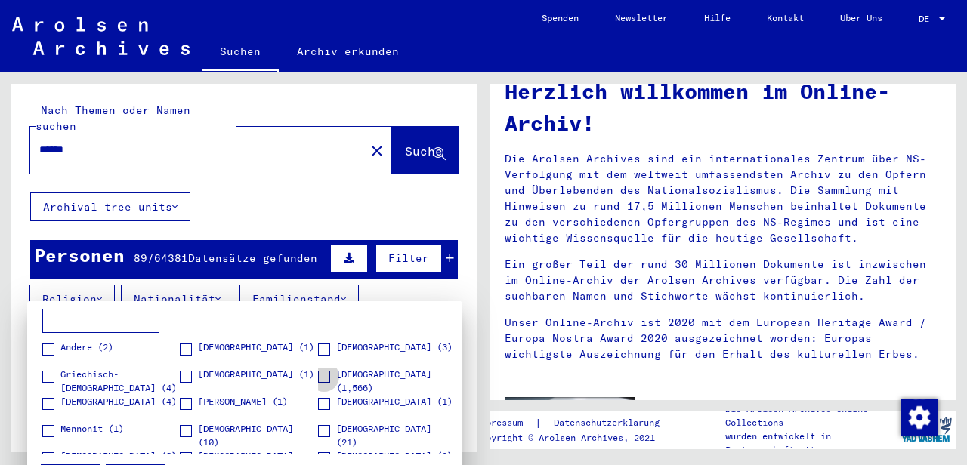
click at [318, 377] on span at bounding box center [324, 377] width 12 height 12
click at [401, 247] on div at bounding box center [483, 232] width 967 height 465
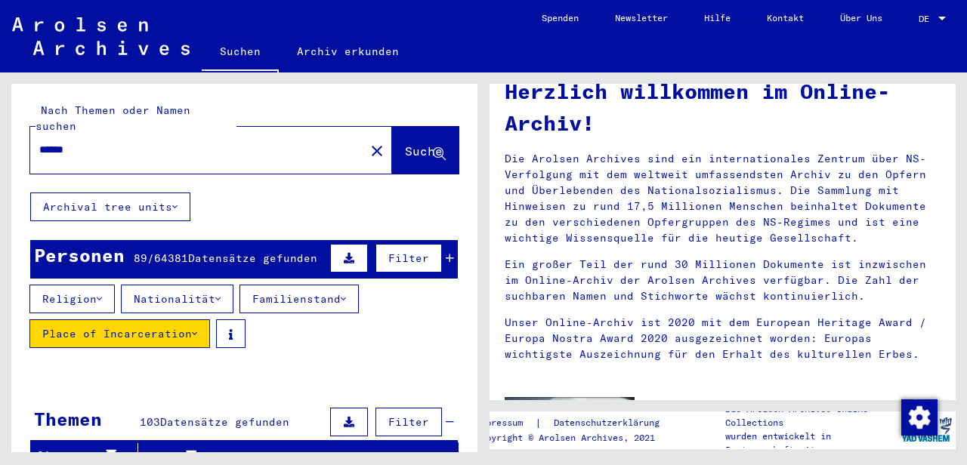
click at [101, 289] on button "Religion" at bounding box center [71, 299] width 85 height 29
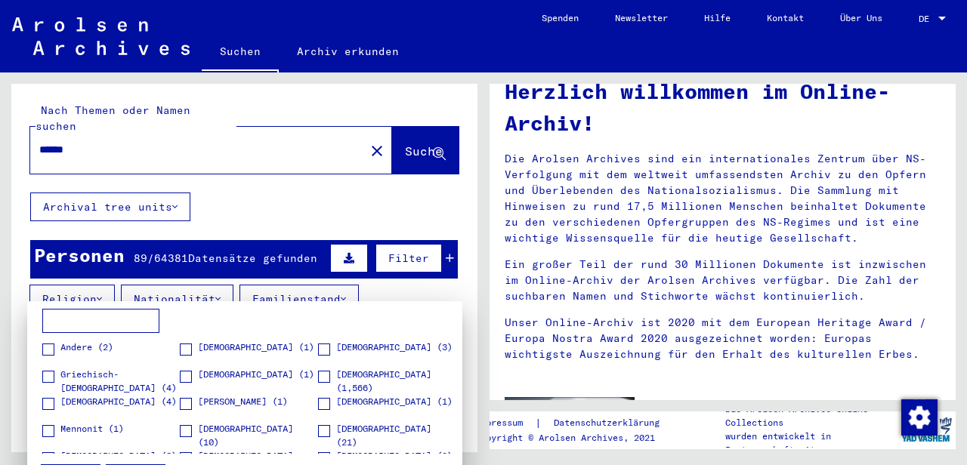
click at [318, 373] on span at bounding box center [324, 377] width 12 height 12
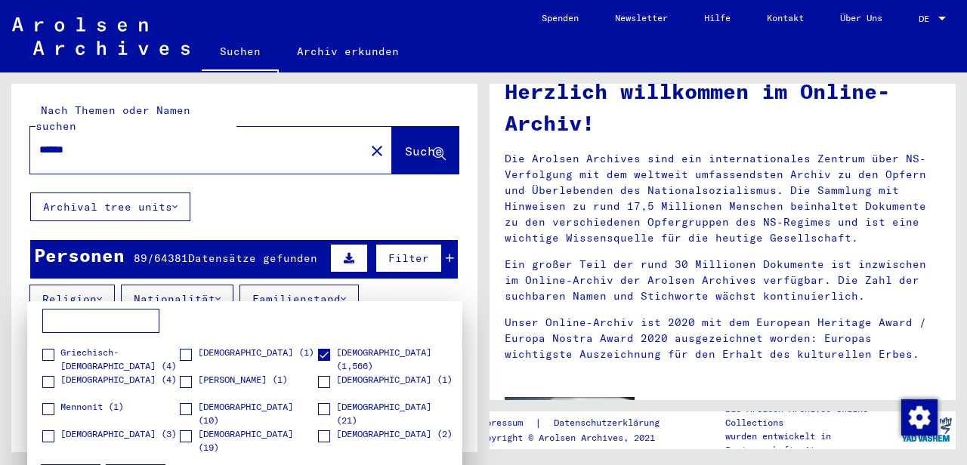
drag, startPoint x: 471, startPoint y: 126, endPoint x: 471, endPoint y: 144, distance: 18.1
click at [471, 144] on div at bounding box center [483, 232] width 967 height 465
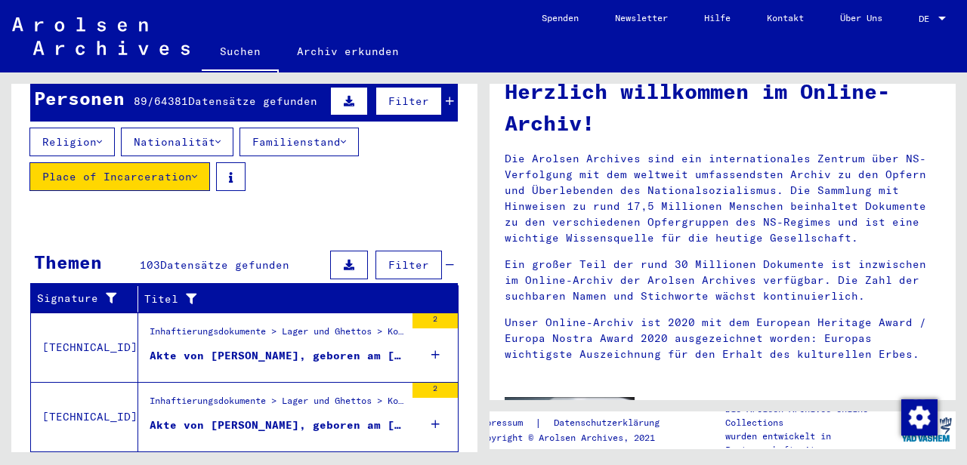
scroll to position [142, 0]
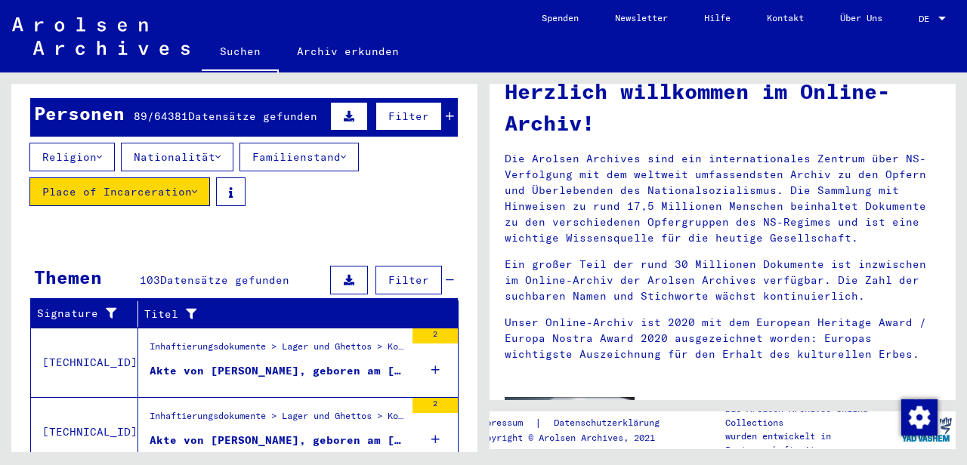
click at [107, 146] on button "Religion" at bounding box center [71, 157] width 85 height 29
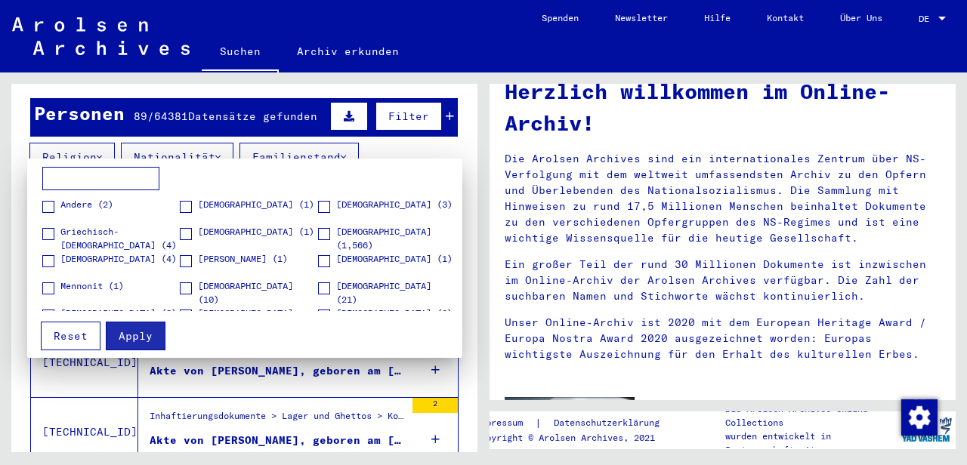
click at [321, 230] on span at bounding box center [324, 234] width 12 height 12
click at [143, 340] on span "Apply" at bounding box center [136, 336] width 34 height 14
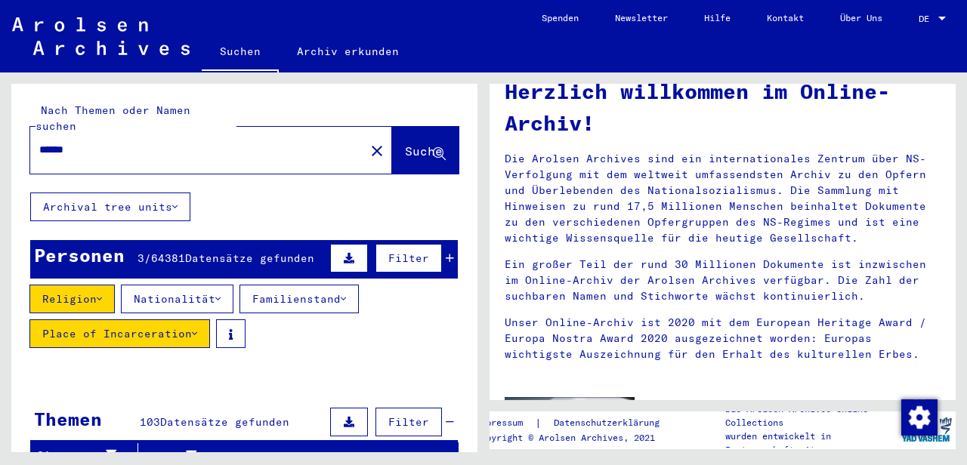
click at [164, 193] on button "Archival tree units" at bounding box center [110, 207] width 160 height 29
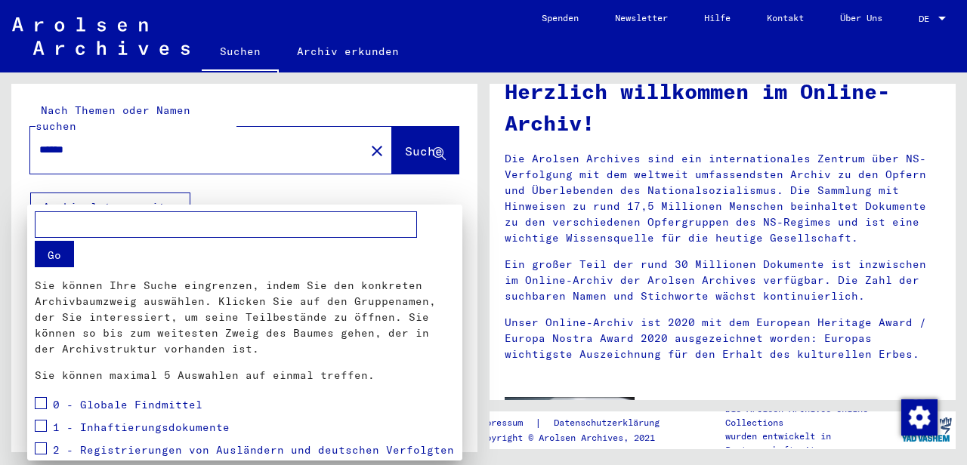
click at [348, 190] on div at bounding box center [483, 232] width 967 height 465
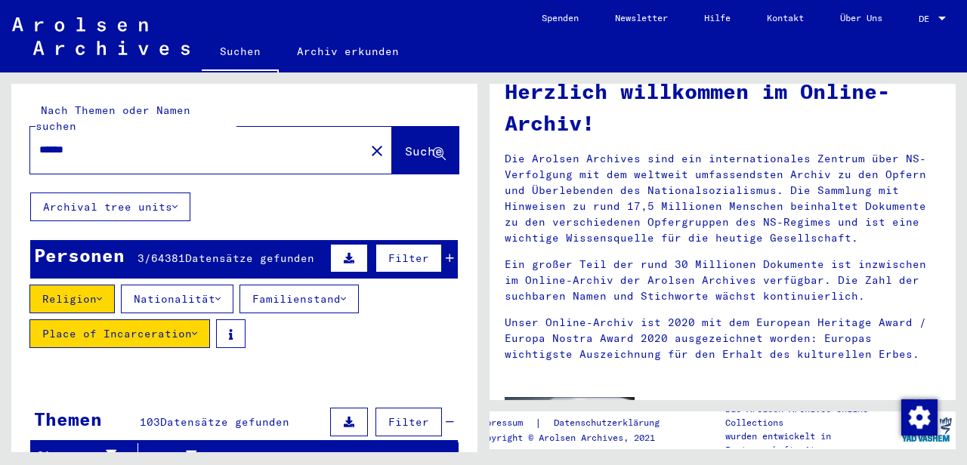
click at [221, 294] on icon at bounding box center [217, 299] width 5 height 11
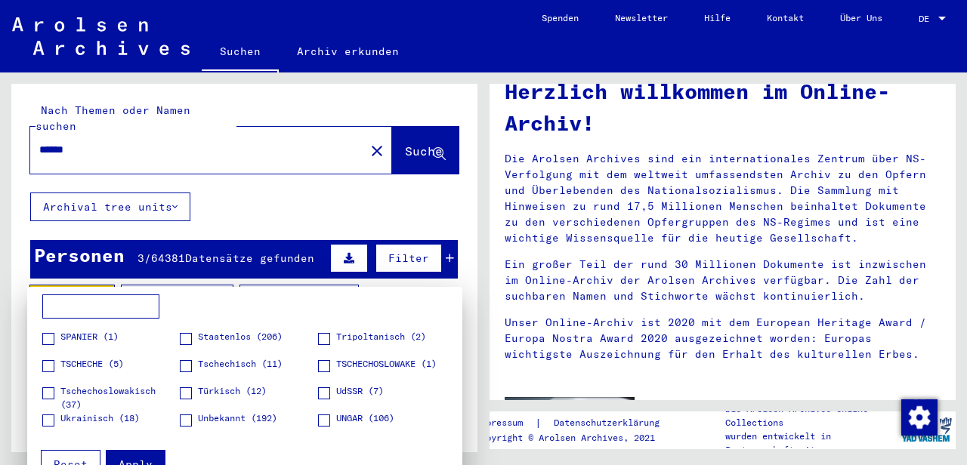
scroll to position [462, 0]
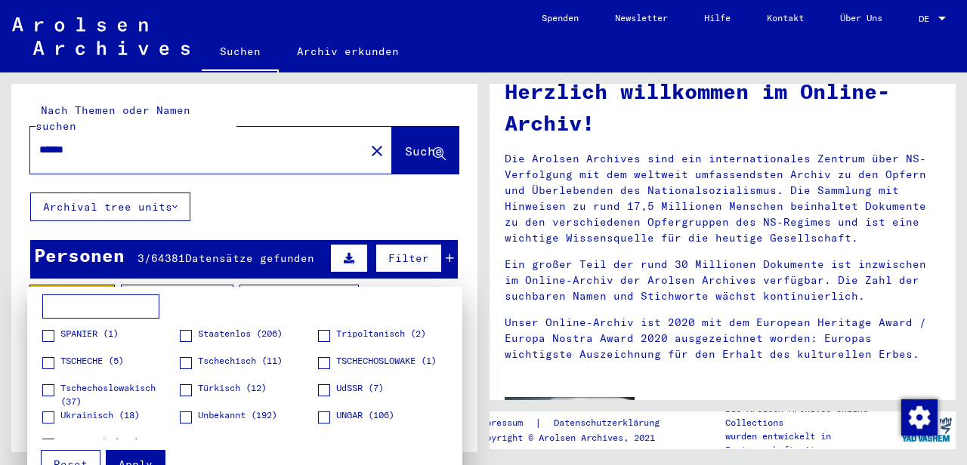
click at [184, 394] on span at bounding box center [186, 391] width 12 height 12
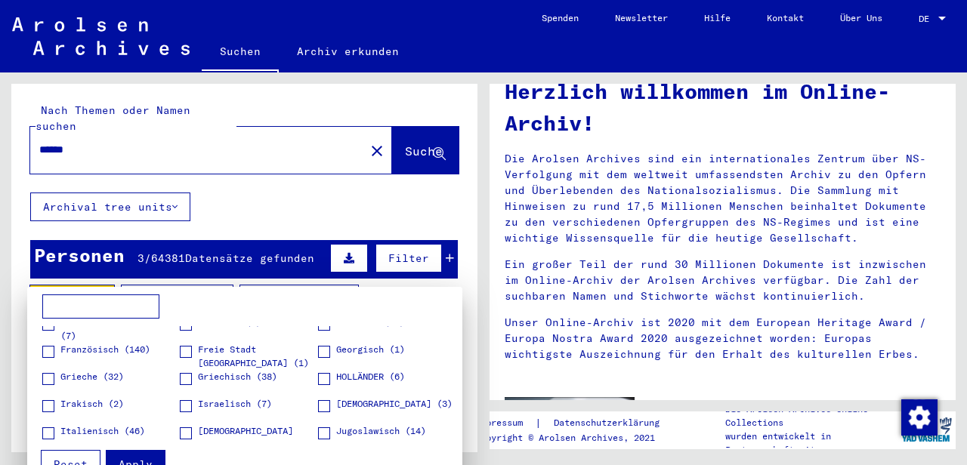
scroll to position [110, 0]
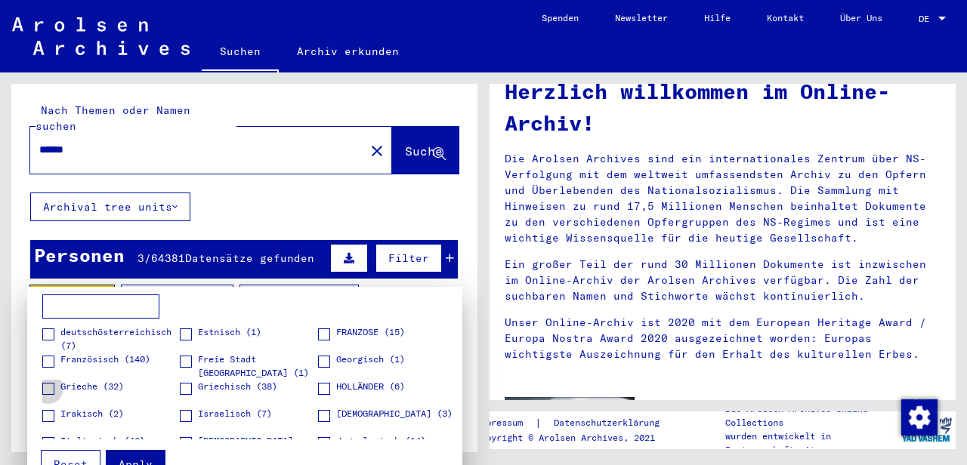
click at [48, 392] on span at bounding box center [48, 389] width 12 height 12
click at [182, 389] on span at bounding box center [186, 389] width 12 height 12
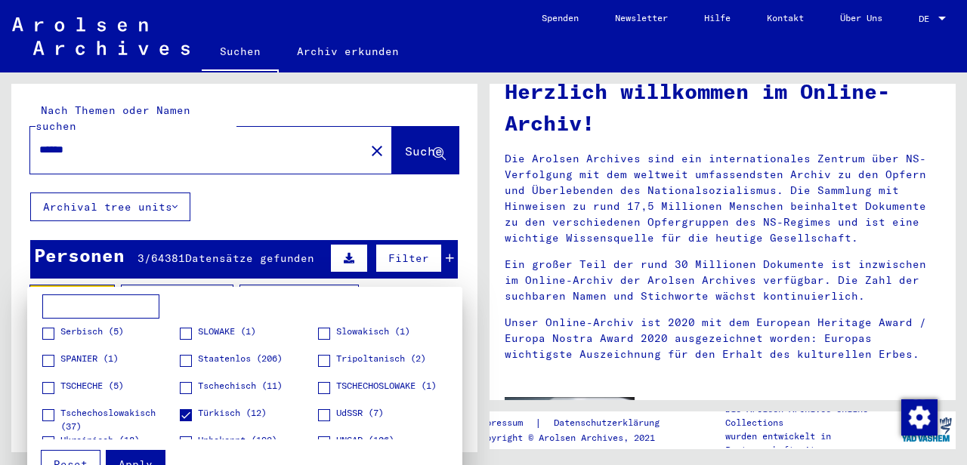
scroll to position [484, 0]
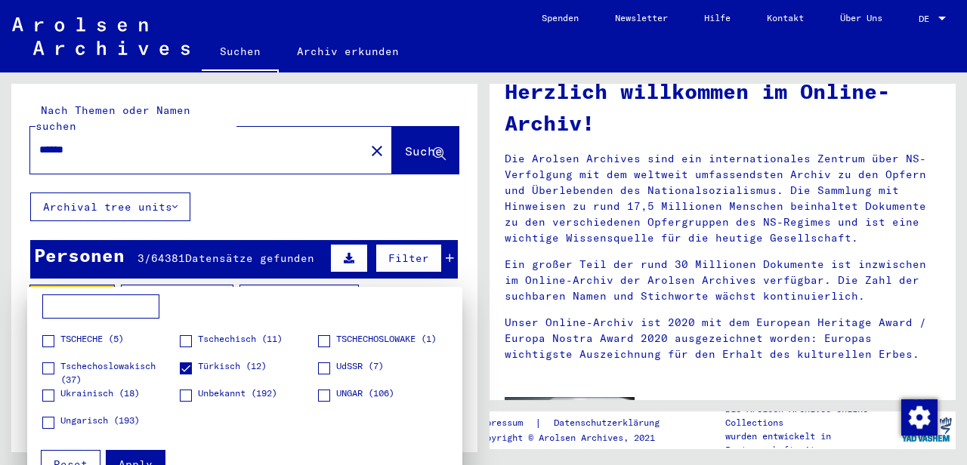
click at [138, 462] on span "Apply" at bounding box center [136, 465] width 34 height 14
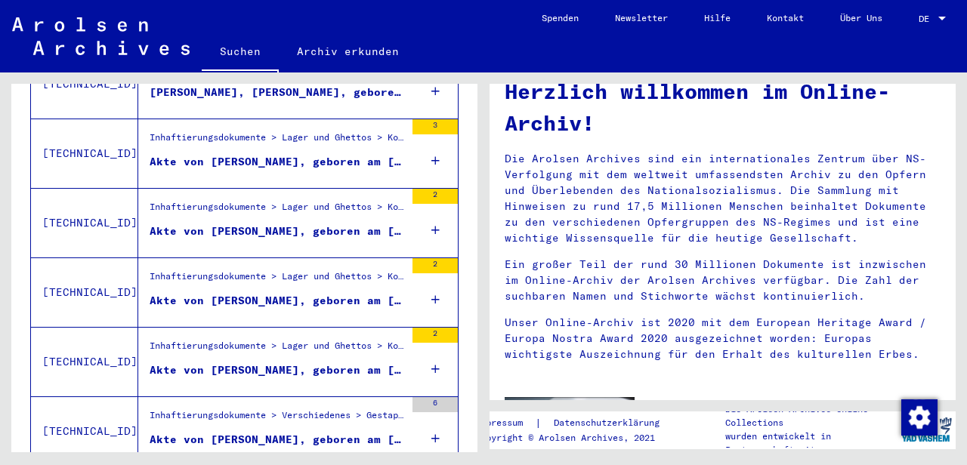
scroll to position [1681, 0]
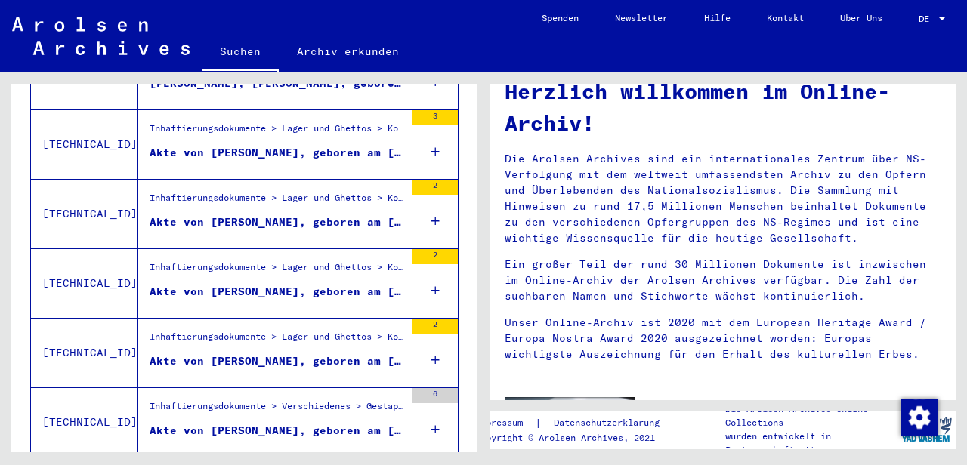
click at [431, 125] on icon at bounding box center [435, 151] width 8 height 53
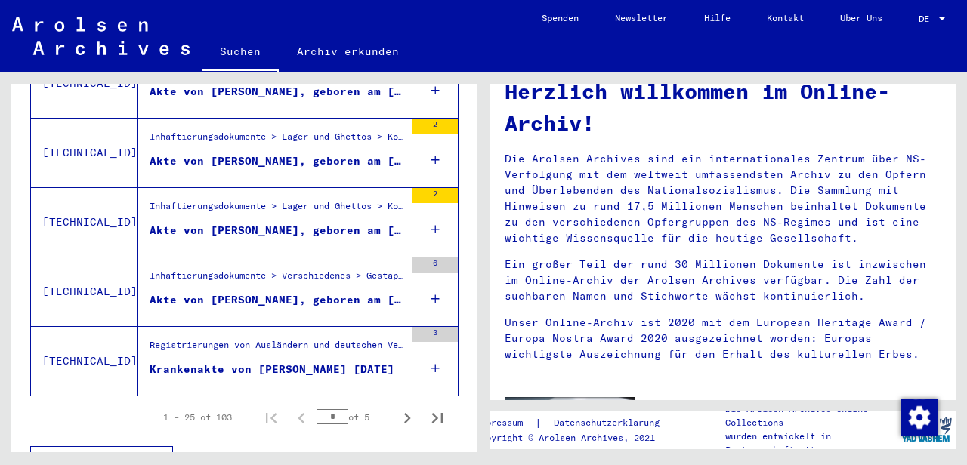
scroll to position [1862, 0]
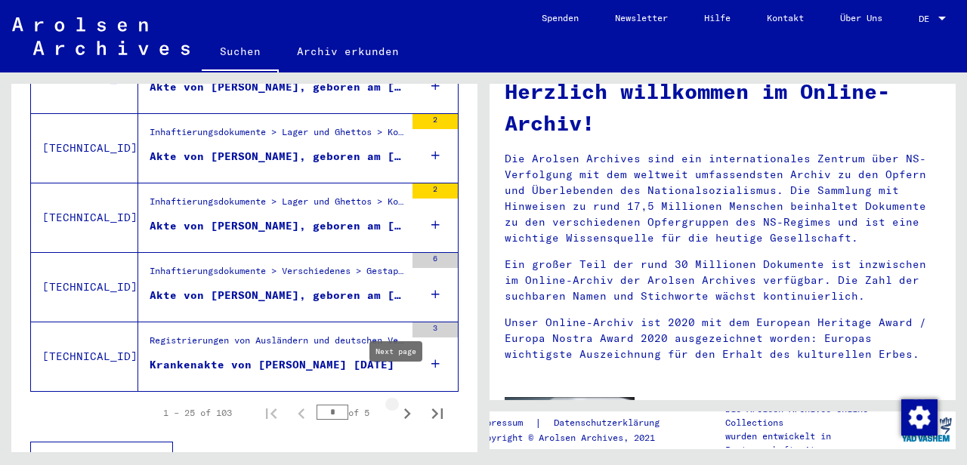
click at [397, 403] on icon "Next page" at bounding box center [407, 413] width 21 height 21
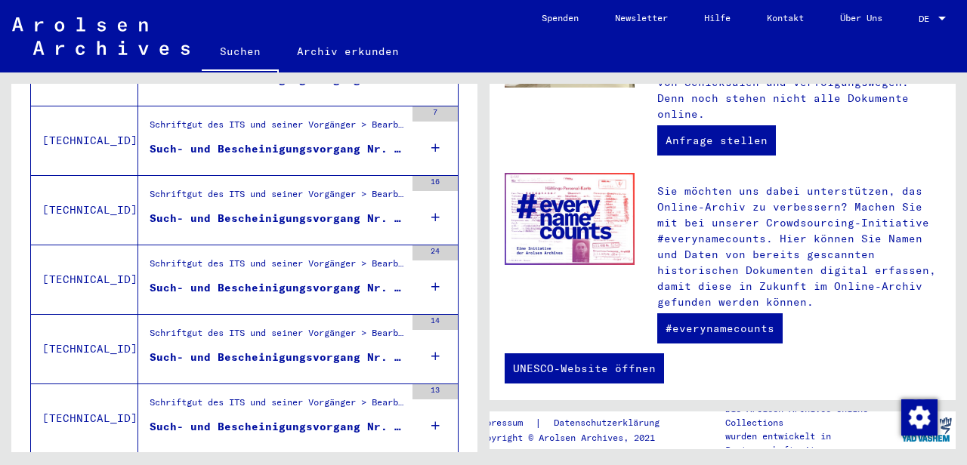
scroll to position [1816, 0]
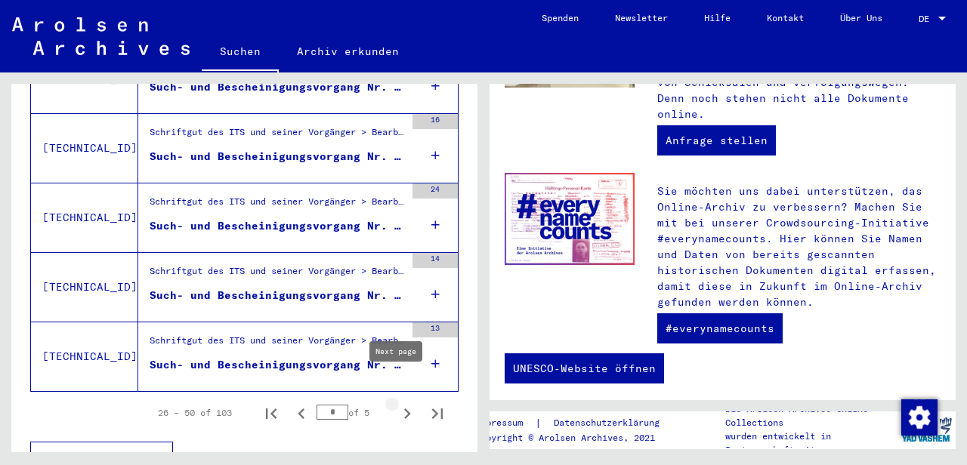
click at [397, 403] on icon "Next page" at bounding box center [407, 413] width 21 height 21
type input "*"
click at [117, 442] on button "Weniger anzeigen" at bounding box center [101, 456] width 143 height 29
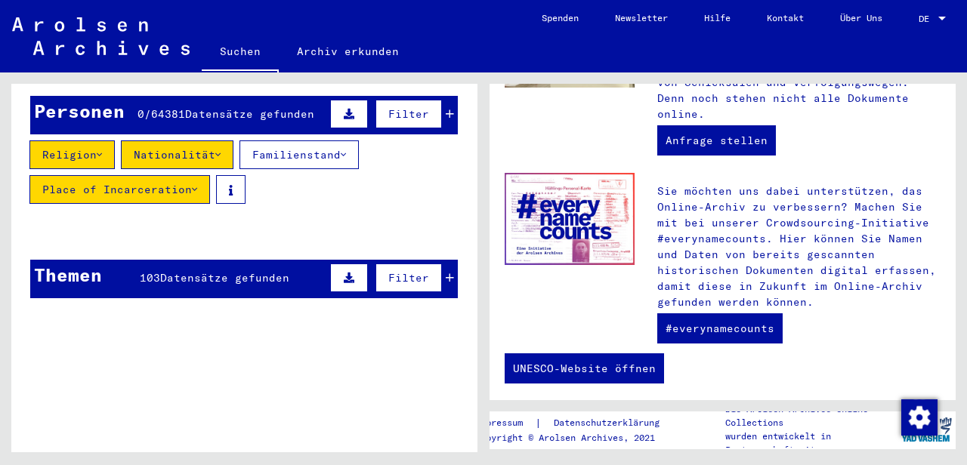
scroll to position [0, 0]
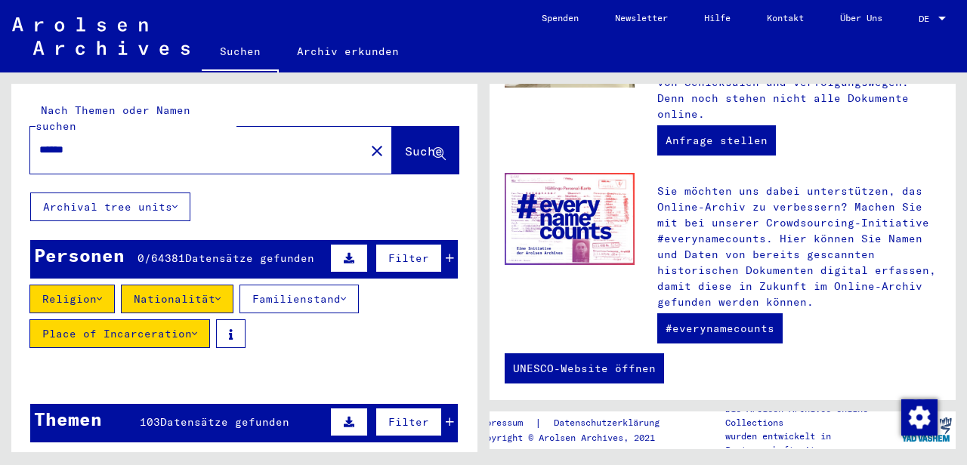
click at [312, 285] on button "Familienstand" at bounding box center [298, 299] width 119 height 29
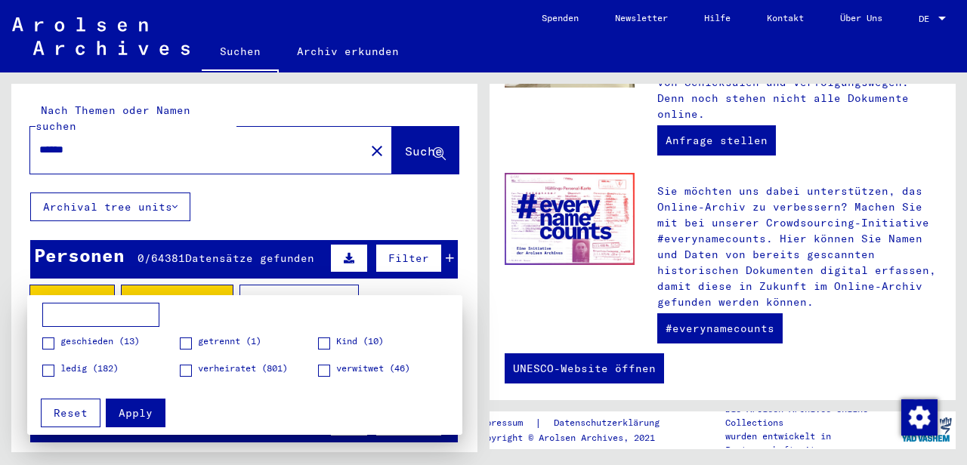
click at [279, 202] on div at bounding box center [483, 232] width 967 height 465
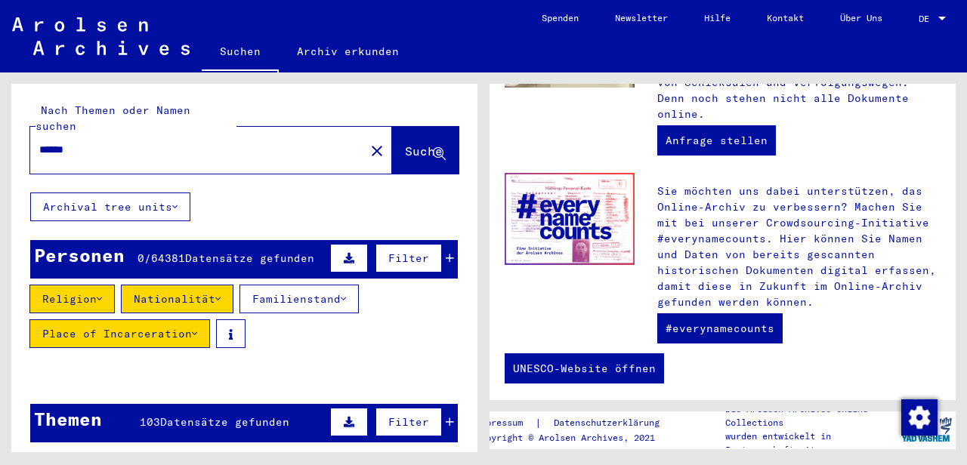
click at [348, 244] on button at bounding box center [349, 258] width 38 height 29
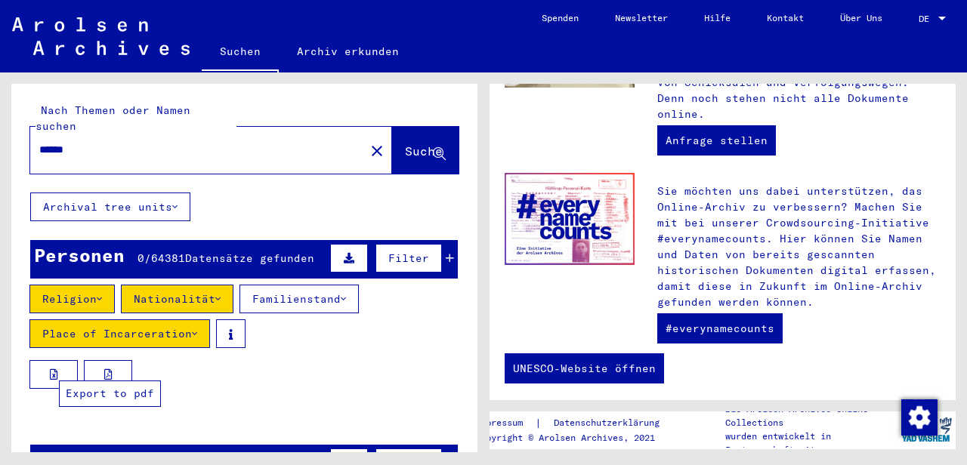
click at [100, 361] on button at bounding box center [108, 374] width 48 height 29
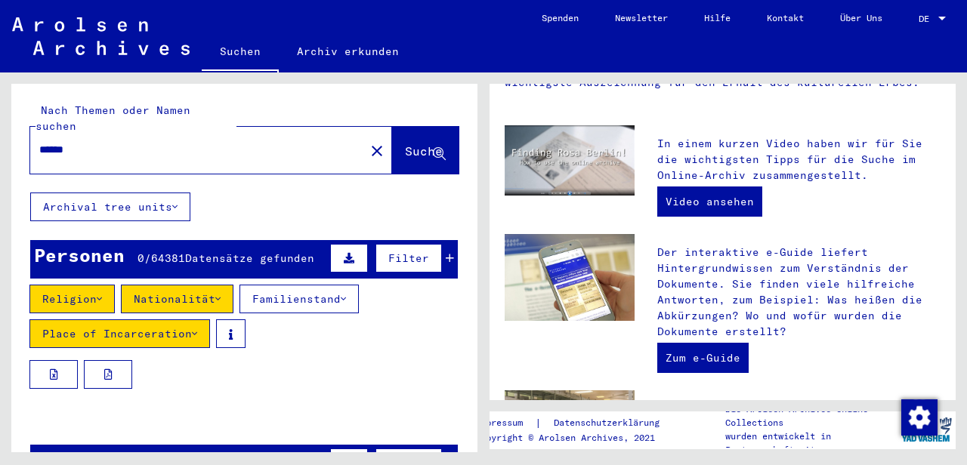
scroll to position [389, 0]
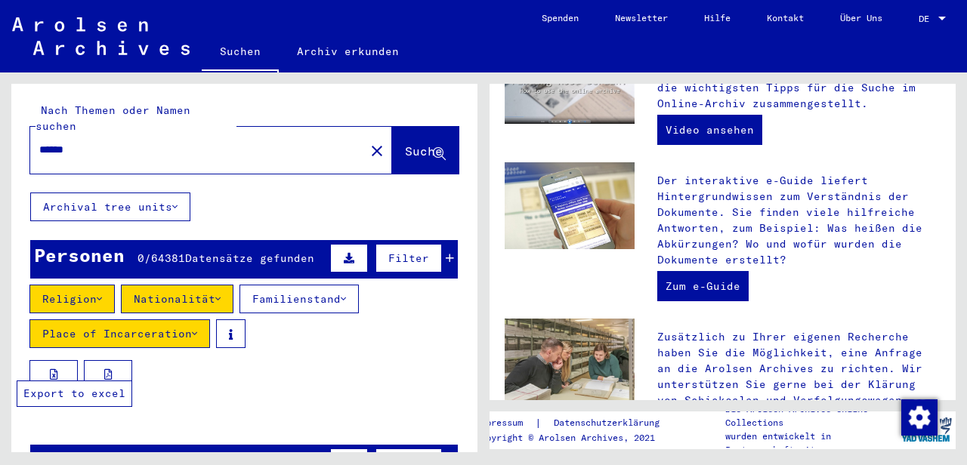
click at [46, 360] on button at bounding box center [53, 374] width 48 height 29
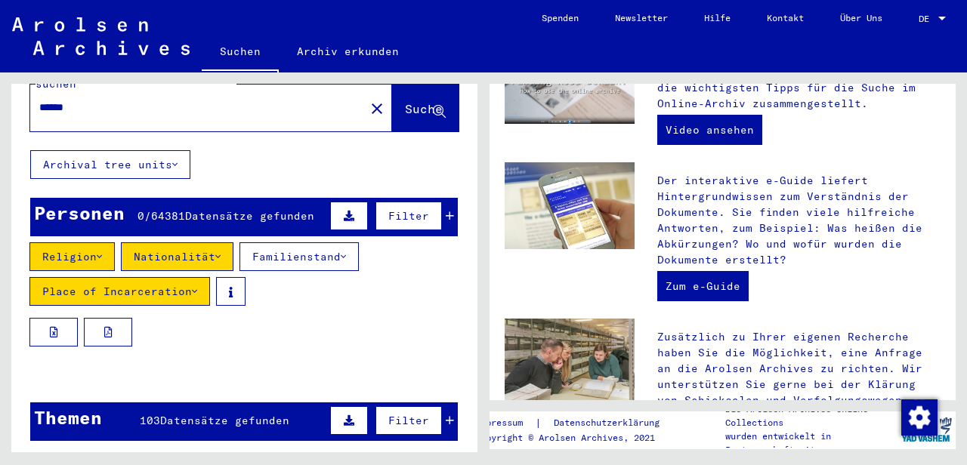
scroll to position [48, 0]
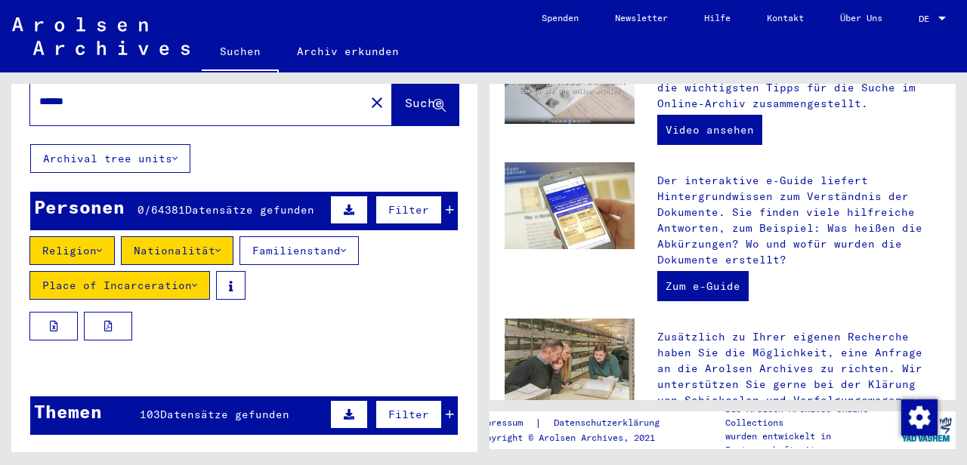
click at [446, 205] on icon at bounding box center [450, 210] width 8 height 11
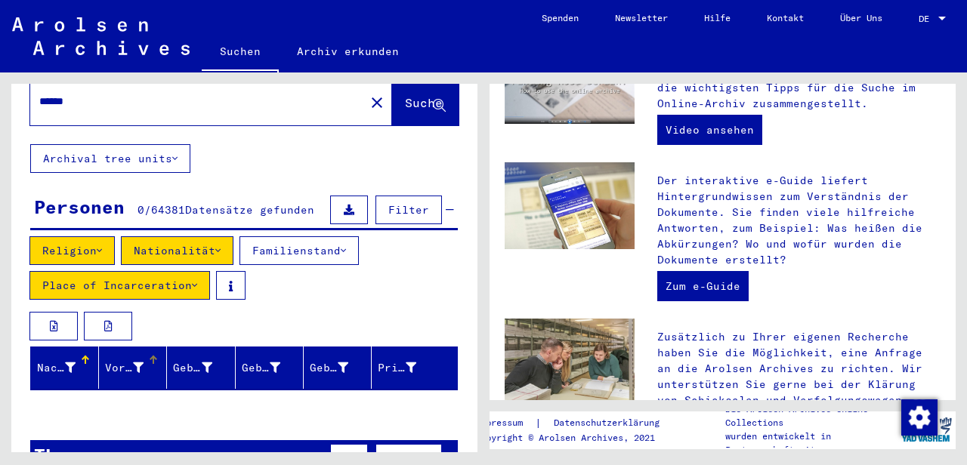
click at [120, 360] on div "Vorname" at bounding box center [124, 368] width 39 height 16
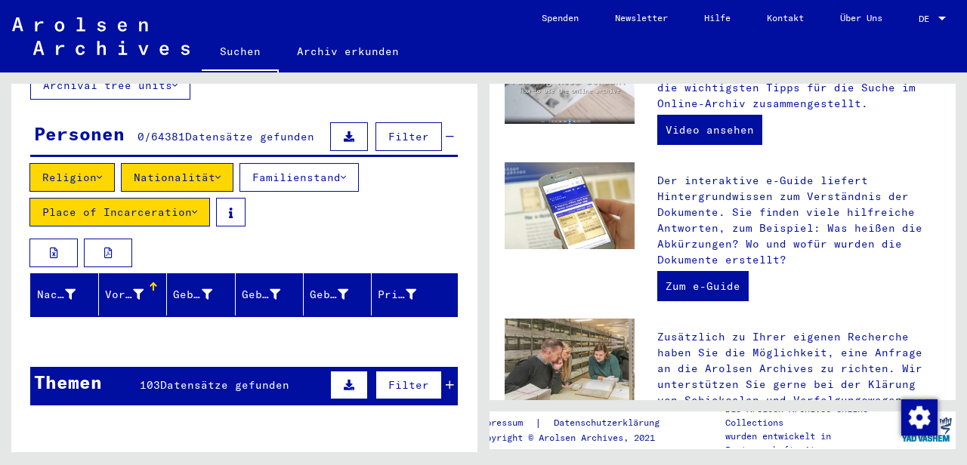
scroll to position [0, 0]
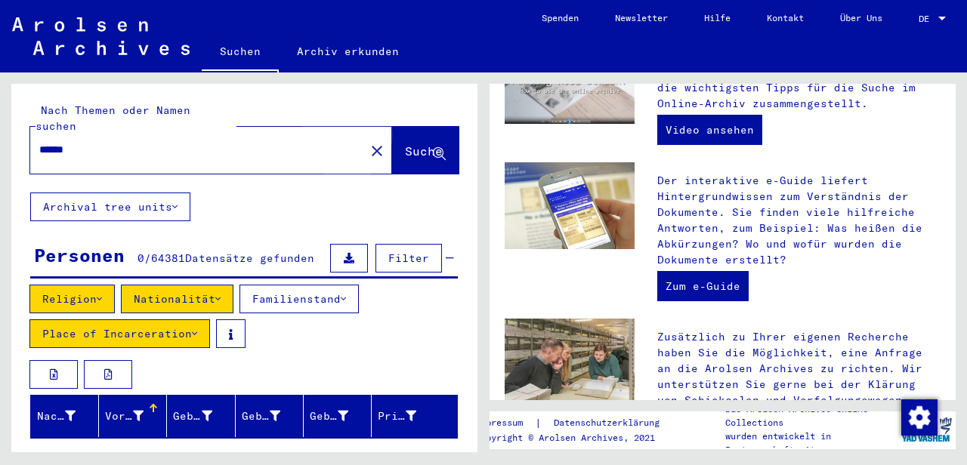
click at [405, 144] on span "Suche" at bounding box center [424, 151] width 38 height 15
drag, startPoint x: 466, startPoint y: 119, endPoint x: 463, endPoint y: 152, distance: 33.4
click at [463, 152] on div "Nach Themen oder Namen suchen ****** close Suche" at bounding box center [244, 138] width 466 height 109
